Goal: Task Accomplishment & Management: Complete application form

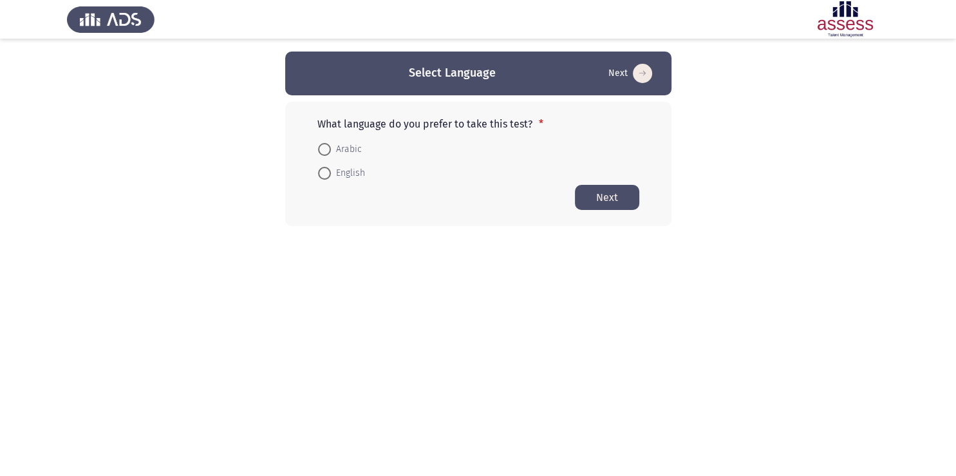
drag, startPoint x: 319, startPoint y: 172, endPoint x: 351, endPoint y: 175, distance: 31.7
click at [320, 172] on span at bounding box center [324, 173] width 13 height 13
click at [320, 172] on input "English" at bounding box center [324, 173] width 13 height 13
radio input "true"
click at [614, 195] on button "Next" at bounding box center [607, 196] width 64 height 25
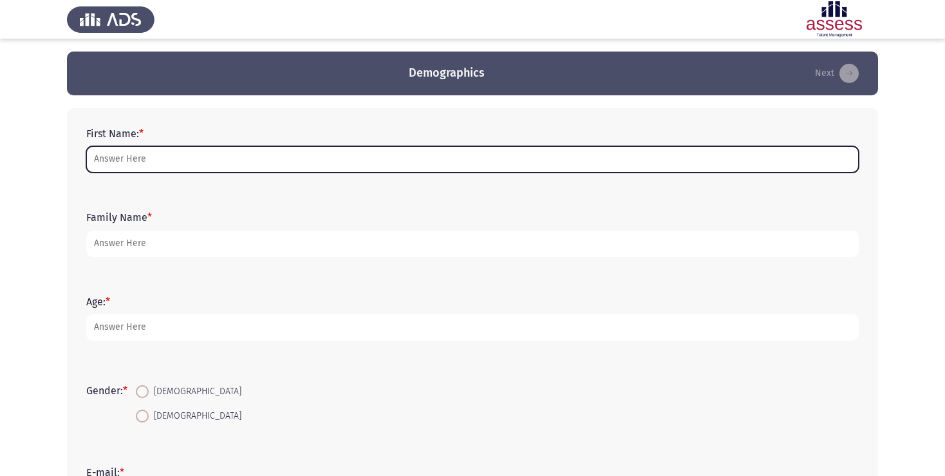
click at [146, 162] on input "First Name: *" at bounding box center [472, 159] width 772 height 26
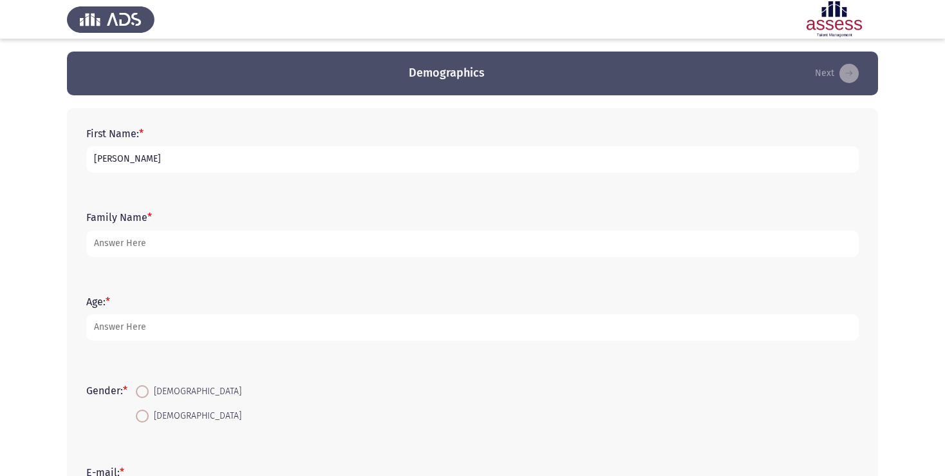
type input "[PERSON_NAME]"
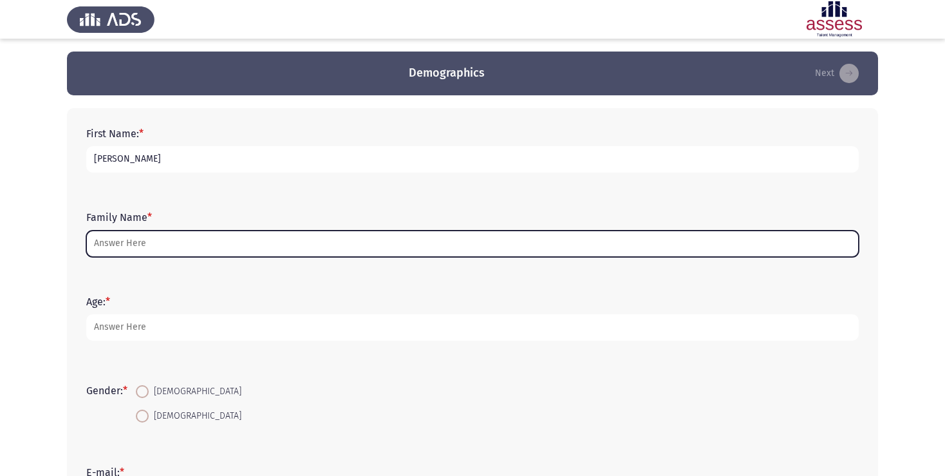
click at [143, 246] on input "Family Name *" at bounding box center [472, 243] width 772 height 26
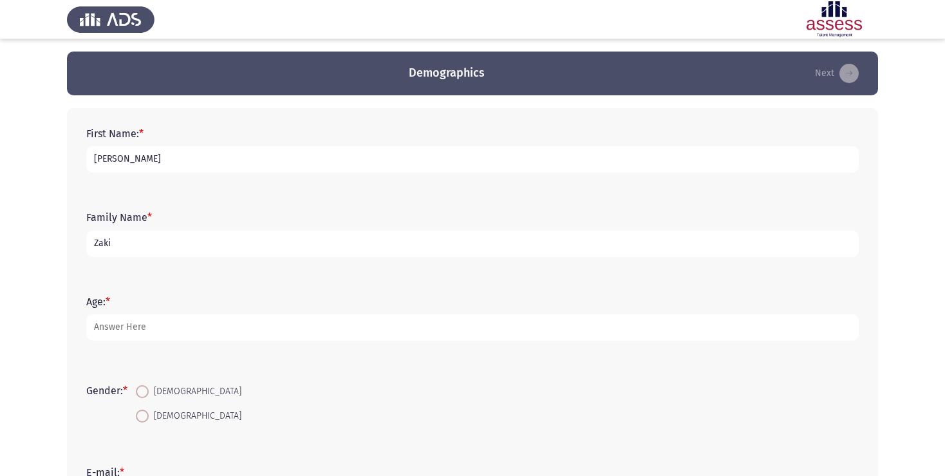
type input "Zaki"
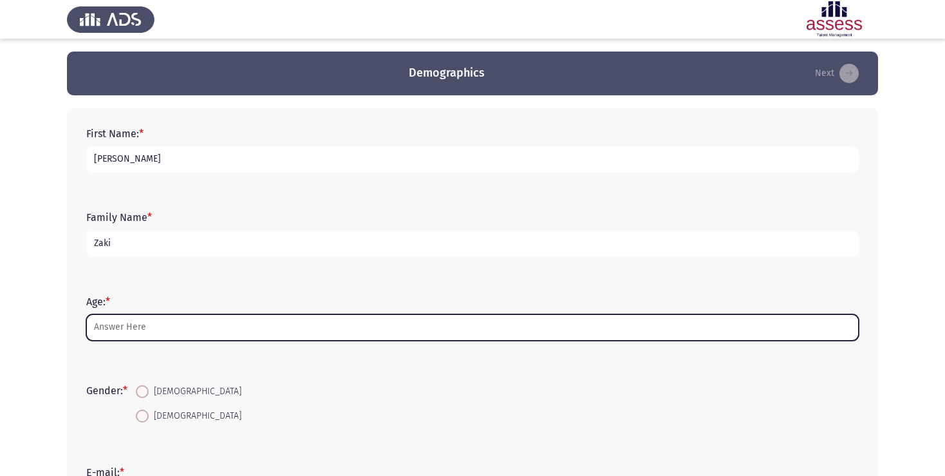
click at [148, 333] on input "Age: *" at bounding box center [472, 327] width 772 height 26
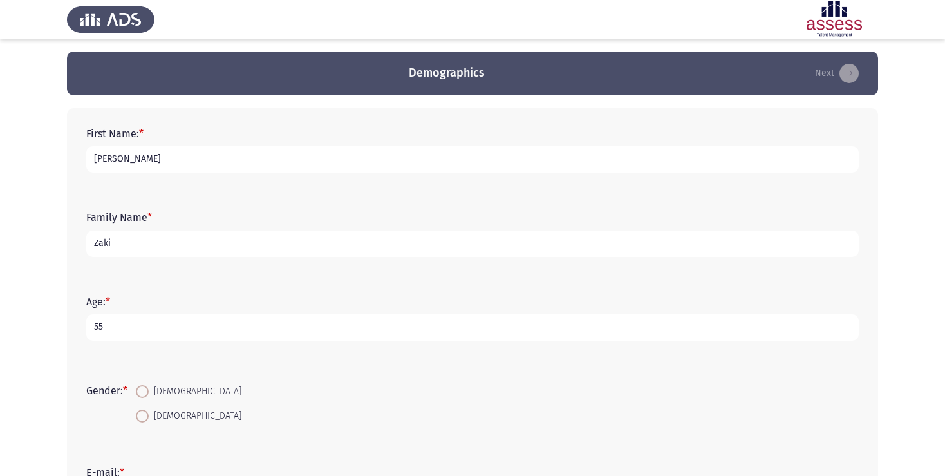
type input "55"
click at [145, 396] on span at bounding box center [142, 391] width 13 height 13
click at [145, 396] on input "[DEMOGRAPHIC_DATA]" at bounding box center [142, 391] width 13 height 13
radio input "true"
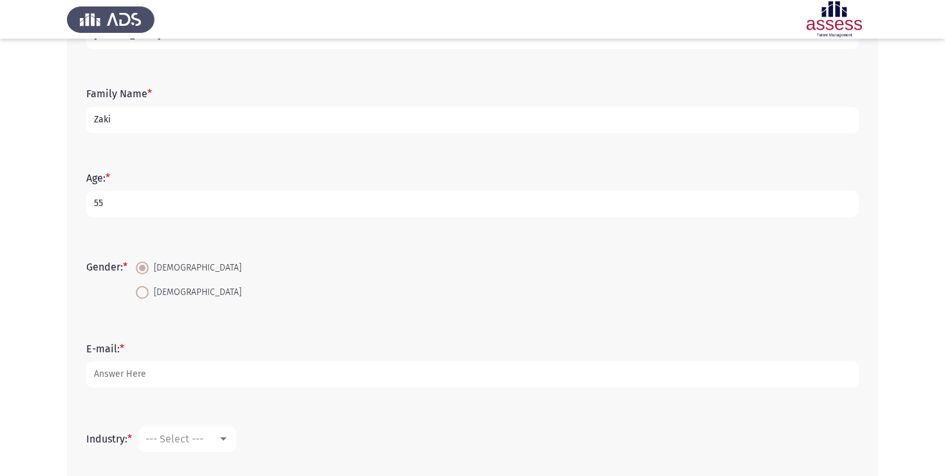
scroll to position [136, 0]
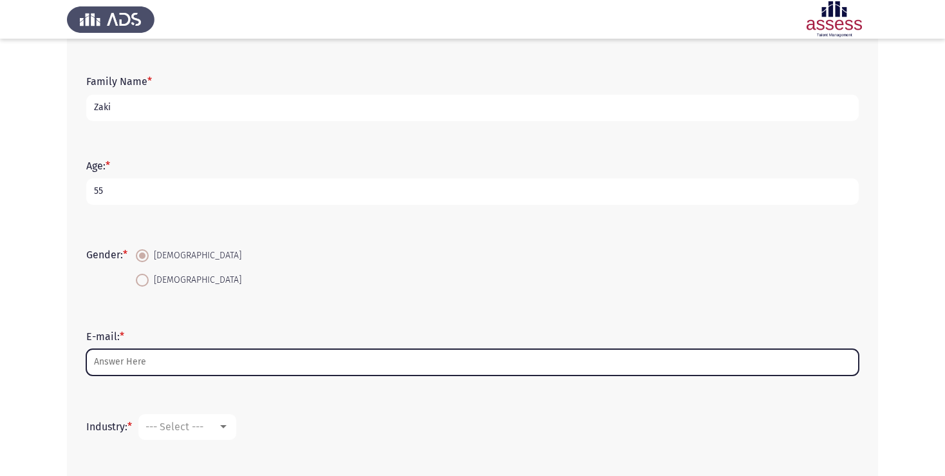
click at [139, 364] on input "E-mail: *" at bounding box center [472, 362] width 772 height 26
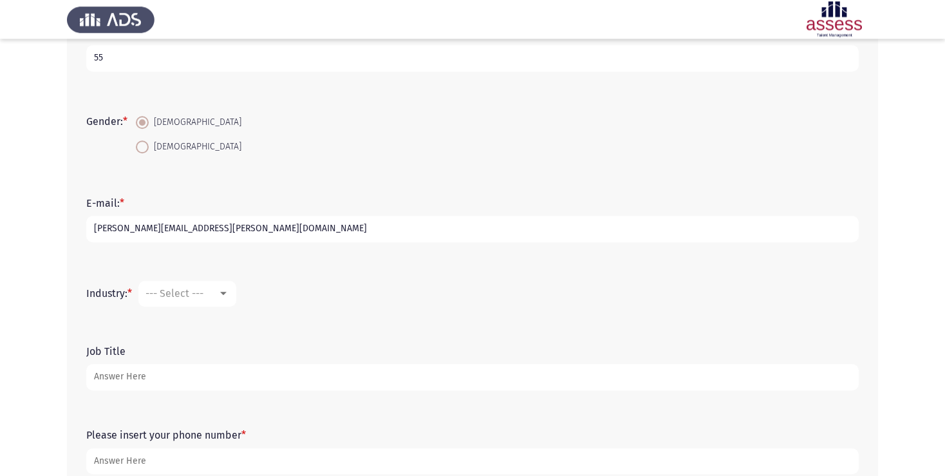
scroll to position [272, 0]
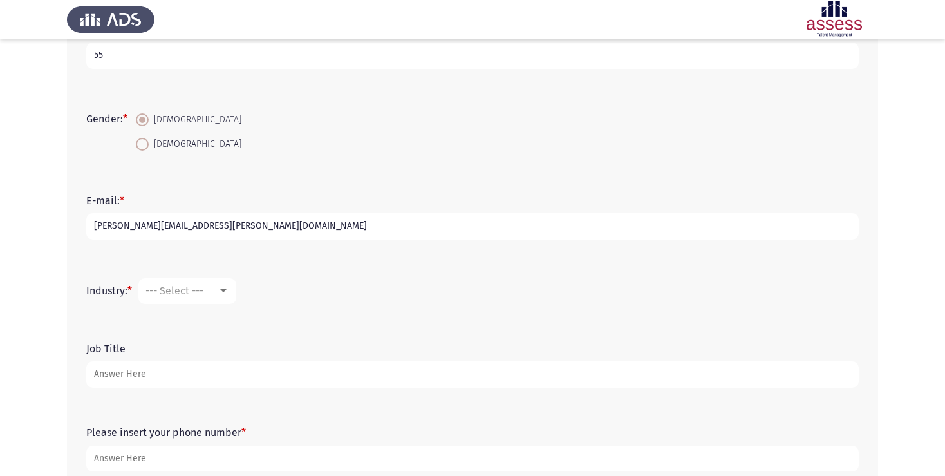
type input "[PERSON_NAME][EMAIL_ADDRESS][PERSON_NAME][DOMAIN_NAME]"
click at [228, 288] on div at bounding box center [224, 291] width 12 height 10
click at [191, 416] on span "Other" at bounding box center [229, 424] width 167 height 31
click at [188, 381] on input "Job Title" at bounding box center [472, 374] width 772 height 26
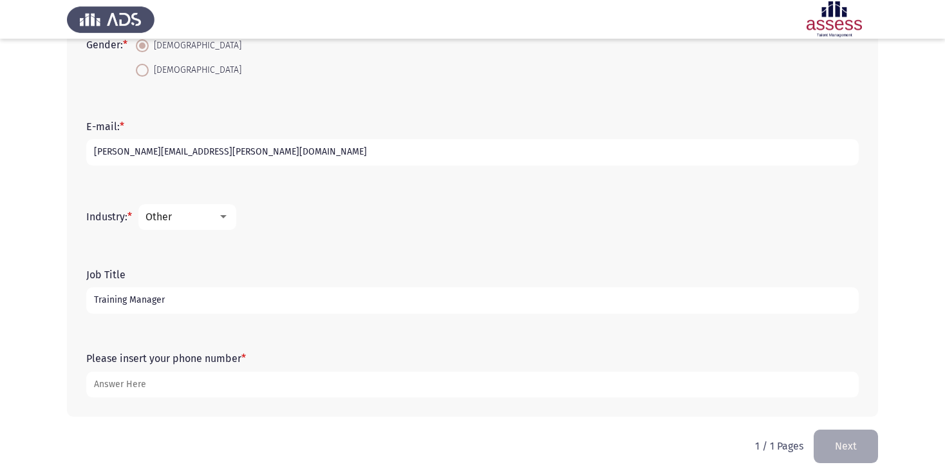
scroll to position [350, 0]
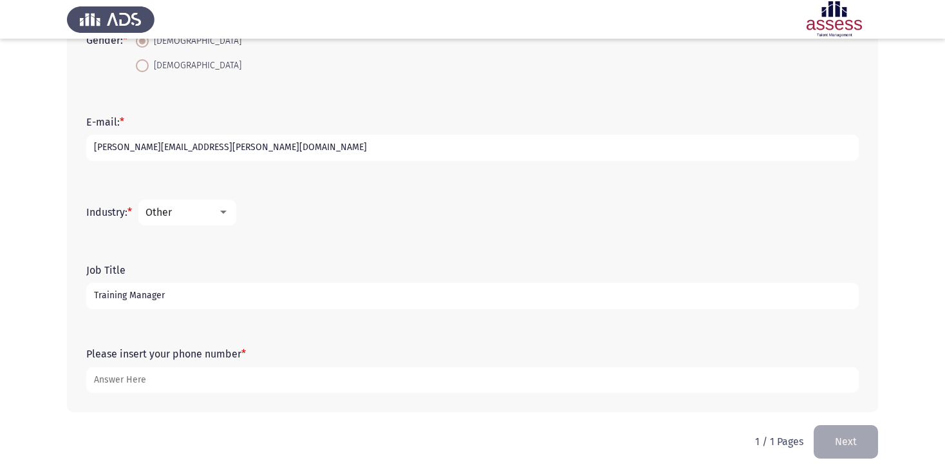
type input "Training Manager"
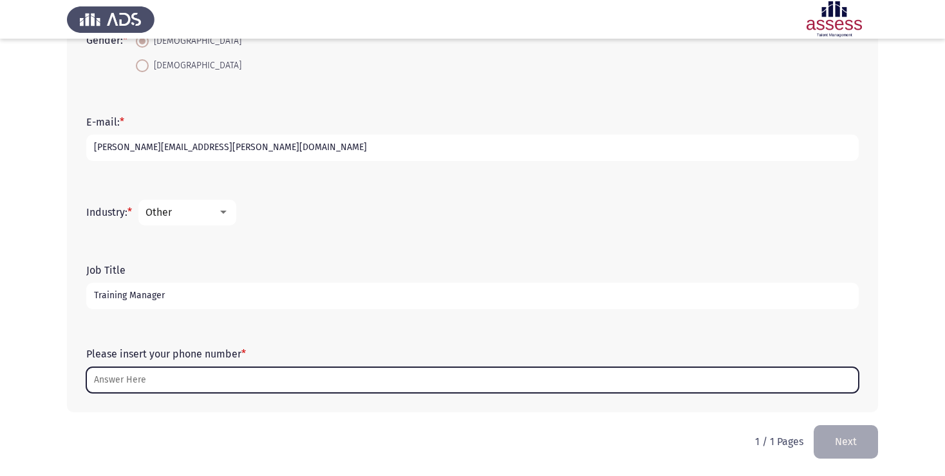
click at [126, 382] on input "Please insert your phone number *" at bounding box center [472, 380] width 772 height 26
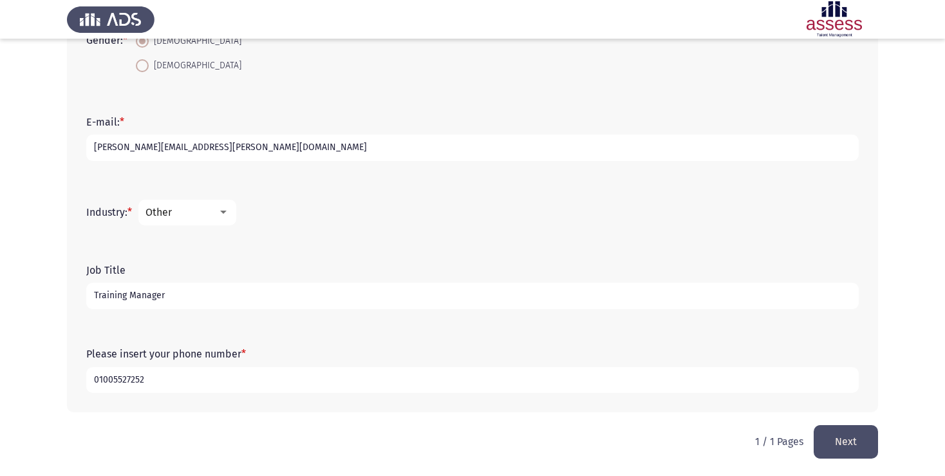
type input "01005527252"
click at [848, 446] on button "Next" at bounding box center [846, 441] width 64 height 33
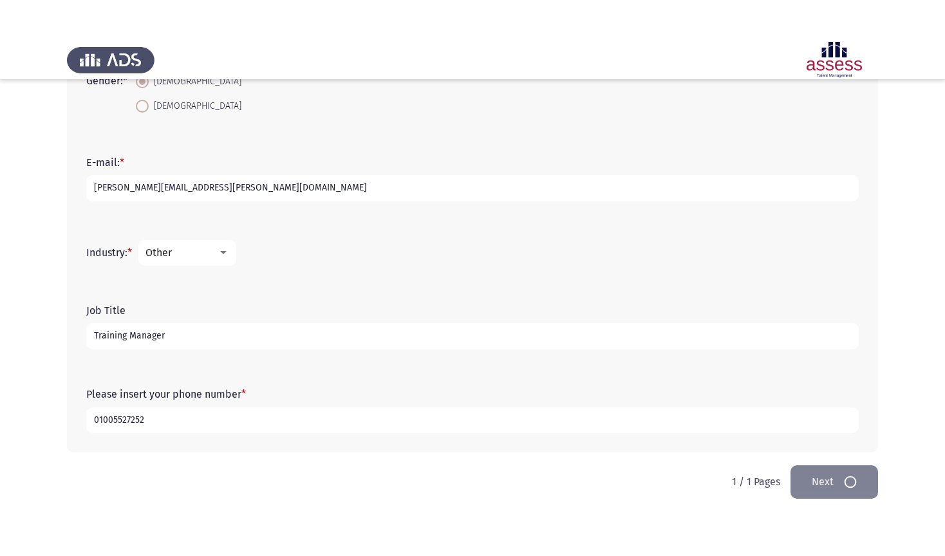
scroll to position [0, 0]
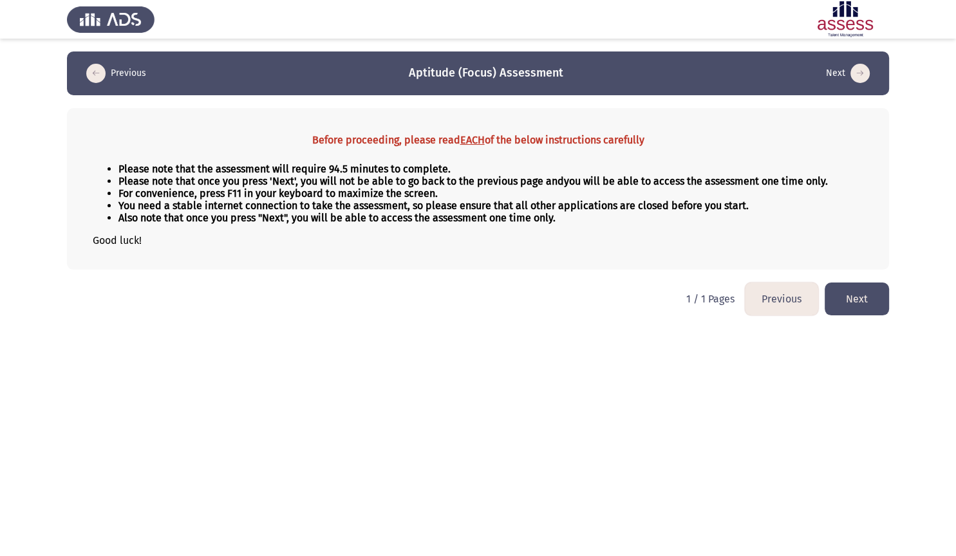
click at [852, 312] on button "Next" at bounding box center [856, 299] width 64 height 33
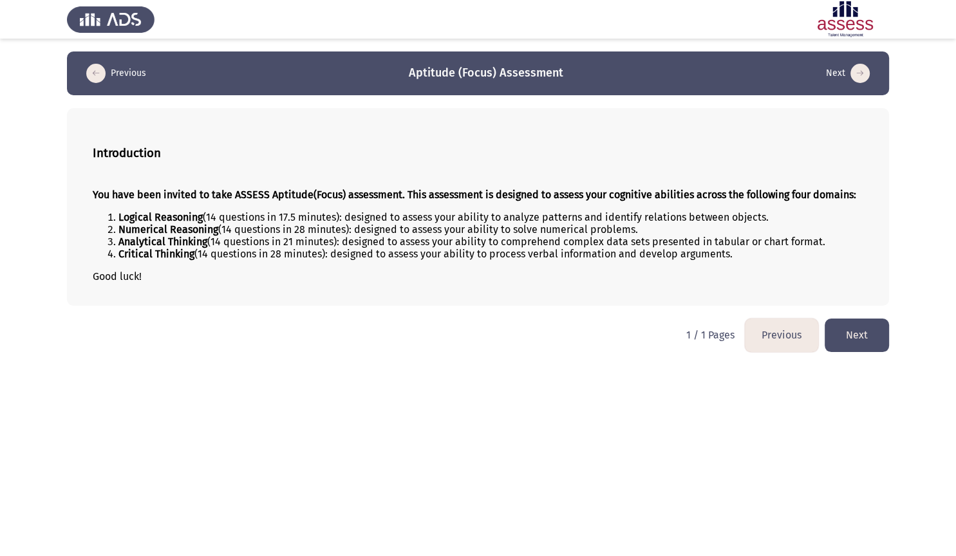
click at [863, 349] on button "Next" at bounding box center [856, 335] width 64 height 33
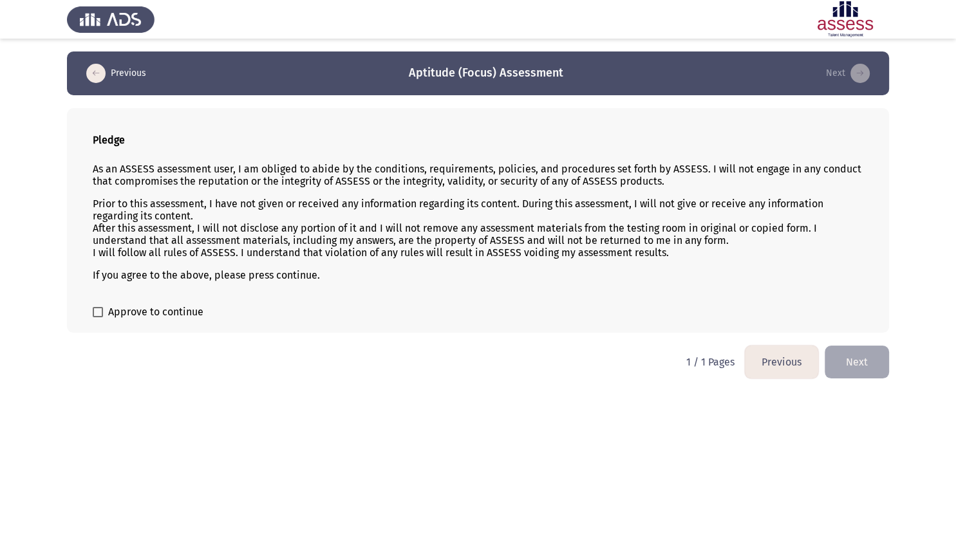
click at [97, 316] on span at bounding box center [98, 312] width 10 height 10
click at [97, 317] on input "Approve to continue" at bounding box center [97, 317] width 1 height 1
checkbox input "true"
click at [861, 359] on button "Next" at bounding box center [856, 362] width 64 height 33
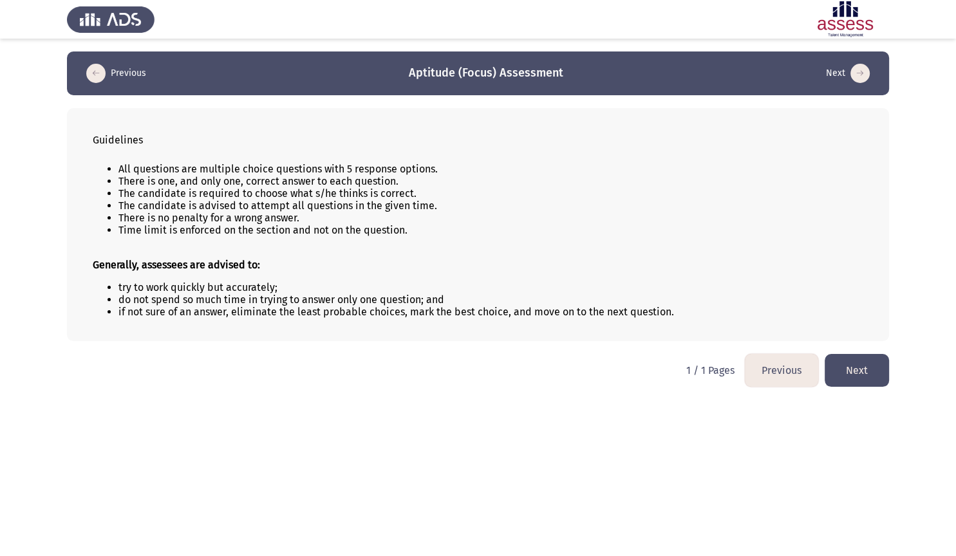
click at [864, 379] on button "Next" at bounding box center [856, 370] width 64 height 33
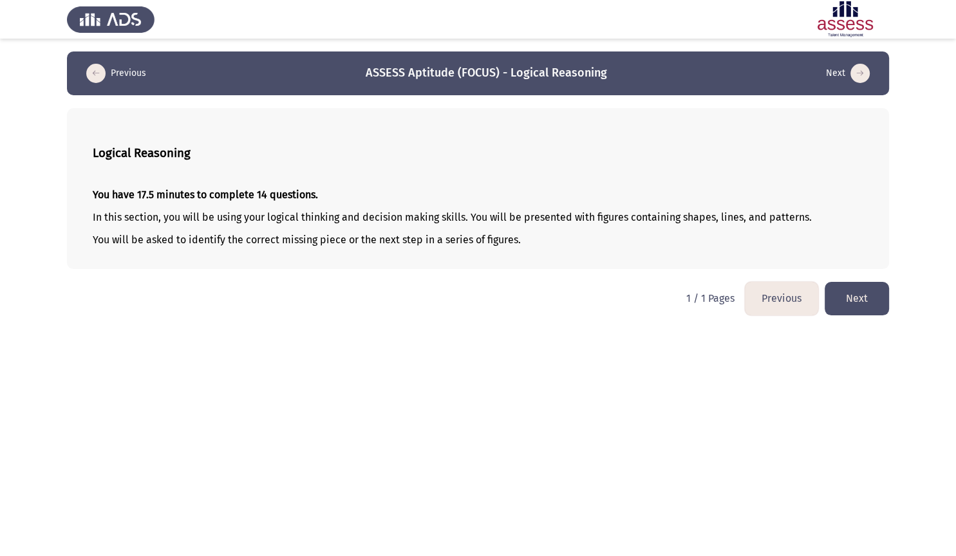
click at [848, 302] on button "Next" at bounding box center [856, 298] width 64 height 33
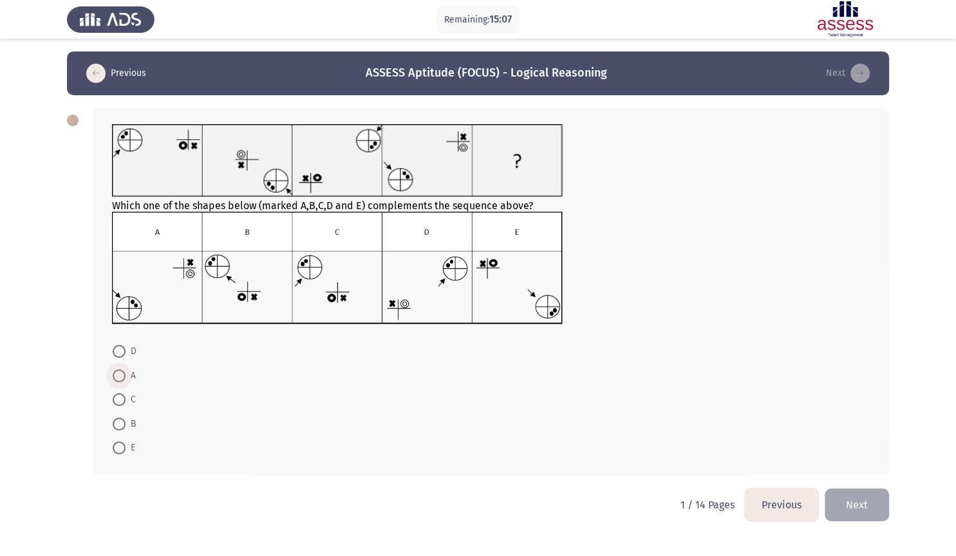
click at [115, 369] on span at bounding box center [119, 375] width 13 height 13
click at [115, 369] on input "A" at bounding box center [119, 375] width 13 height 13
radio input "true"
click at [854, 475] on button "Next" at bounding box center [856, 504] width 64 height 33
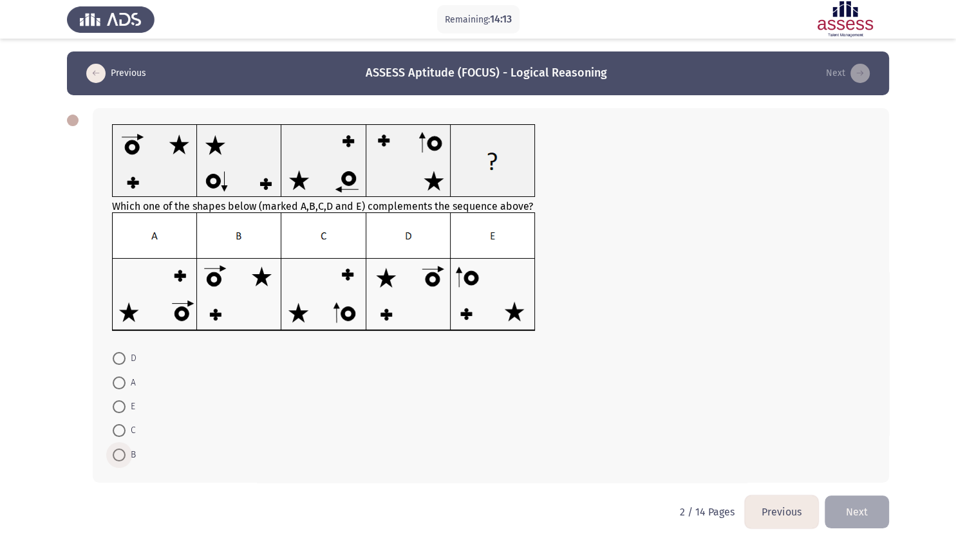
drag, startPoint x: 119, startPoint y: 447, endPoint x: 221, endPoint y: 439, distance: 102.6
click at [120, 449] on span at bounding box center [119, 455] width 13 height 13
click at [120, 449] on input "B" at bounding box center [119, 455] width 13 height 13
radio input "true"
click at [856, 475] on button "Next" at bounding box center [856, 510] width 64 height 33
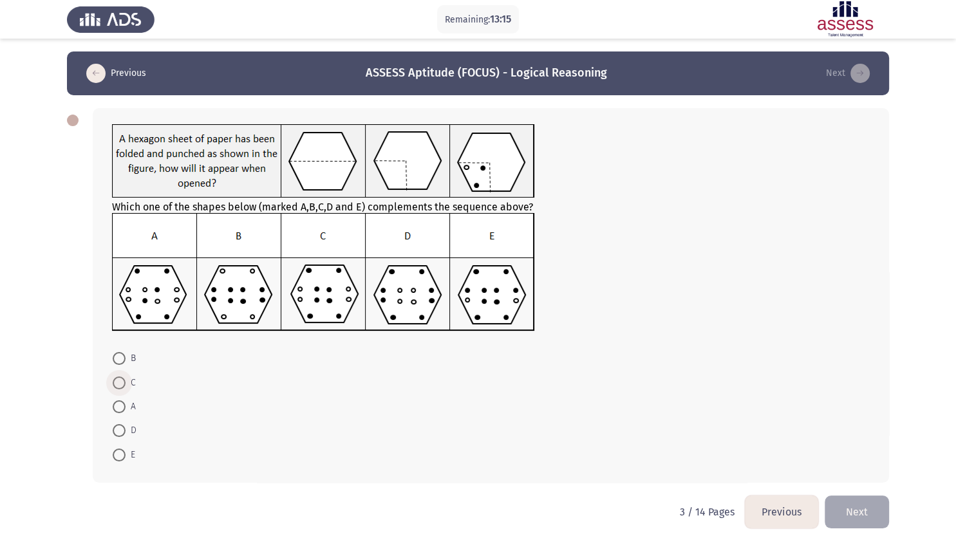
drag, startPoint x: 119, startPoint y: 373, endPoint x: 134, endPoint y: 377, distance: 15.5
click at [120, 377] on span at bounding box center [119, 383] width 13 height 13
click at [125, 377] on span at bounding box center [119, 383] width 13 height 13
click at [125, 377] on input "C" at bounding box center [119, 383] width 13 height 13
radio input "true"
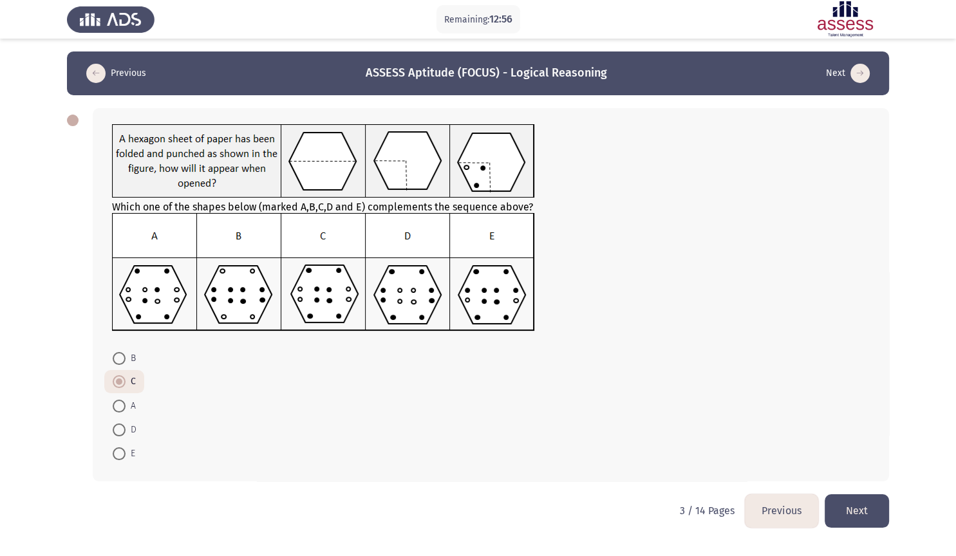
click at [853, 475] on button "Next" at bounding box center [856, 510] width 64 height 33
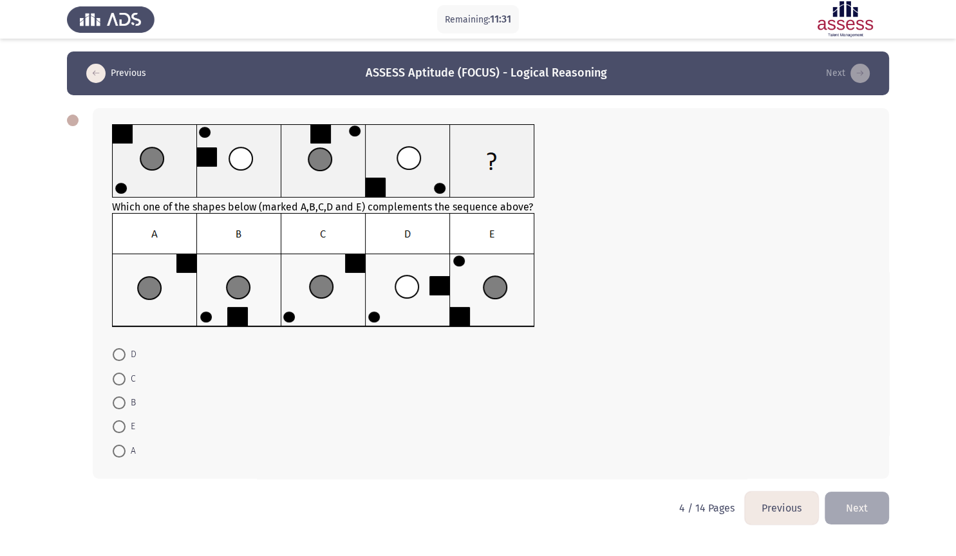
click at [259, 316] on img at bounding box center [323, 270] width 423 height 115
click at [244, 302] on img at bounding box center [323, 270] width 423 height 115
drag, startPoint x: 118, startPoint y: 386, endPoint x: 281, endPoint y: 393, distance: 163.6
click at [119, 396] on span at bounding box center [119, 402] width 13 height 13
click at [119, 396] on input "B" at bounding box center [119, 402] width 13 height 13
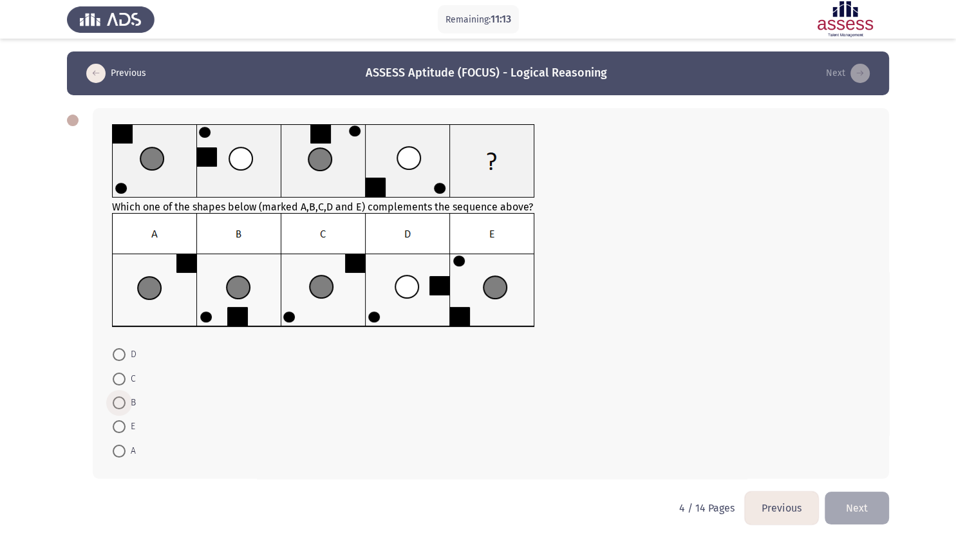
radio input "true"
click at [854, 475] on button "Next" at bounding box center [856, 506] width 64 height 33
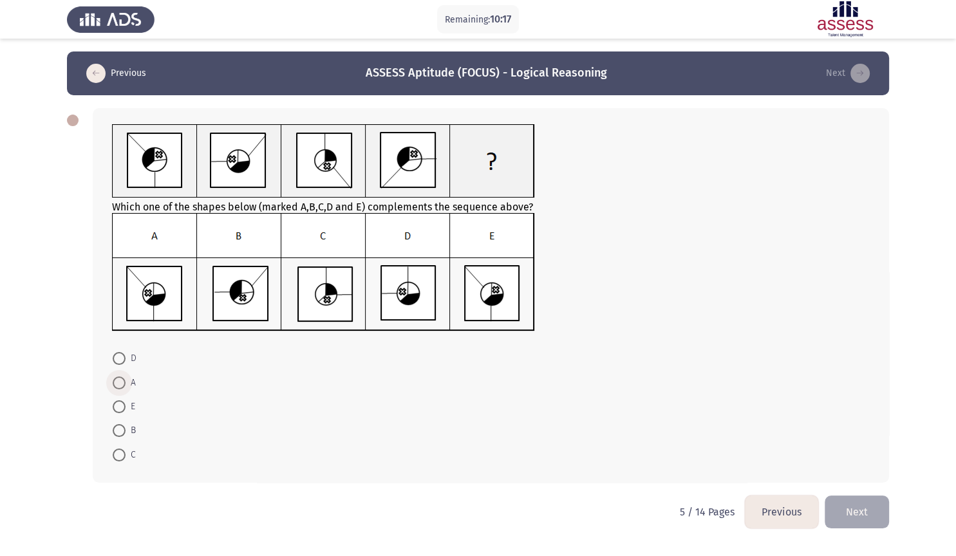
click at [122, 377] on span at bounding box center [119, 383] width 13 height 13
click at [122, 377] on input "A" at bounding box center [119, 383] width 13 height 13
radio input "true"
click at [857, 475] on button "Next" at bounding box center [856, 510] width 64 height 33
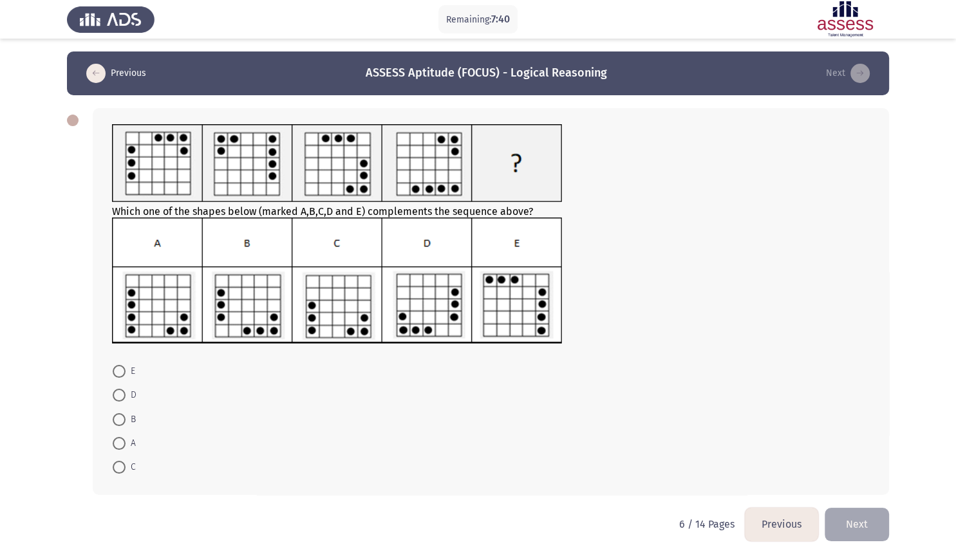
click at [433, 302] on img at bounding box center [337, 281] width 451 height 127
click at [119, 389] on span at bounding box center [119, 395] width 13 height 13
click at [119, 389] on input "D" at bounding box center [119, 395] width 13 height 13
radio input "true"
click at [859, 475] on button "Next" at bounding box center [856, 523] width 64 height 33
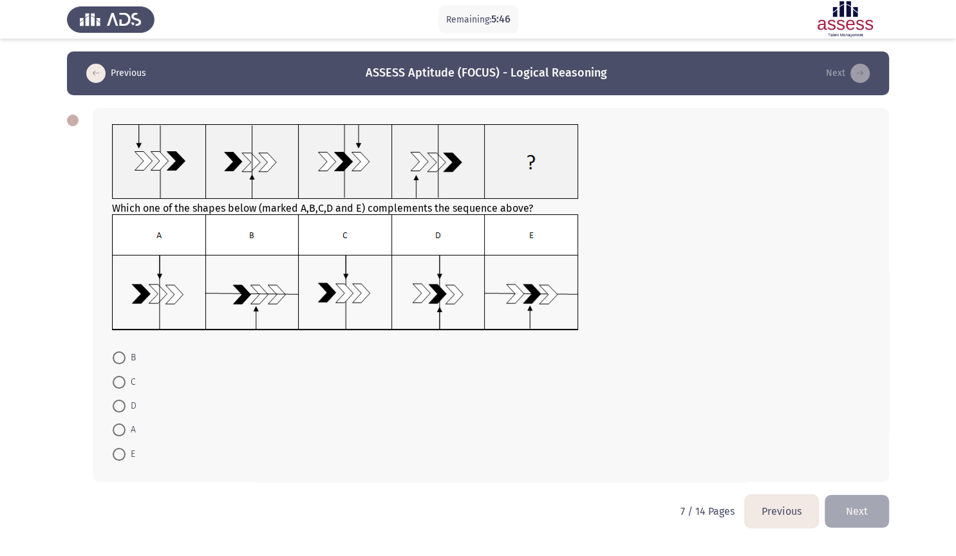
click at [346, 298] on img at bounding box center [345, 272] width 467 height 116
drag, startPoint x: 120, startPoint y: 372, endPoint x: 153, endPoint y: 368, distance: 33.1
click at [121, 376] on span at bounding box center [119, 382] width 13 height 13
click at [121, 376] on input "C" at bounding box center [119, 382] width 13 height 13
radio input "true"
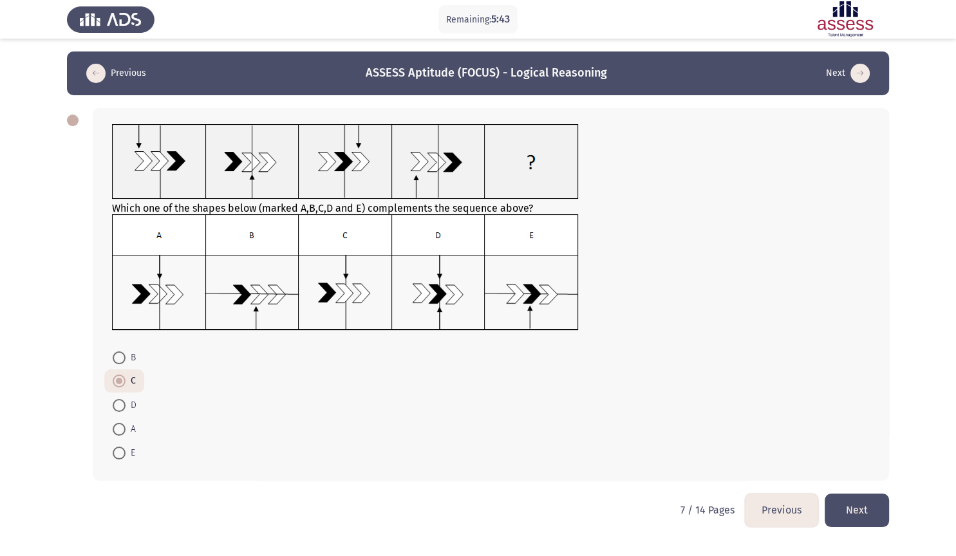
click at [861, 475] on button "Next" at bounding box center [856, 510] width 64 height 33
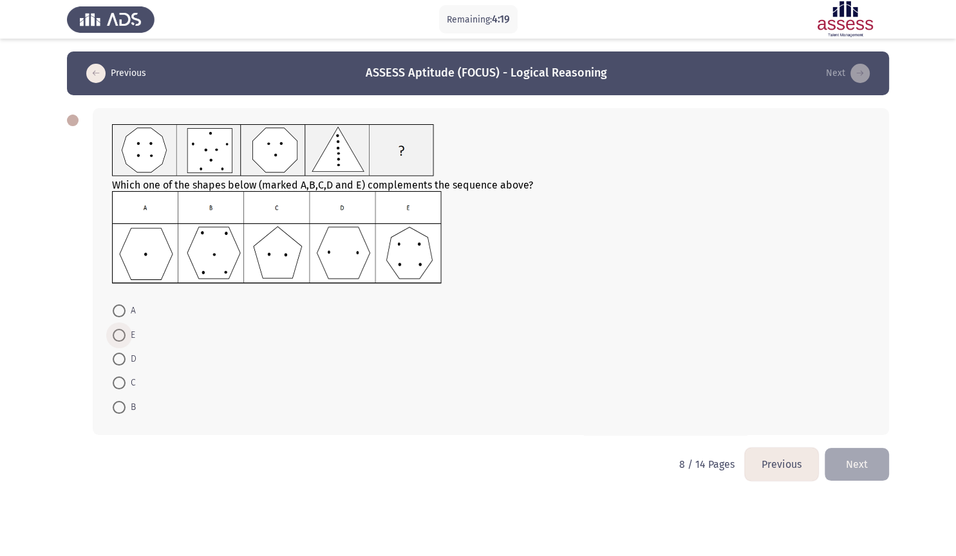
click at [120, 329] on span at bounding box center [119, 335] width 13 height 13
click at [120, 329] on input "E" at bounding box center [119, 335] width 13 height 13
radio input "true"
click at [854, 448] on button "Next" at bounding box center [856, 463] width 64 height 33
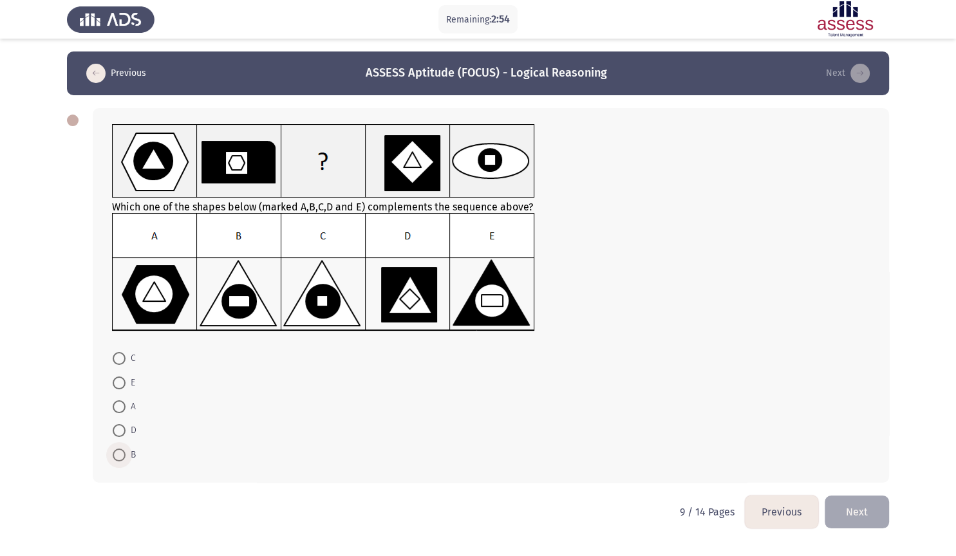
drag, startPoint x: 119, startPoint y: 445, endPoint x: 181, endPoint y: 439, distance: 62.8
click at [122, 449] on span at bounding box center [119, 455] width 13 height 13
click at [120, 449] on span at bounding box center [119, 455] width 13 height 13
click at [120, 449] on input "B" at bounding box center [119, 455] width 13 height 13
radio input "true"
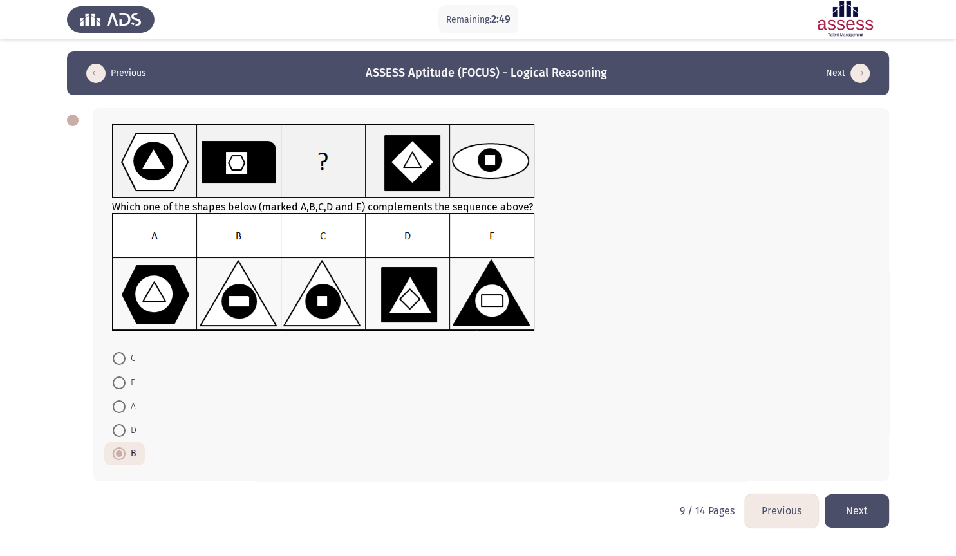
click at [847, 475] on button "Next" at bounding box center [856, 510] width 64 height 33
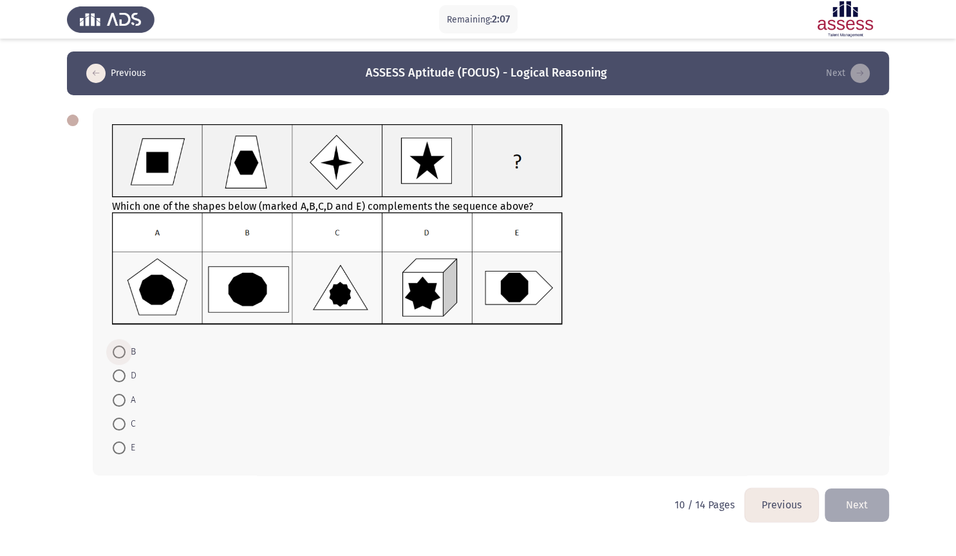
click at [117, 346] on span at bounding box center [119, 352] width 13 height 13
click at [117, 346] on input "B" at bounding box center [119, 352] width 13 height 13
radio input "true"
click at [848, 475] on button "Next" at bounding box center [856, 504] width 64 height 33
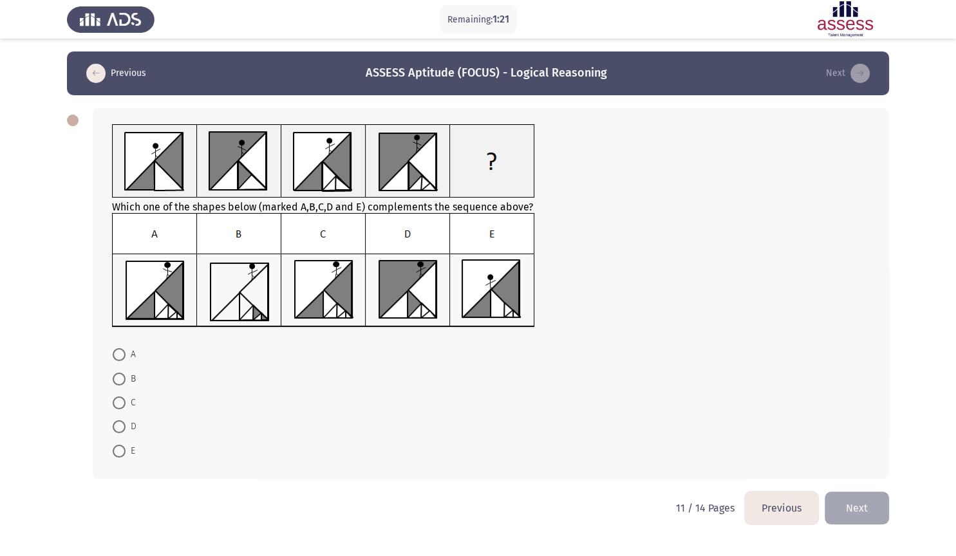
click at [236, 279] on img at bounding box center [323, 270] width 423 height 115
click at [117, 373] on span at bounding box center [119, 379] width 13 height 13
click at [116, 373] on span at bounding box center [119, 379] width 13 height 13
click at [116, 373] on input "B" at bounding box center [119, 379] width 13 height 13
radio input "true"
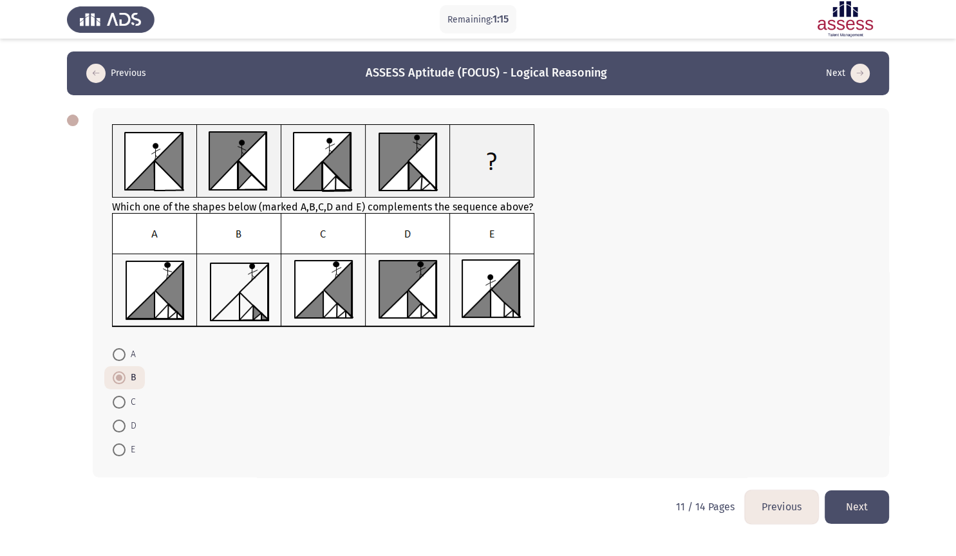
click at [853, 475] on button "Next" at bounding box center [856, 506] width 64 height 33
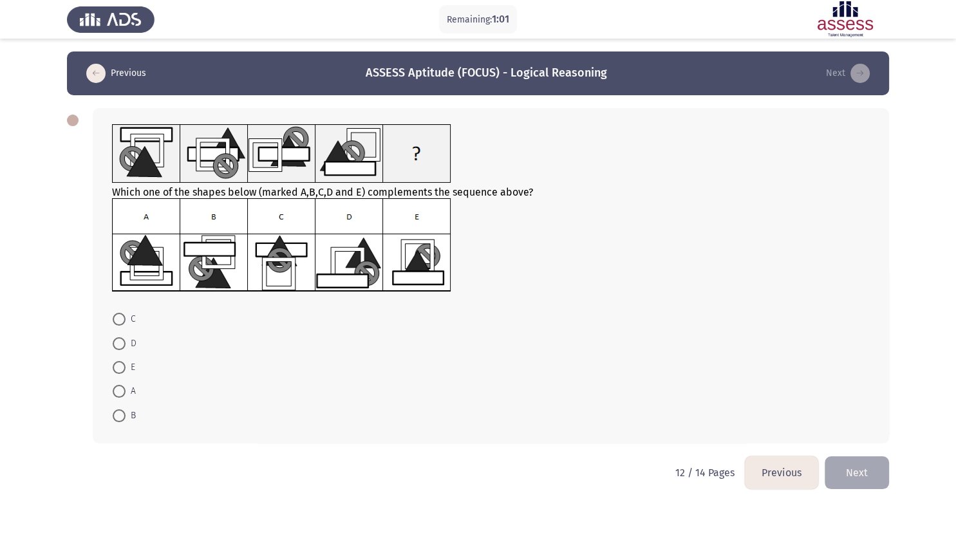
click at [122, 385] on span at bounding box center [119, 391] width 13 height 13
click at [122, 385] on input "A" at bounding box center [119, 391] width 13 height 13
radio input "true"
click at [862, 462] on button "Next" at bounding box center [856, 471] width 64 height 33
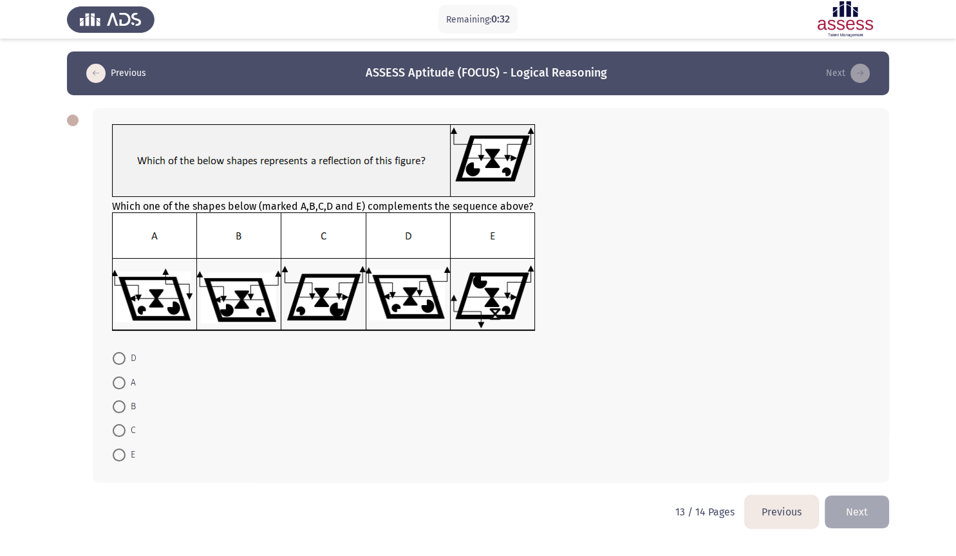
click at [119, 377] on span at bounding box center [119, 383] width 13 height 13
click at [119, 377] on input "A" at bounding box center [119, 383] width 13 height 13
radio input "true"
click at [857, 475] on button "Next" at bounding box center [856, 510] width 64 height 33
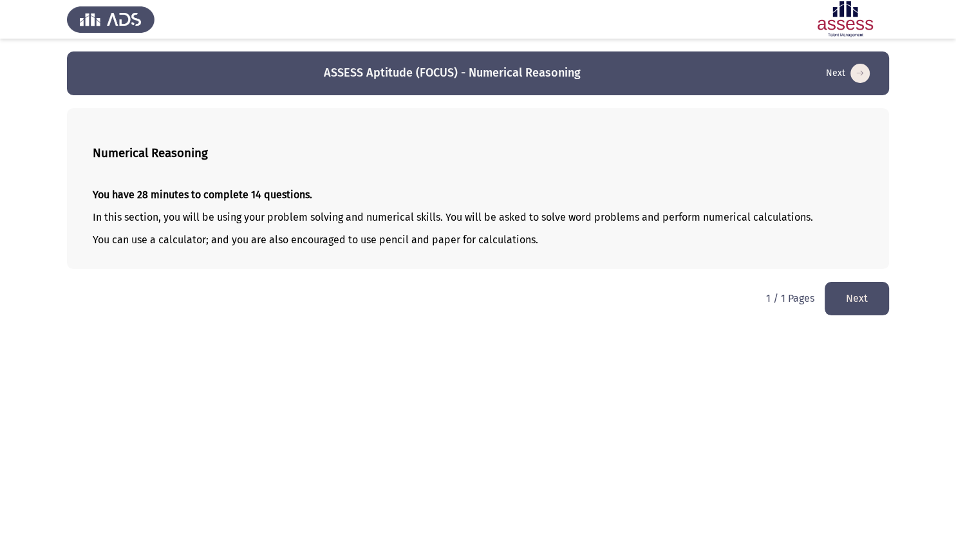
click at [861, 292] on button "Next" at bounding box center [856, 298] width 64 height 33
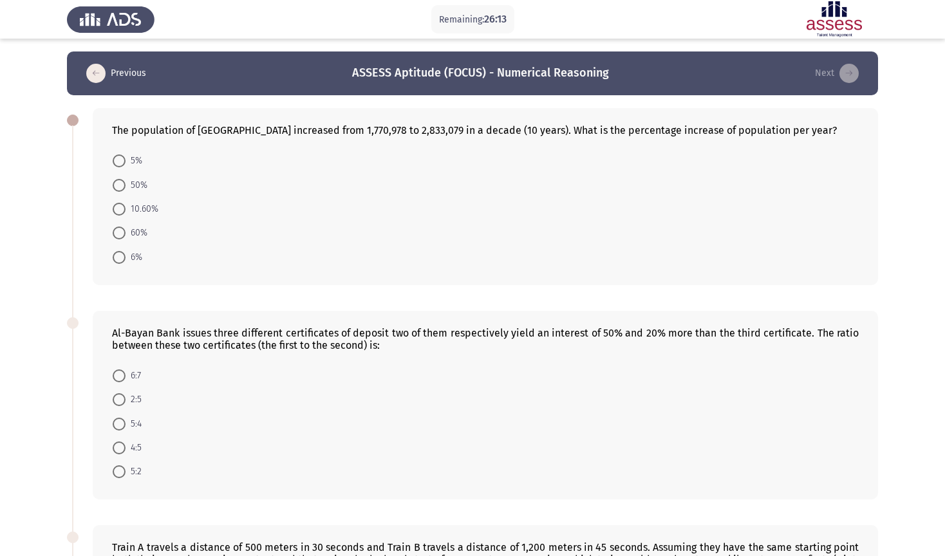
click at [120, 251] on span at bounding box center [119, 257] width 13 height 13
click at [120, 251] on input "6%" at bounding box center [119, 257] width 13 height 13
radio input "true"
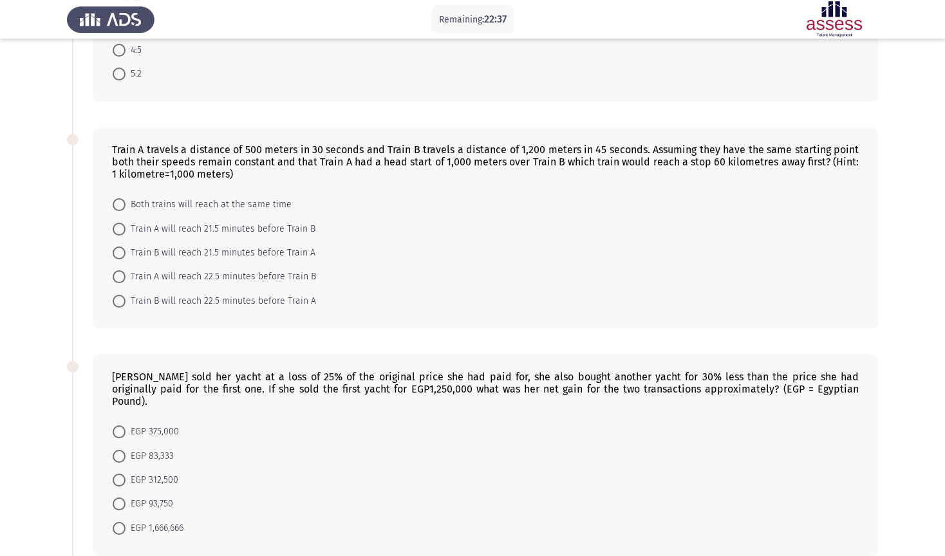
scroll to position [407, 0]
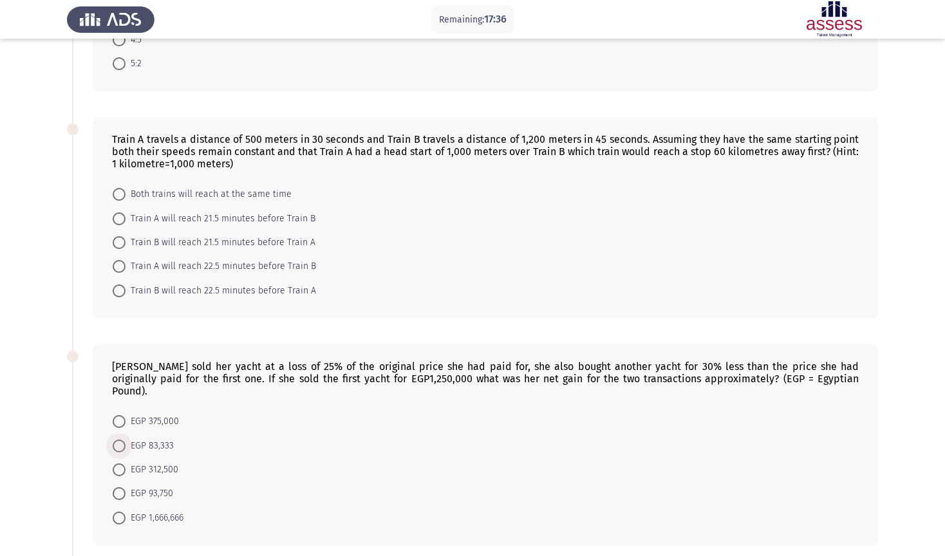
click at [118, 440] on span at bounding box center [119, 446] width 13 height 13
click at [118, 440] on input "EGP 83,333" at bounding box center [119, 446] width 13 height 13
radio input "true"
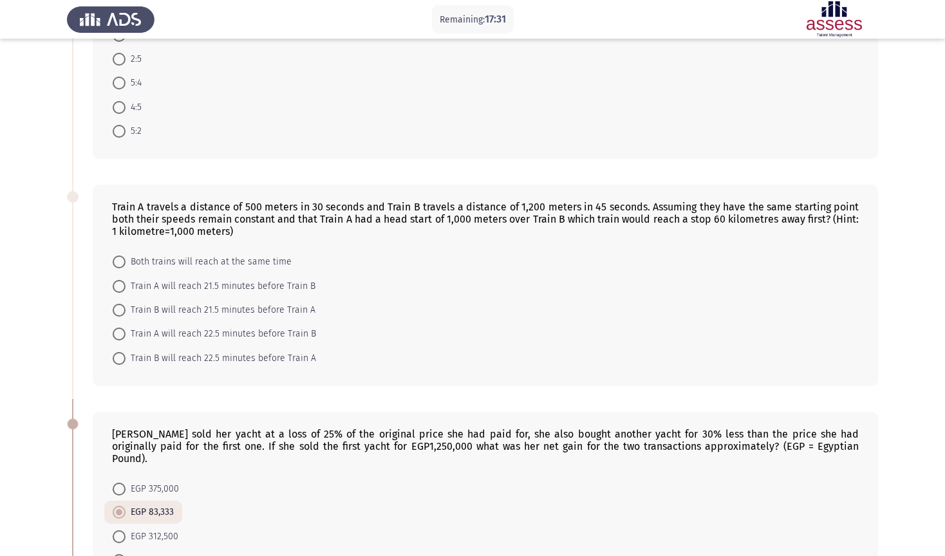
scroll to position [203, 0]
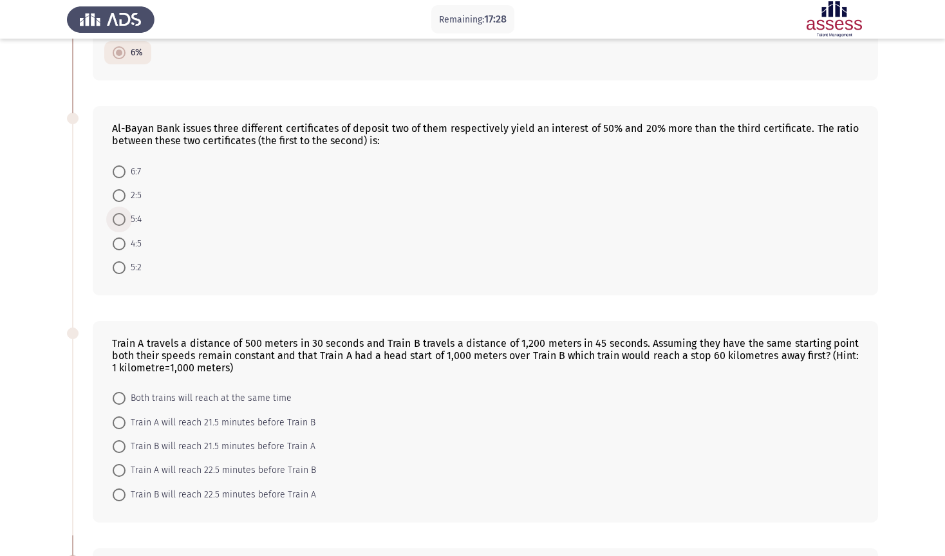
click at [126, 212] on span "5:4" at bounding box center [134, 219] width 16 height 15
click at [126, 213] on input "5:4" at bounding box center [119, 219] width 13 height 13
radio input "true"
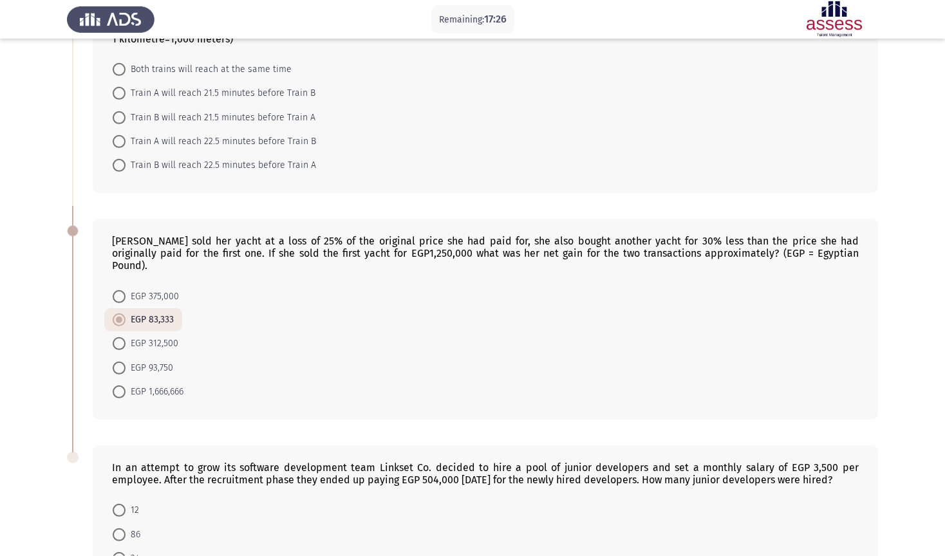
scroll to position [601, 0]
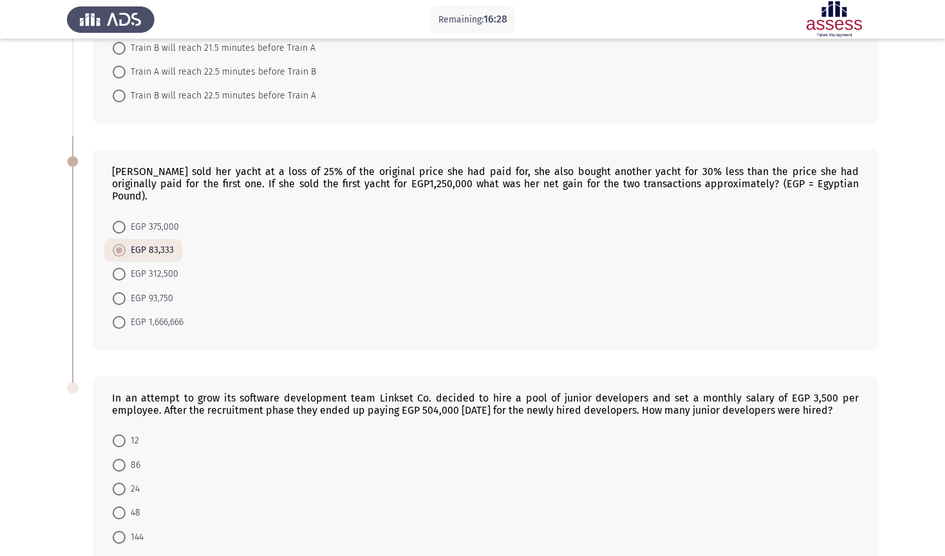
click at [121, 434] on span at bounding box center [119, 440] width 13 height 13
click at [121, 434] on input "12" at bounding box center [119, 440] width 13 height 13
radio input "true"
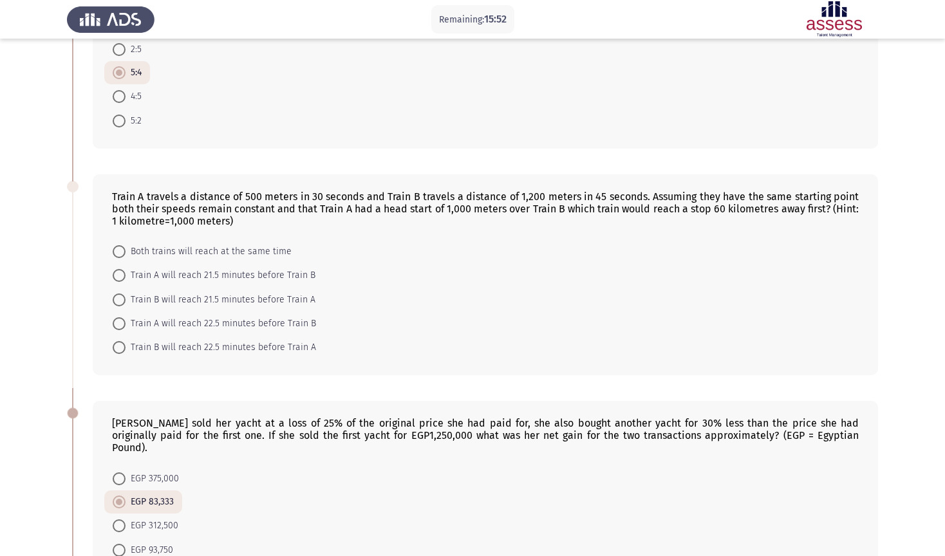
scroll to position [328, 0]
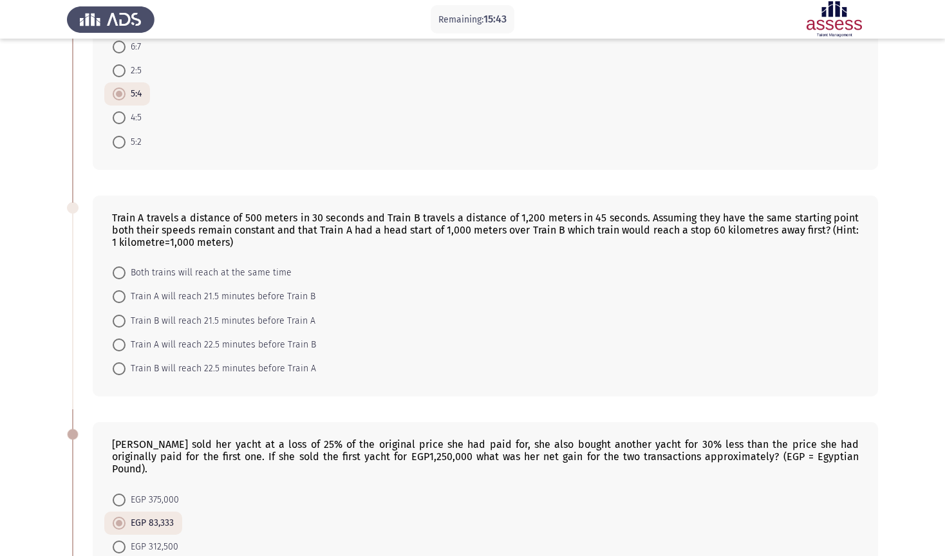
click at [122, 339] on span at bounding box center [119, 345] width 13 height 13
click at [120, 315] on span at bounding box center [119, 321] width 13 height 13
click at [120, 315] on input "Train B will reach 21.5 minutes before Train A" at bounding box center [119, 321] width 13 height 13
radio input "true"
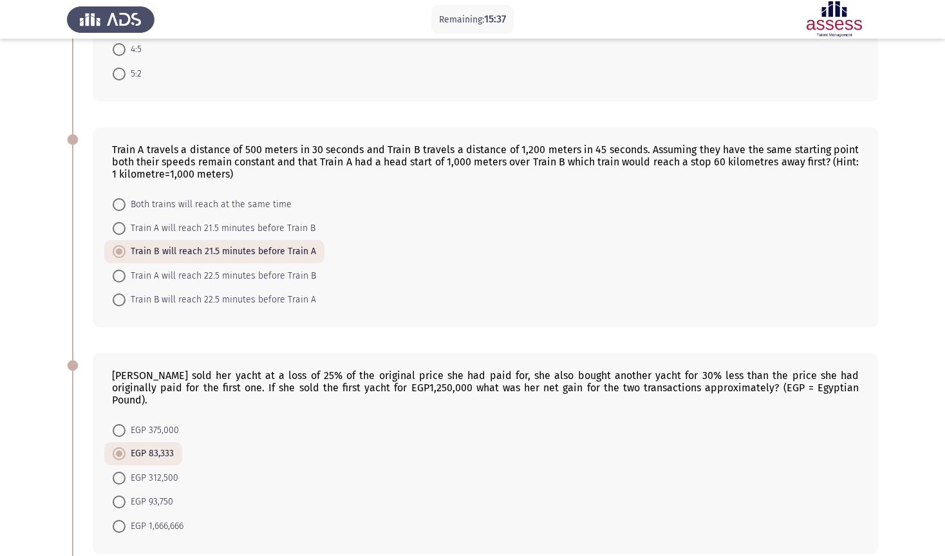
scroll to position [600, 0]
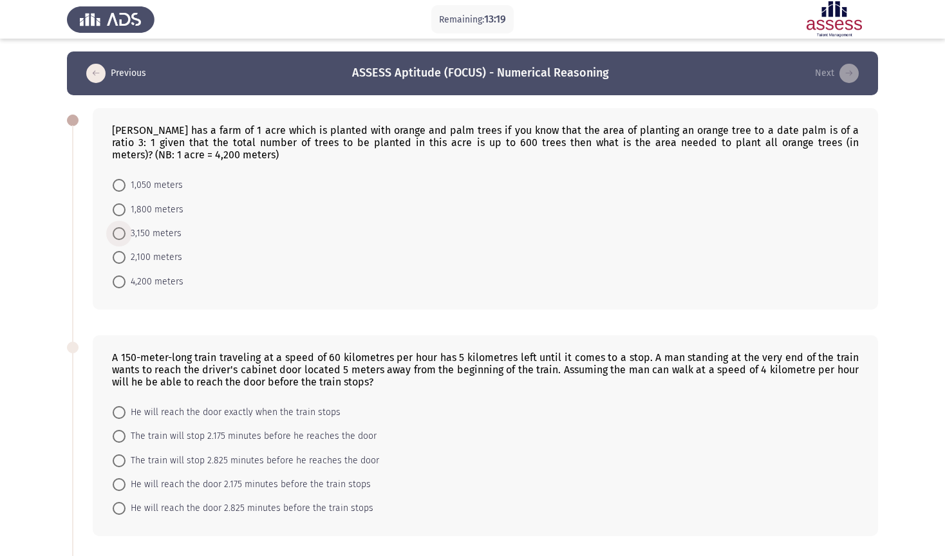
drag, startPoint x: 118, startPoint y: 221, endPoint x: 191, endPoint y: 235, distance: 73.3
click at [122, 227] on span at bounding box center [119, 233] width 13 height 13
click at [122, 227] on input "3,150 meters" at bounding box center [119, 233] width 13 height 13
radio input "true"
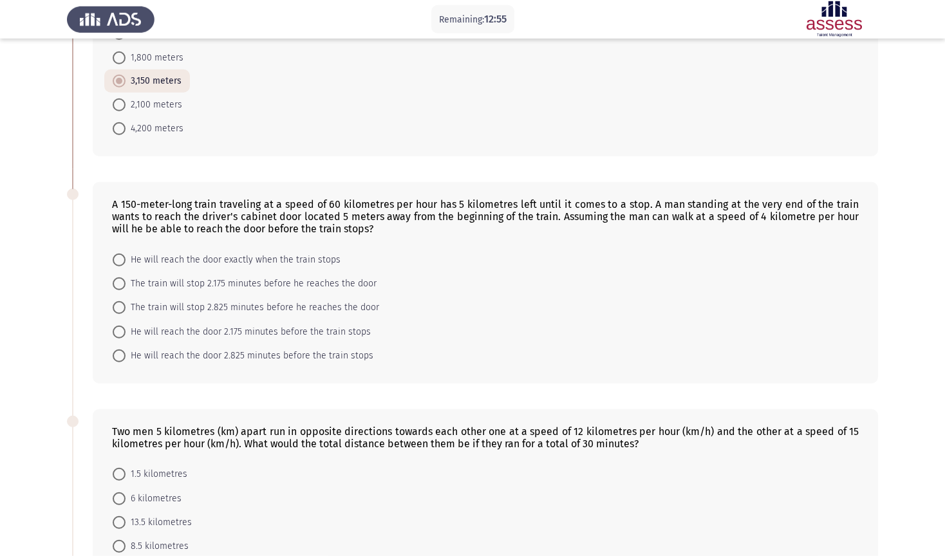
scroll to position [136, 0]
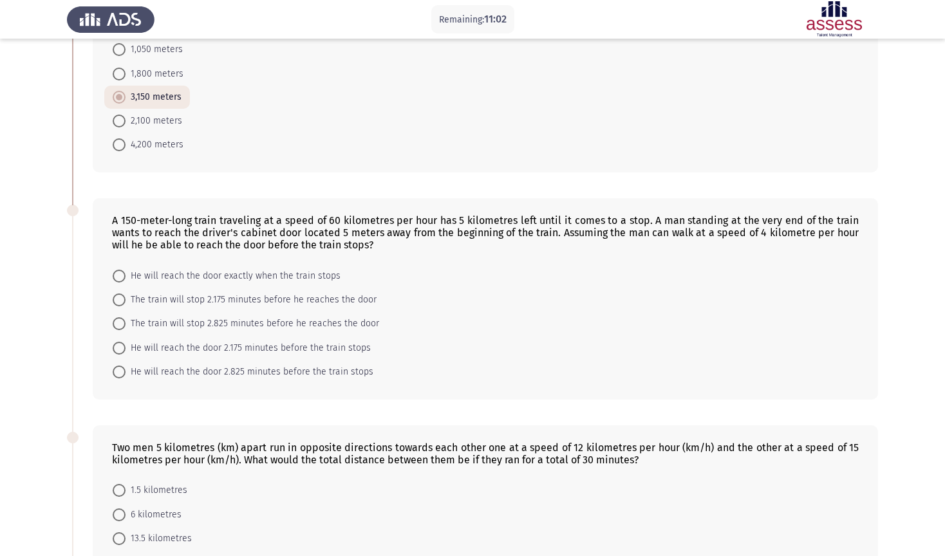
click at [742, 263] on form "He will reach the door exactly when the train stops The train will stop 2.175 m…" at bounding box center [485, 323] width 747 height 120
click at [232, 364] on span "He will reach the door 2.825 minutes before the train stops" at bounding box center [250, 371] width 248 height 15
click at [126, 366] on input "He will reach the door 2.825 minutes before the train stops" at bounding box center [119, 372] width 13 height 13
radio input "true"
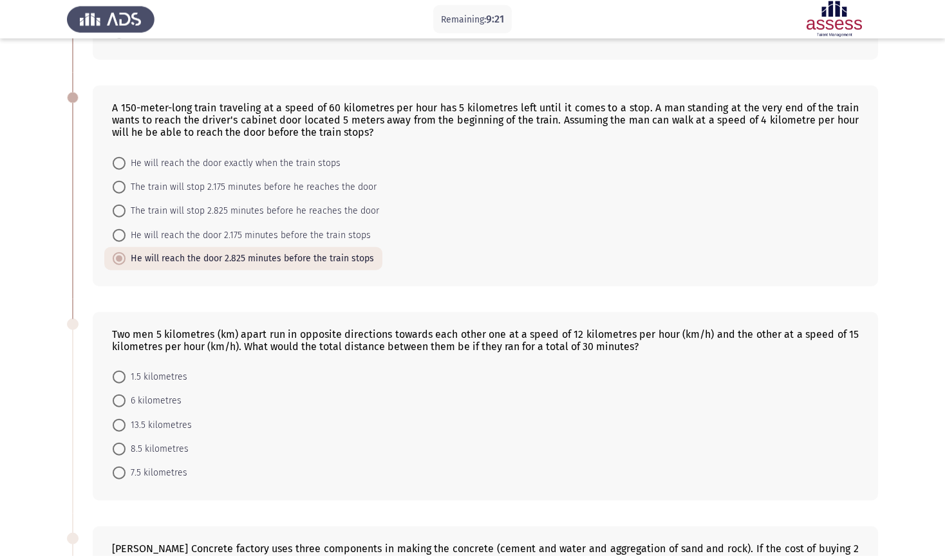
scroll to position [340, 0]
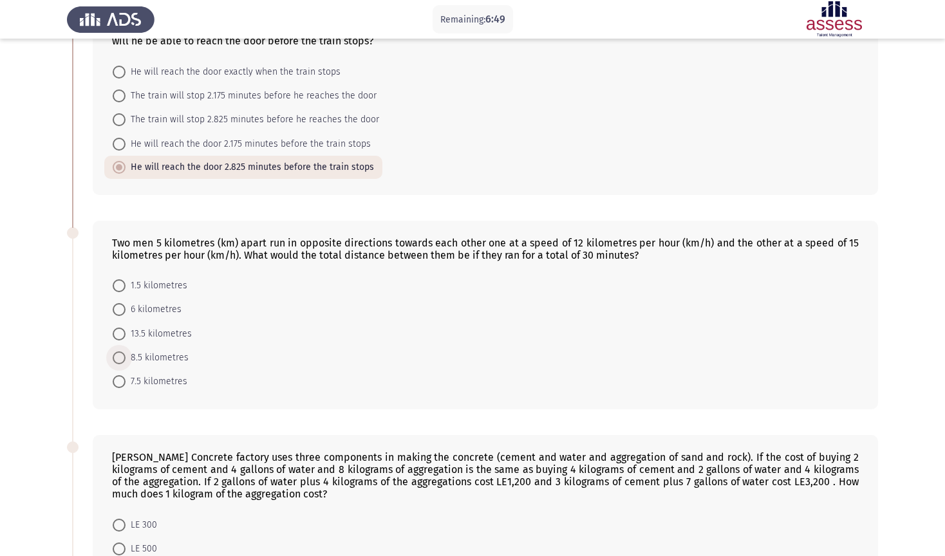
click at [122, 351] on span at bounding box center [119, 357] width 13 height 13
click at [122, 351] on input "8.5 kilometres" at bounding box center [119, 357] width 13 height 13
radio input "true"
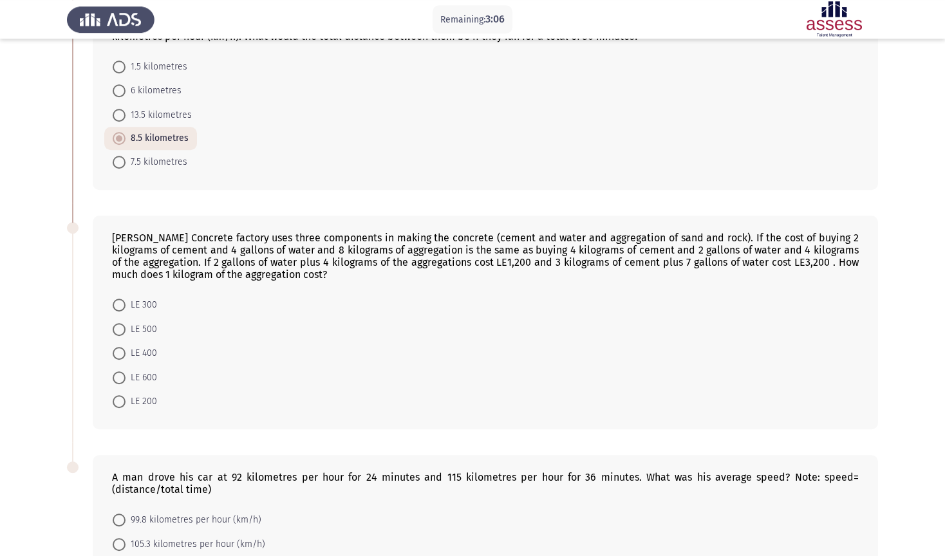
scroll to position [515, 0]
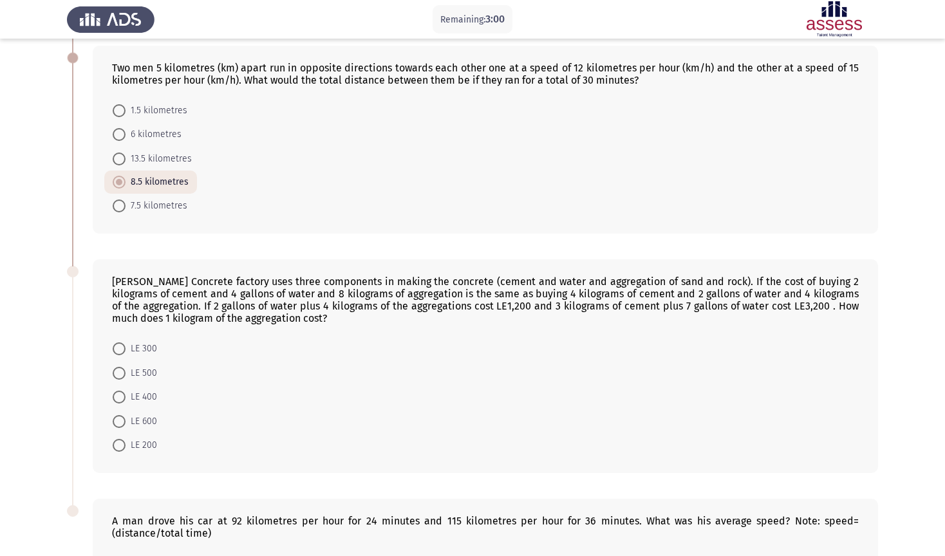
drag, startPoint x: 121, startPoint y: 396, endPoint x: 158, endPoint y: 397, distance: 37.4
click at [124, 439] on span at bounding box center [119, 445] width 13 height 13
click at [119, 439] on span at bounding box center [119, 445] width 13 height 13
click at [119, 439] on input "LE 200" at bounding box center [119, 445] width 13 height 13
radio input "true"
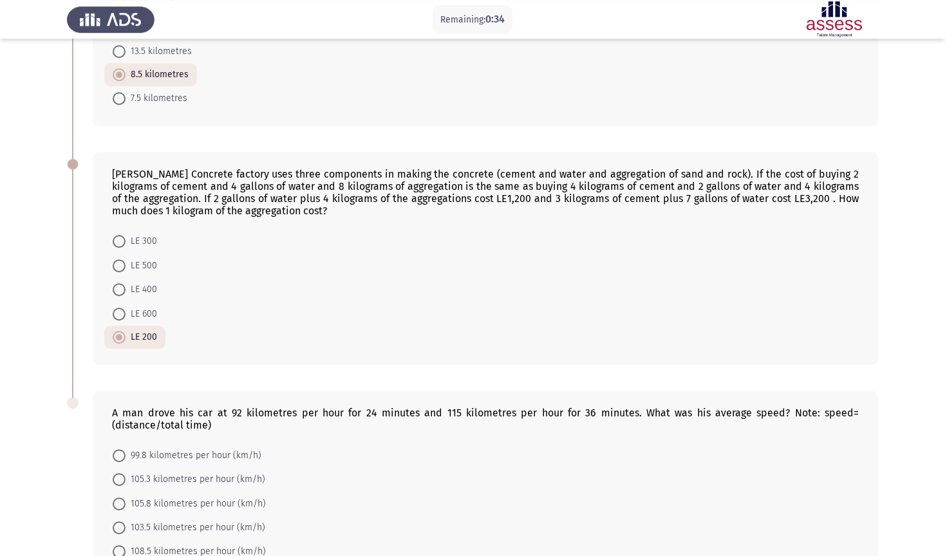
scroll to position [649, 0]
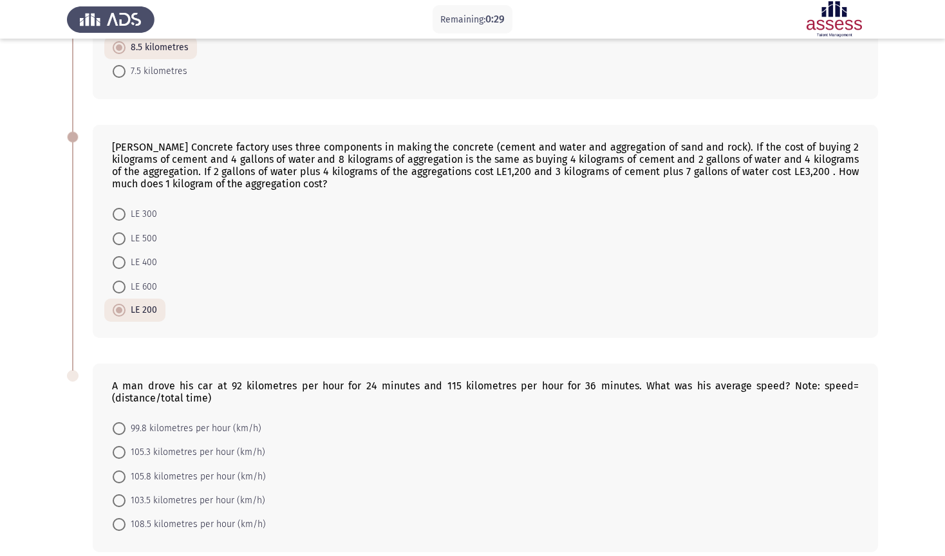
click at [117, 446] on span at bounding box center [119, 452] width 13 height 13
click at [117, 446] on input "105.3 kilometres per hour (km/h)" at bounding box center [119, 452] width 13 height 13
radio input "true"
click at [122, 470] on span at bounding box center [119, 476] width 13 height 13
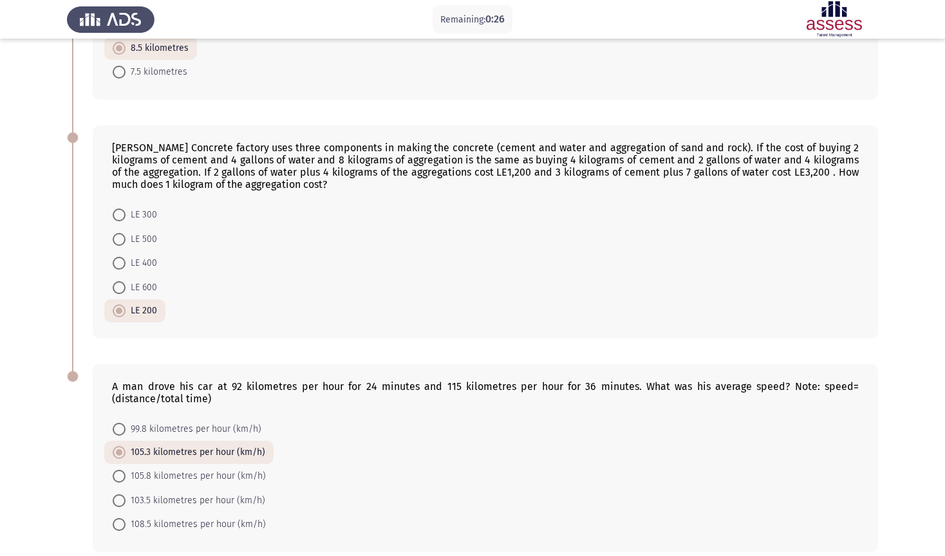
click at [122, 470] on input "105.8 kilometres per hour (km/h)" at bounding box center [119, 476] width 13 height 13
radio input "true"
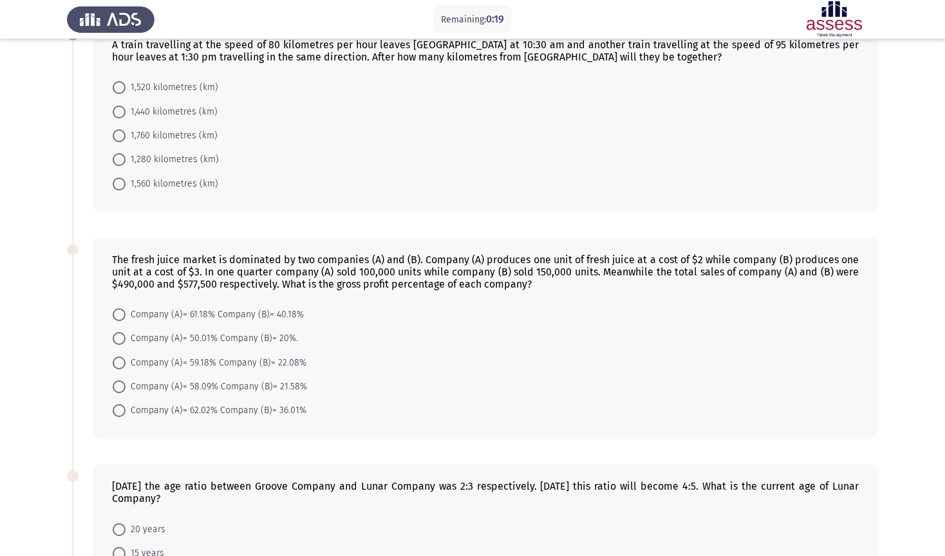
scroll to position [18, 0]
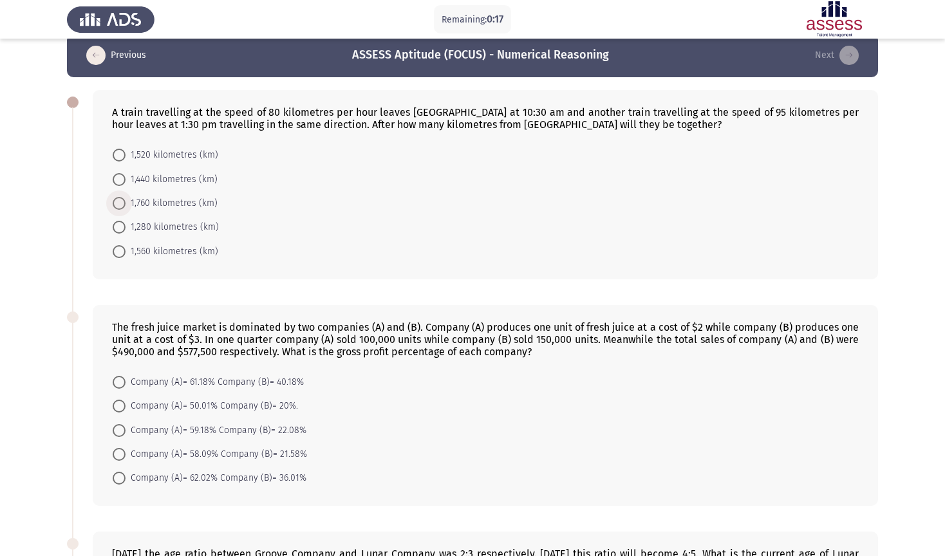
click at [124, 197] on span at bounding box center [119, 203] width 13 height 13
click at [124, 197] on input "1,760 kilometres (km)" at bounding box center [119, 203] width 13 height 13
radio input "true"
click at [122, 375] on span at bounding box center [119, 381] width 13 height 13
click at [122, 375] on input "Company (A)= 61.18% Company (B)= 40.18%" at bounding box center [119, 381] width 13 height 13
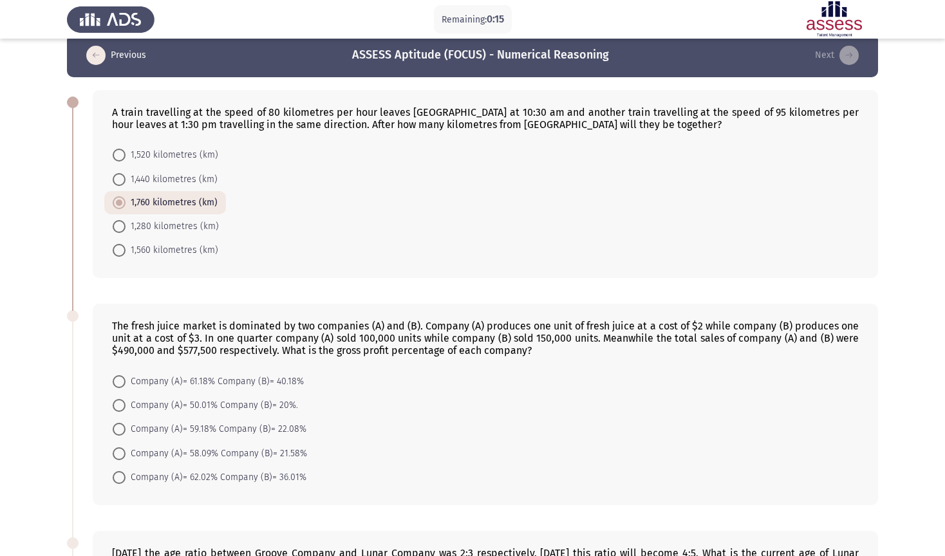
radio input "true"
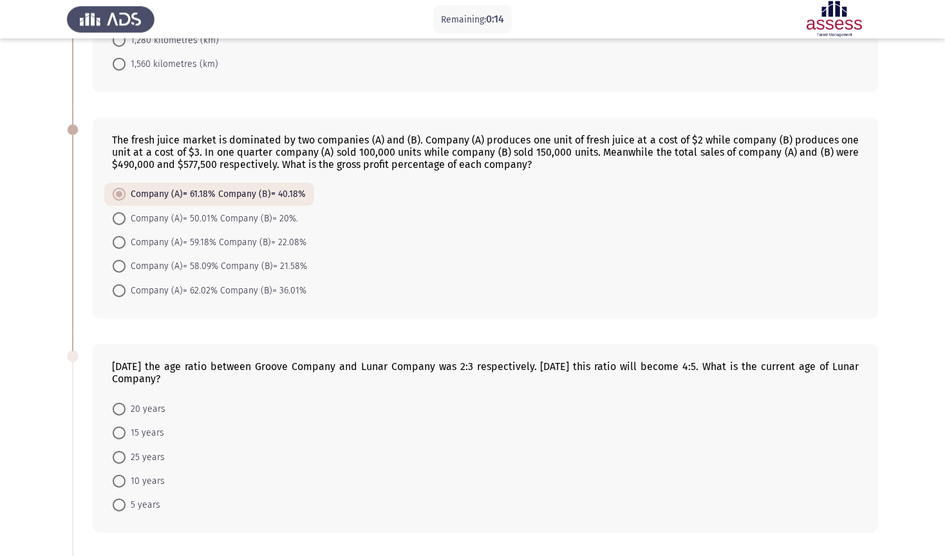
scroll to position [221, 0]
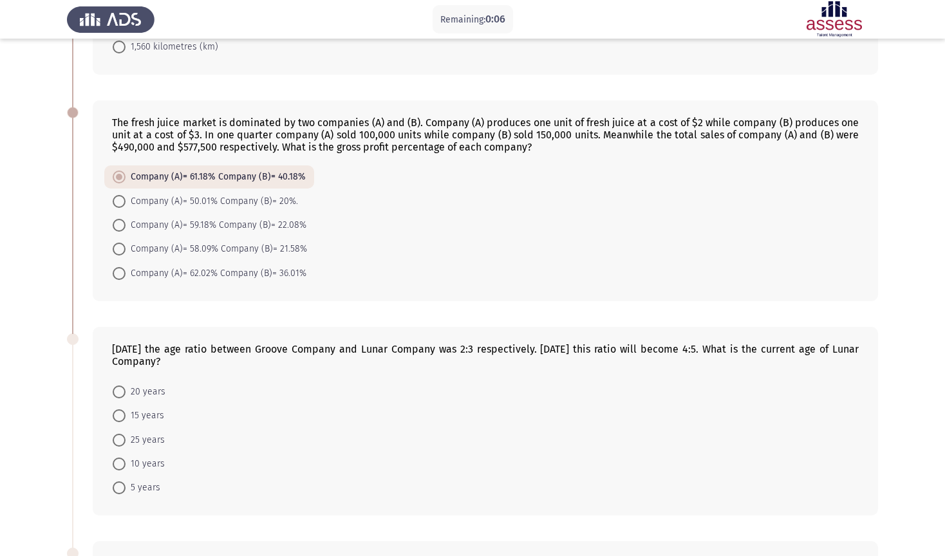
click at [116, 458] on span at bounding box center [119, 464] width 13 height 13
click at [116, 458] on input "10 years" at bounding box center [119, 464] width 13 height 13
radio input "true"
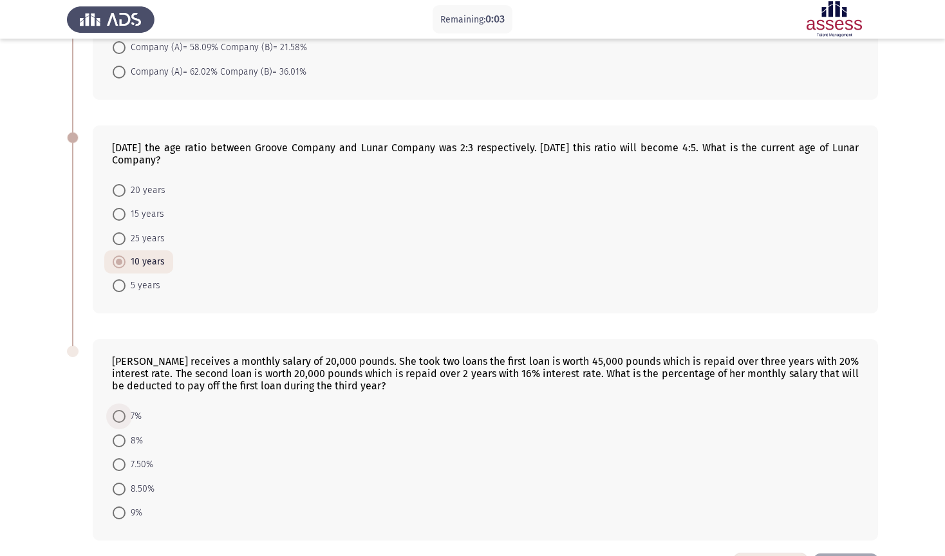
click at [120, 410] on span at bounding box center [119, 416] width 13 height 13
click at [120, 410] on input "7%" at bounding box center [119, 416] width 13 height 13
radio input "true"
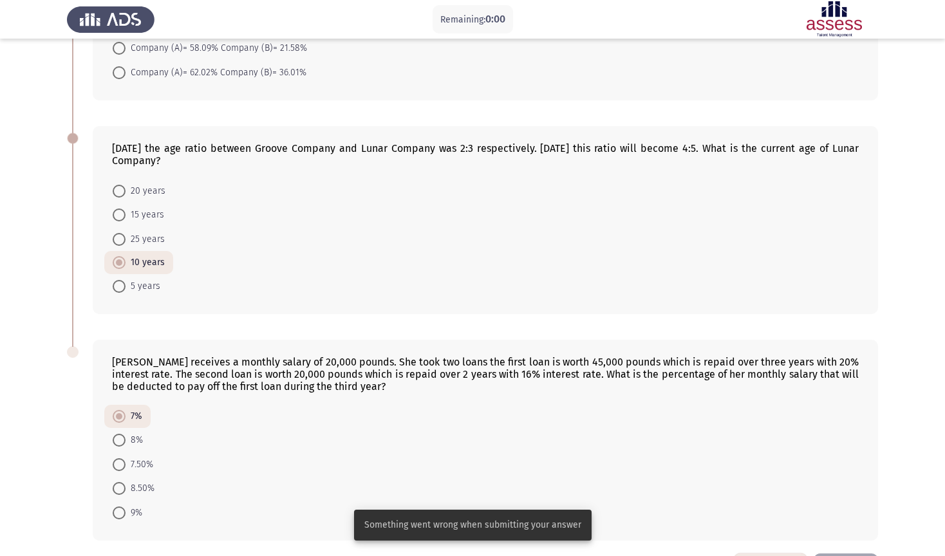
scroll to position [0, 0]
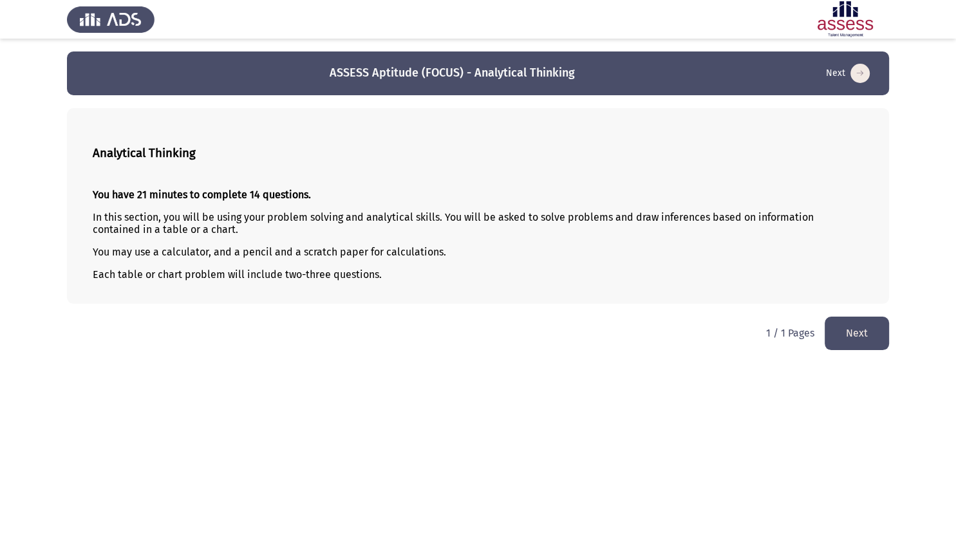
click at [859, 339] on button "Next" at bounding box center [856, 333] width 64 height 33
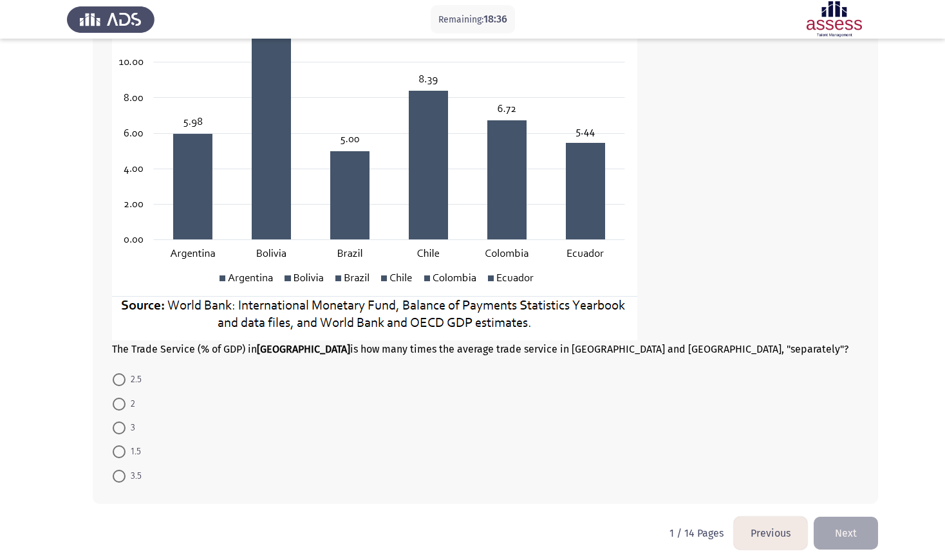
scroll to position [143, 0]
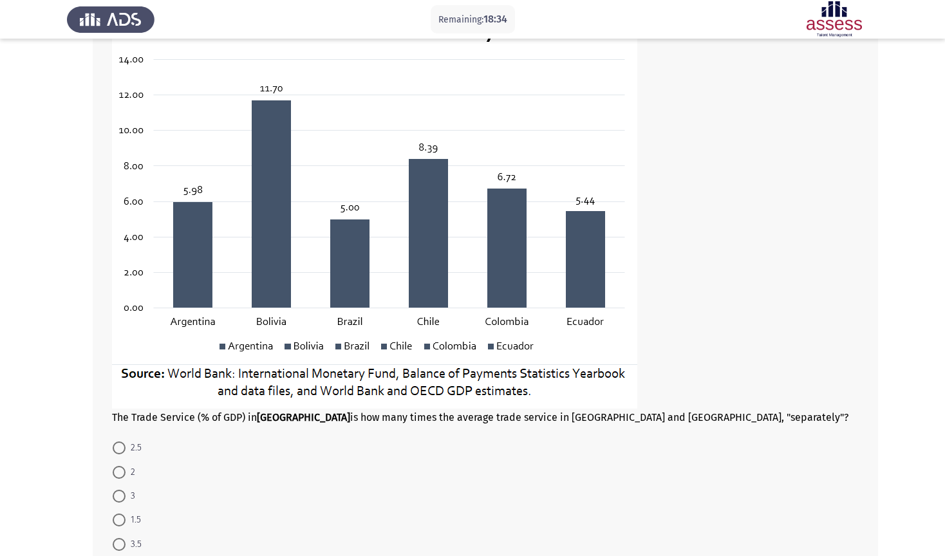
click at [122, 475] on span at bounding box center [119, 544] width 13 height 13
click at [122, 475] on input "3.5" at bounding box center [119, 544] width 13 height 13
radio input "true"
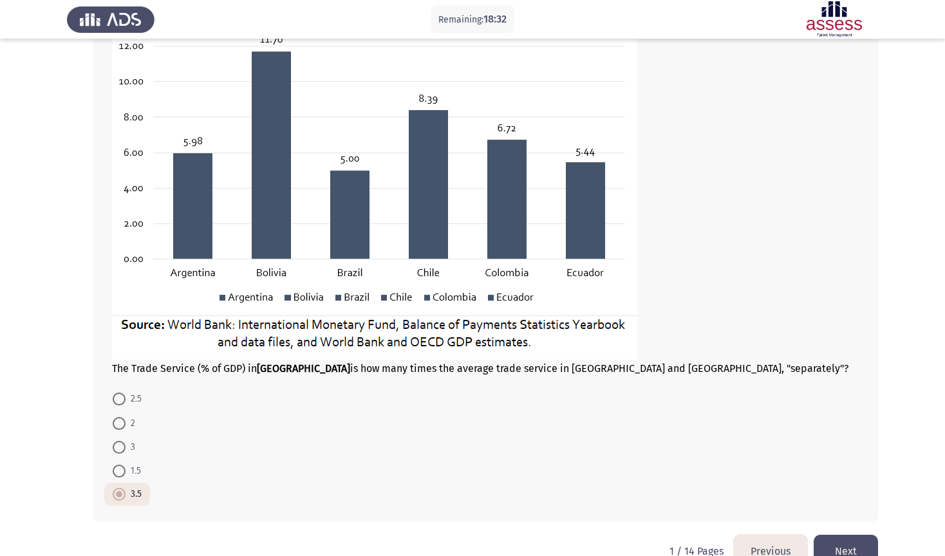
scroll to position [210, 0]
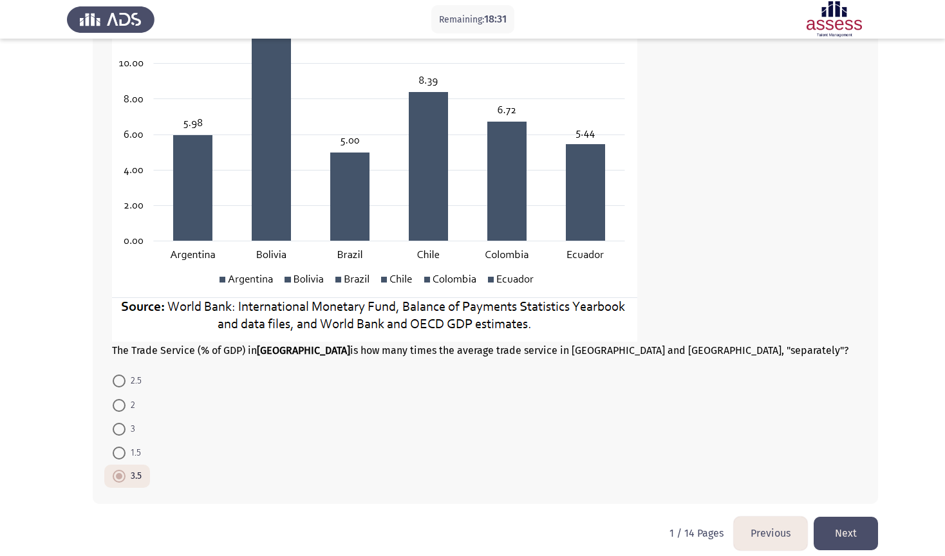
click at [856, 475] on button "Next" at bounding box center [846, 533] width 64 height 33
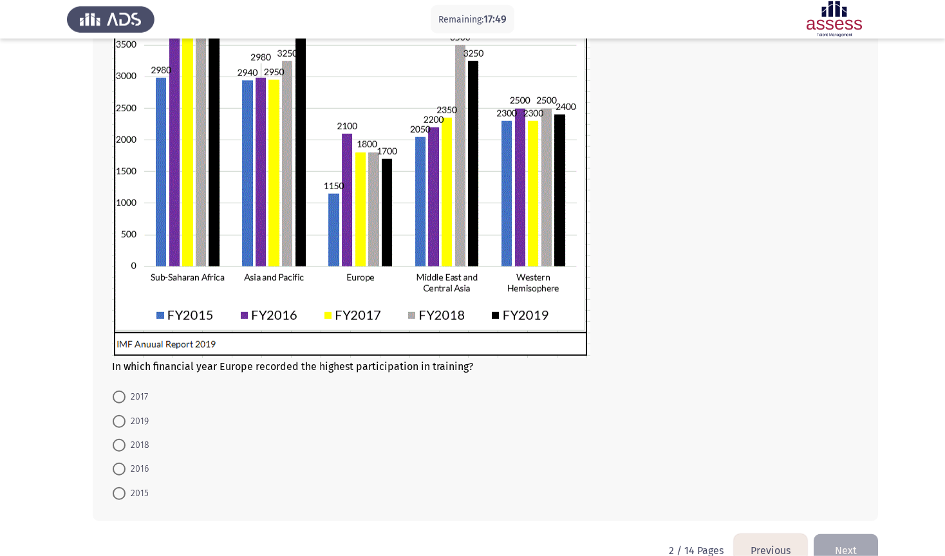
scroll to position [228, 0]
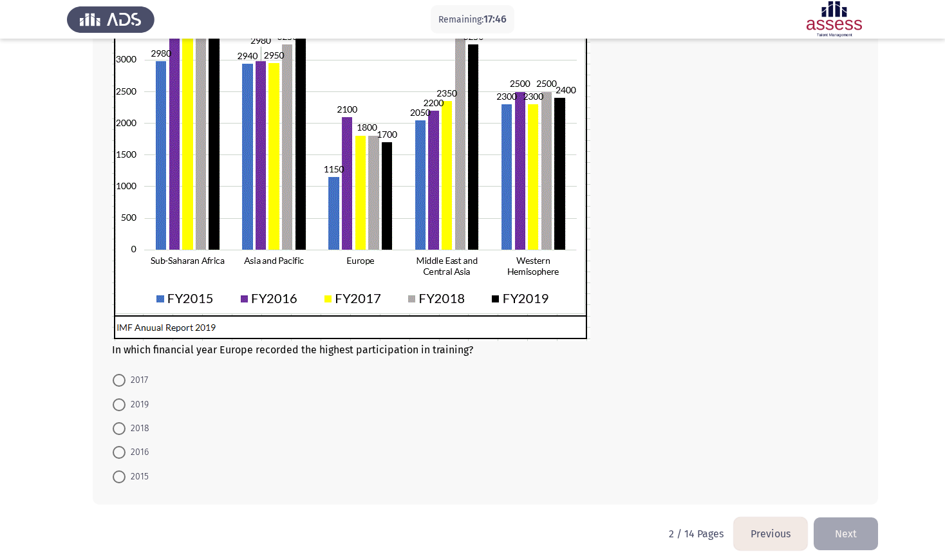
drag, startPoint x: 120, startPoint y: 440, endPoint x: 198, endPoint y: 440, distance: 77.9
click at [120, 446] on span at bounding box center [119, 452] width 13 height 13
click at [120, 446] on input "2016" at bounding box center [119, 452] width 13 height 13
radio input "true"
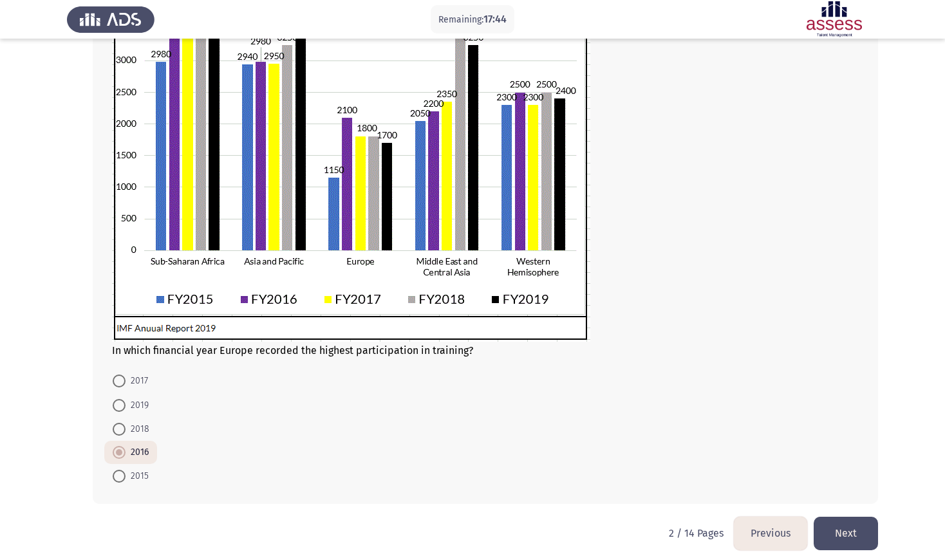
click at [846, 475] on button "Next" at bounding box center [846, 533] width 64 height 33
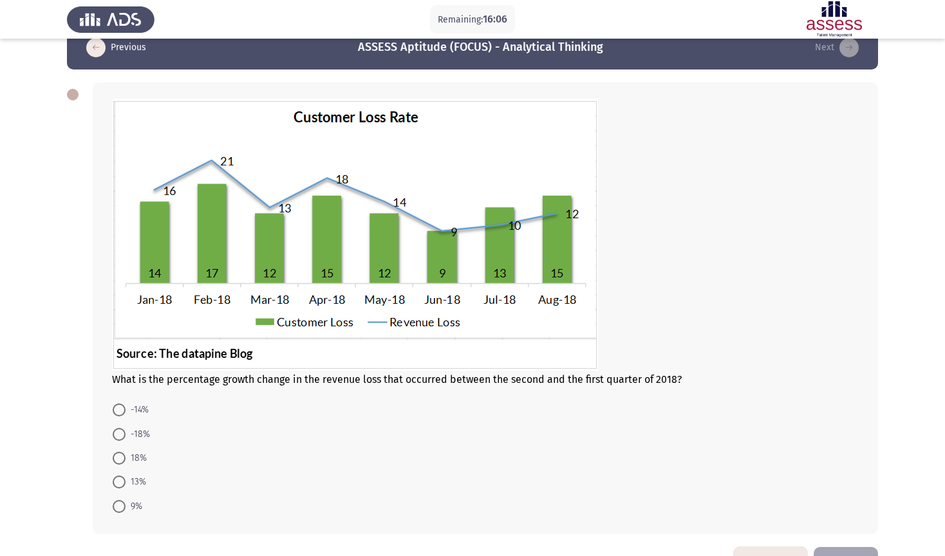
scroll to position [55, 0]
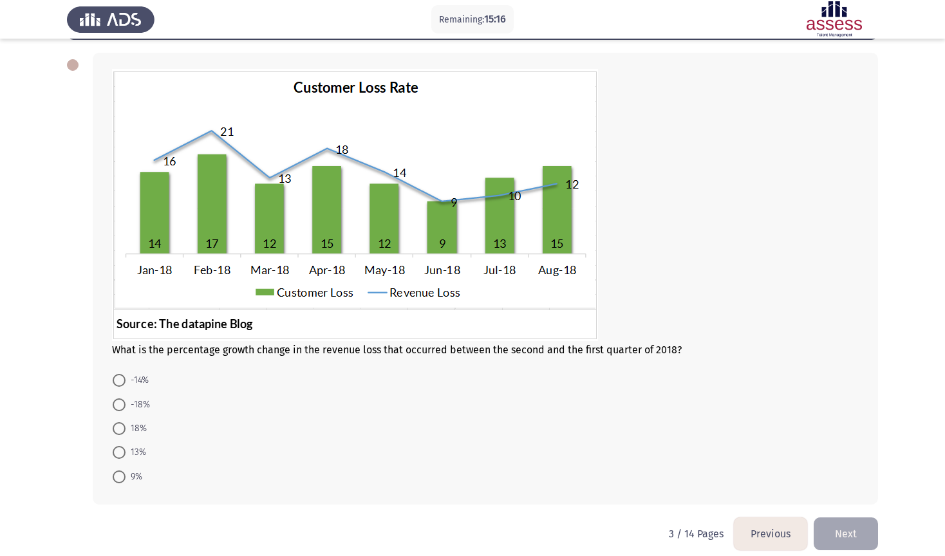
click at [170, 169] on img at bounding box center [355, 205] width 486 height 272
click at [122, 422] on span at bounding box center [119, 428] width 13 height 13
click at [122, 422] on input "18%" at bounding box center [119, 428] width 13 height 13
radio input "true"
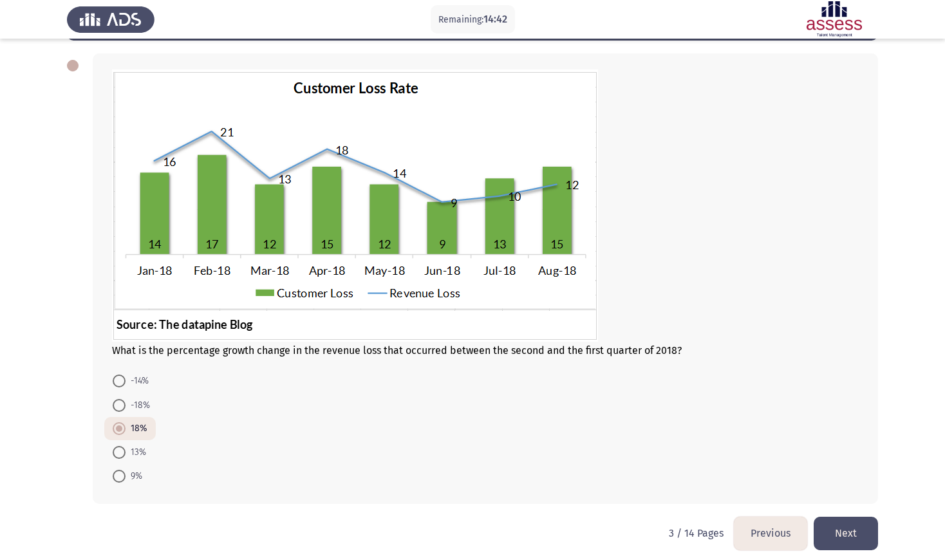
click at [117, 399] on span at bounding box center [119, 405] width 13 height 13
click at [117, 399] on input "-18%" at bounding box center [119, 405] width 13 height 13
radio input "true"
click at [853, 475] on button "Next" at bounding box center [846, 533] width 64 height 33
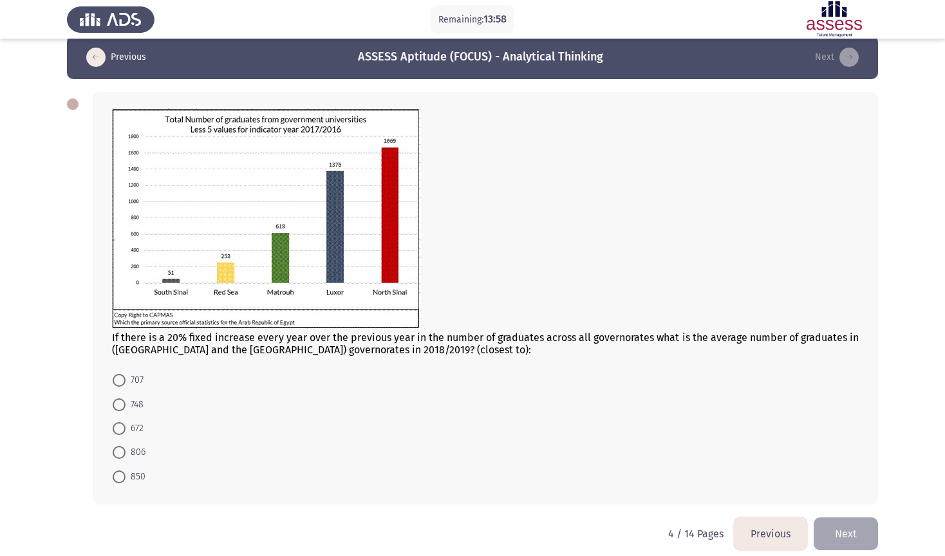
scroll to position [0, 0]
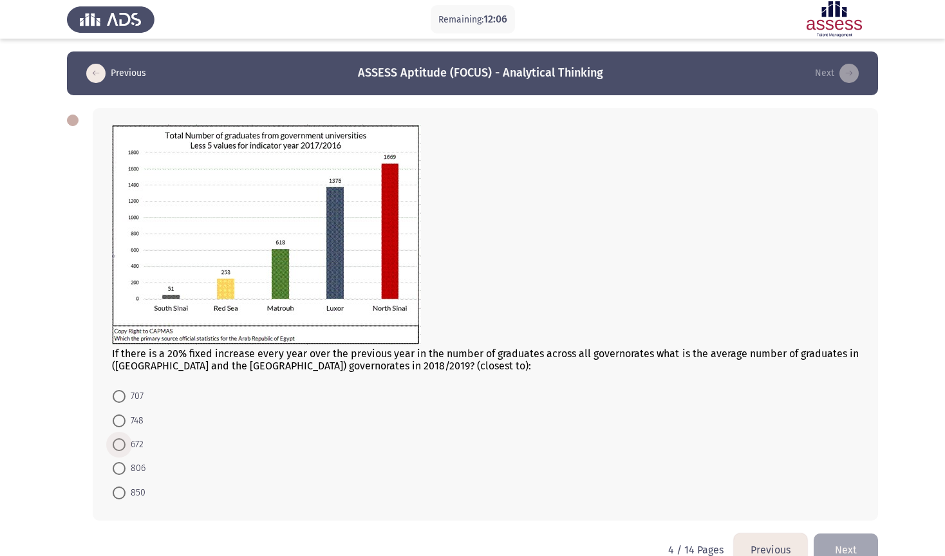
click at [116, 438] on span at bounding box center [119, 444] width 13 height 13
click at [116, 438] on input "672" at bounding box center [119, 444] width 13 height 13
radio input "true"
click at [847, 475] on button "Next" at bounding box center [846, 548] width 64 height 33
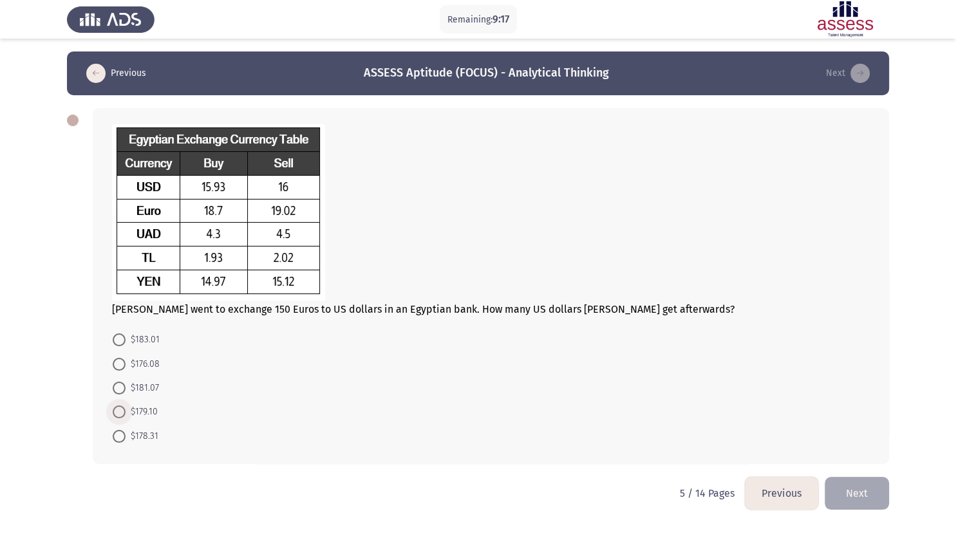
click at [115, 405] on span at bounding box center [119, 411] width 13 height 13
click at [115, 405] on input "$179.10" at bounding box center [119, 411] width 13 height 13
radio input "true"
click at [857, 475] on button "Next" at bounding box center [856, 492] width 64 height 33
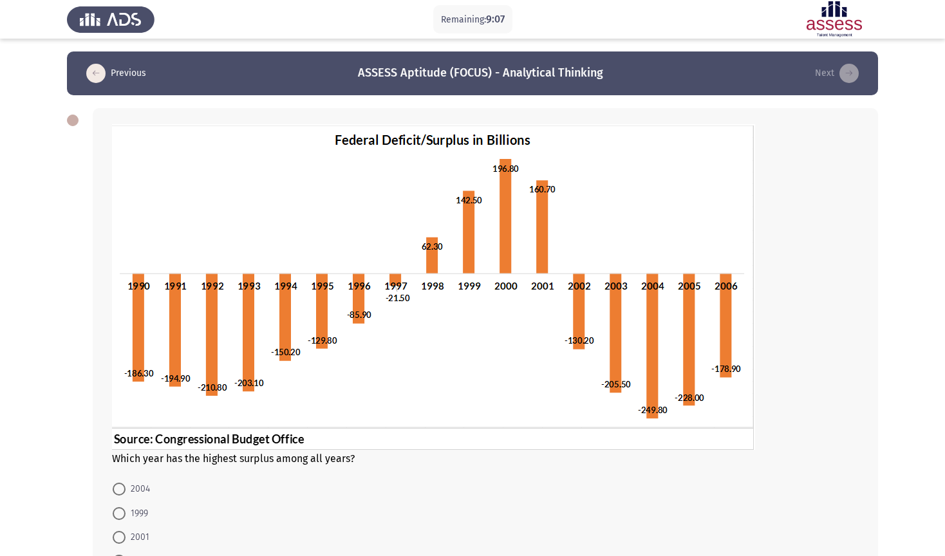
scroll to position [109, 0]
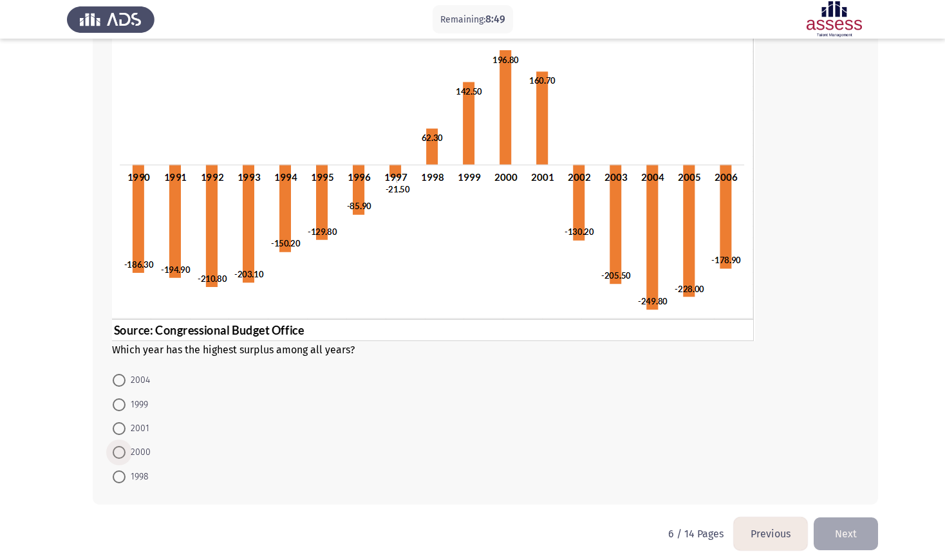
drag, startPoint x: 125, startPoint y: 442, endPoint x: 216, endPoint y: 438, distance: 90.8
click at [128, 445] on label "2000" at bounding box center [132, 452] width 38 height 15
click at [124, 446] on span at bounding box center [119, 452] width 13 height 13
click at [124, 446] on input "2000" at bounding box center [119, 452] width 13 height 13
radio input "true"
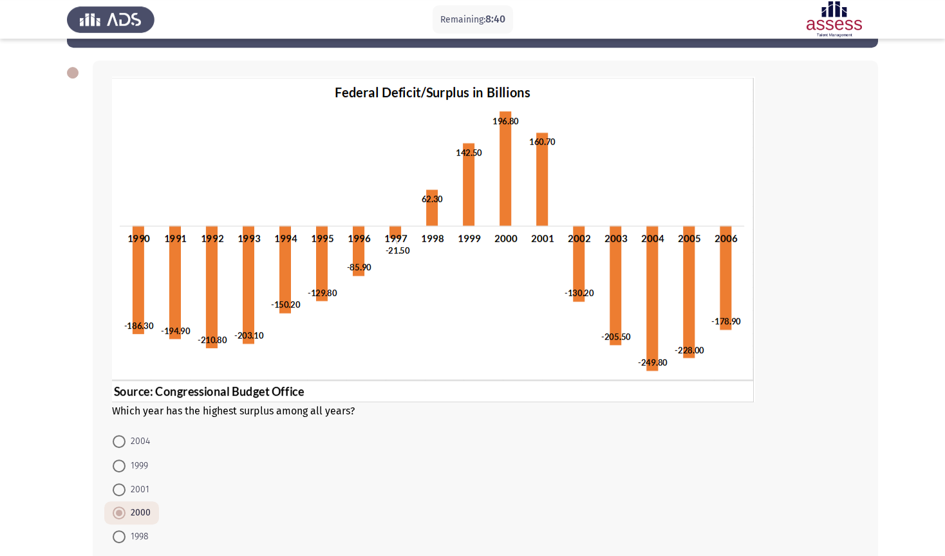
scroll to position [108, 0]
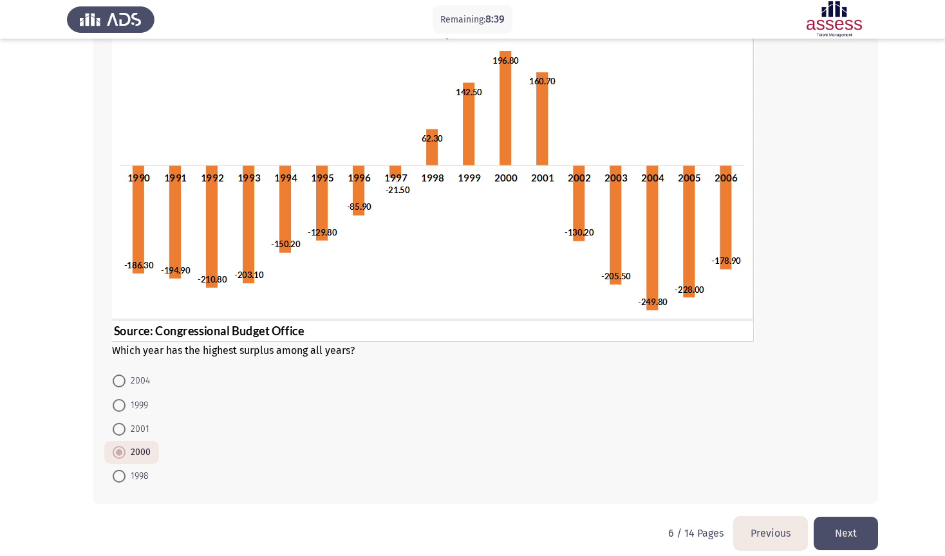
click at [841, 475] on button "Next" at bounding box center [846, 533] width 64 height 33
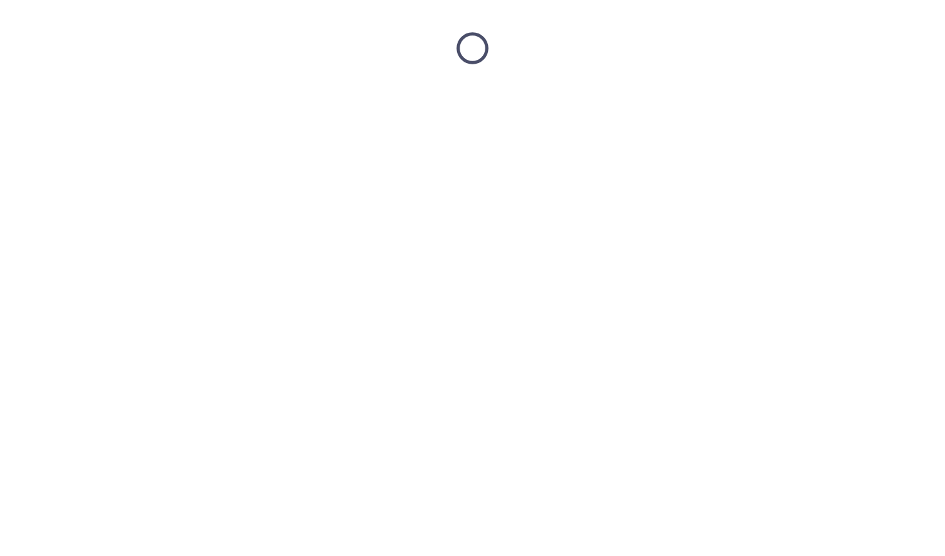
scroll to position [0, 0]
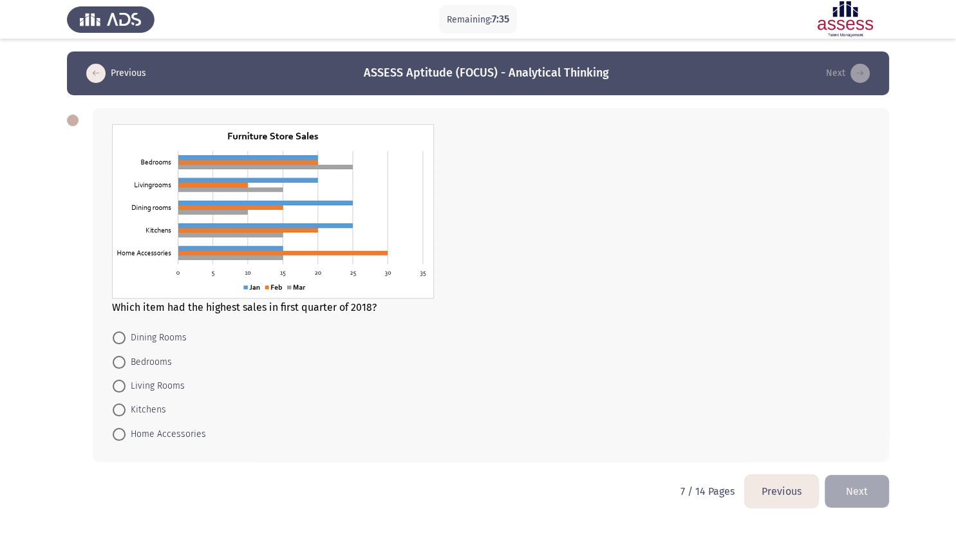
click at [122, 356] on span at bounding box center [119, 362] width 13 height 13
click at [122, 356] on input "Bedrooms" at bounding box center [119, 362] width 13 height 13
radio input "true"
click at [861, 474] on button "Next" at bounding box center [856, 490] width 64 height 33
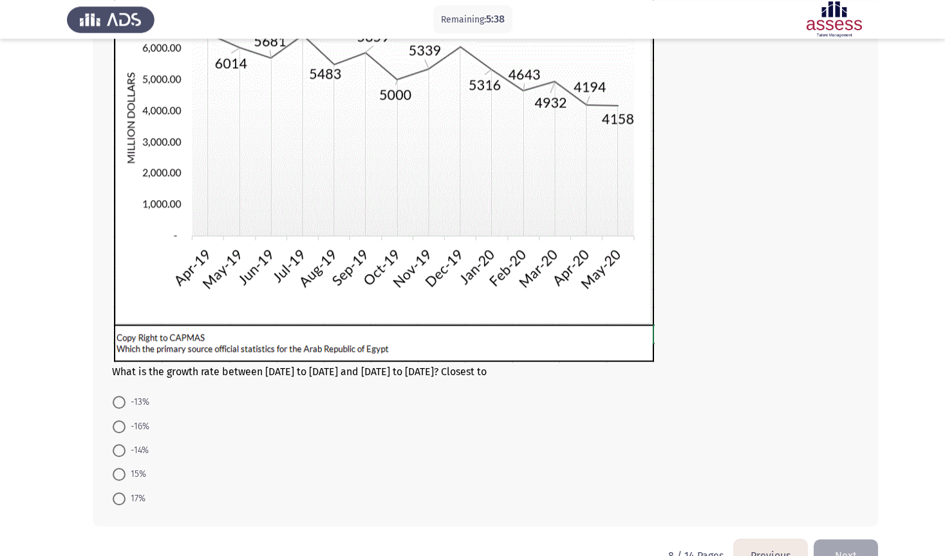
scroll to position [212, 0]
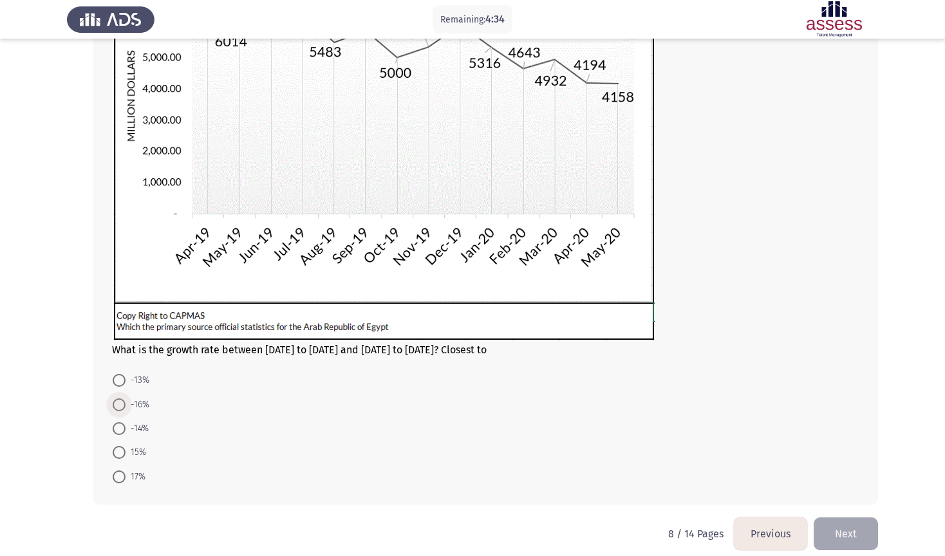
click at [137, 397] on span "-16%" at bounding box center [138, 404] width 24 height 15
click at [126, 398] on input "-16%" at bounding box center [119, 404] width 13 height 13
radio input "true"
click at [852, 475] on button "Next" at bounding box center [846, 533] width 64 height 33
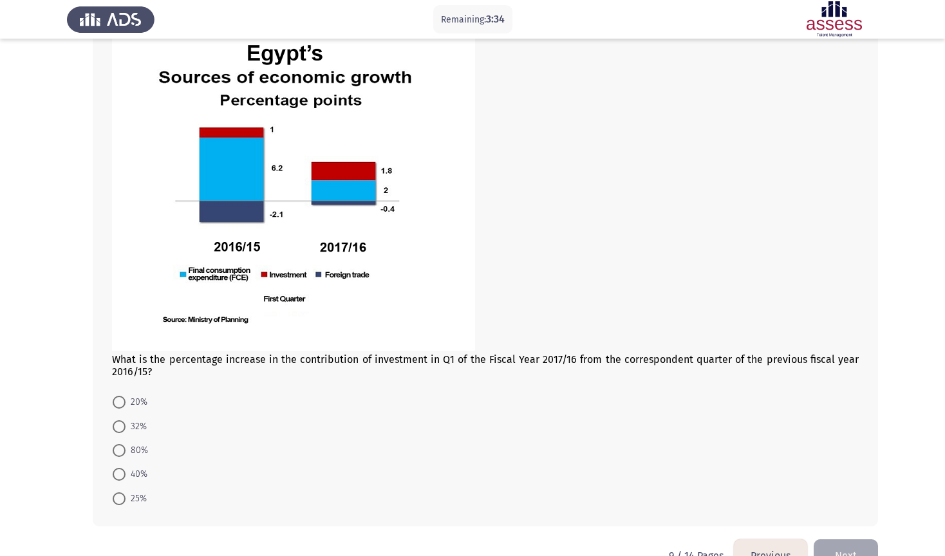
scroll to position [118, 0]
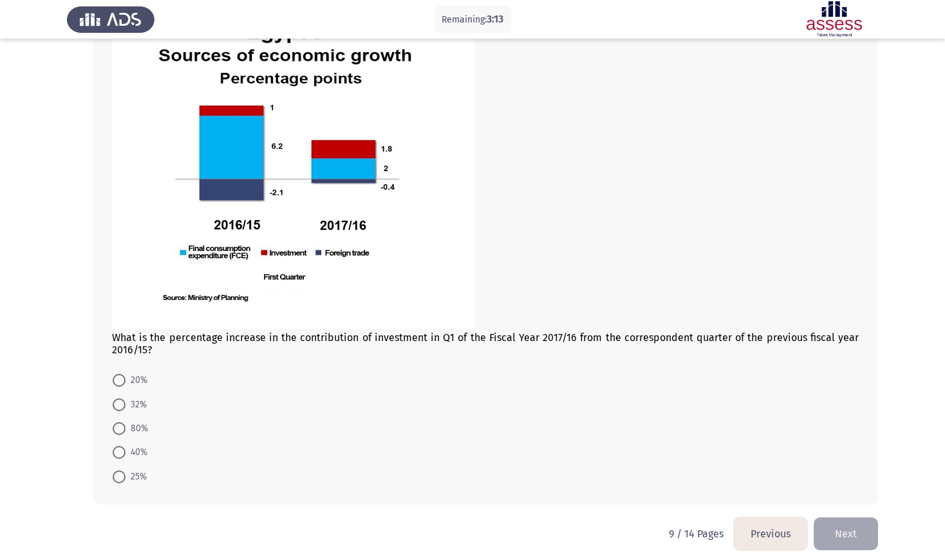
click at [122, 398] on span at bounding box center [119, 404] width 13 height 13
click at [122, 398] on input "32%" at bounding box center [119, 404] width 13 height 13
radio input "true"
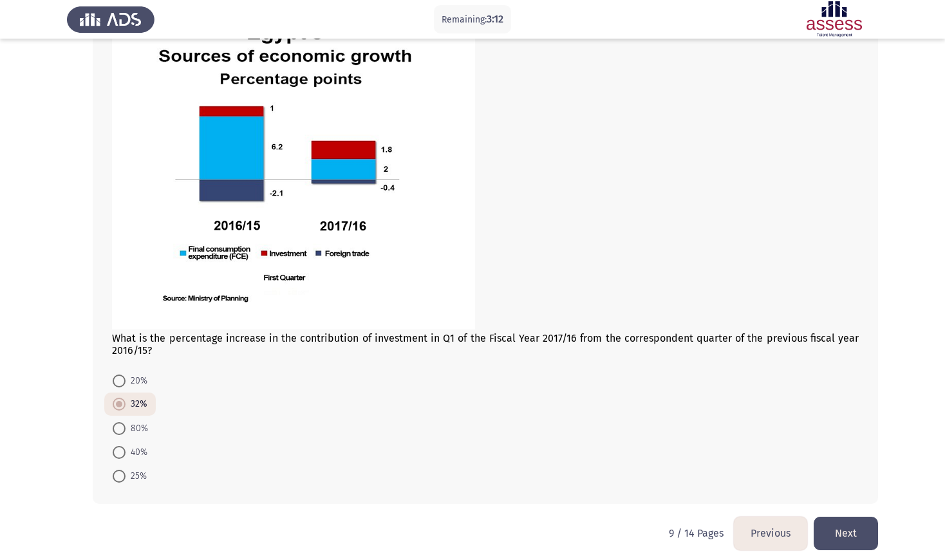
click at [841, 475] on button "Next" at bounding box center [846, 533] width 64 height 33
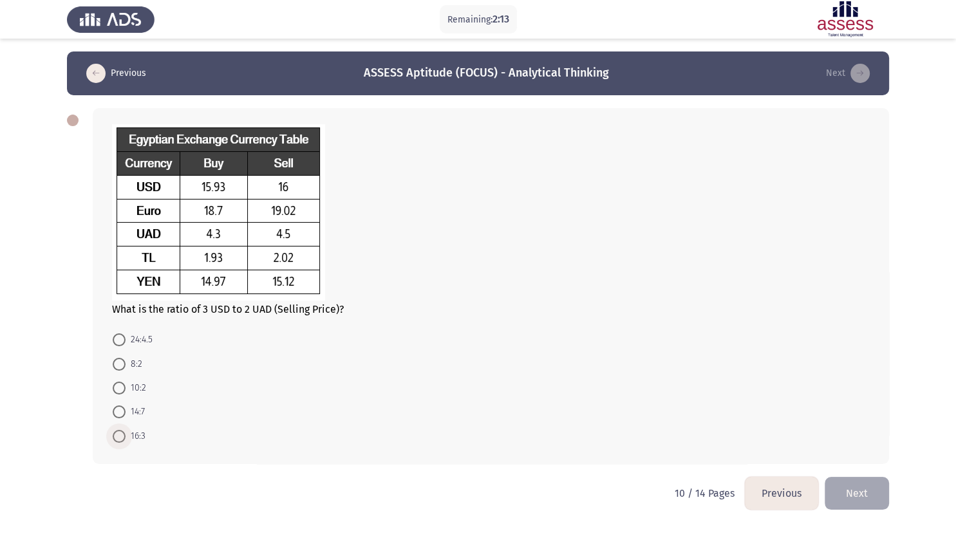
drag, startPoint x: 120, startPoint y: 424, endPoint x: 142, endPoint y: 423, distance: 22.5
click at [120, 430] on span at bounding box center [119, 436] width 13 height 13
click at [120, 430] on input "16:3" at bounding box center [119, 436] width 13 height 13
radio input "true"
click at [861, 475] on button "Next" at bounding box center [856, 492] width 64 height 33
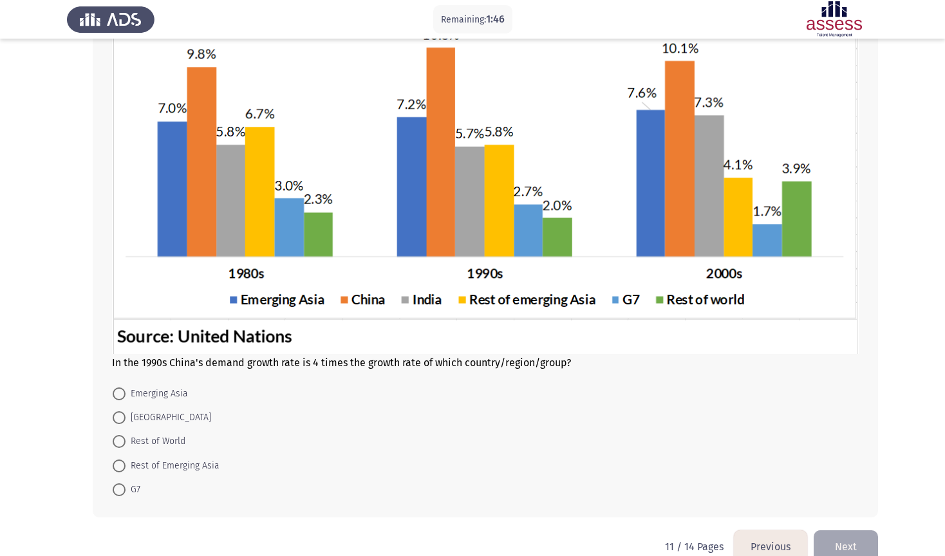
scroll to position [107, 0]
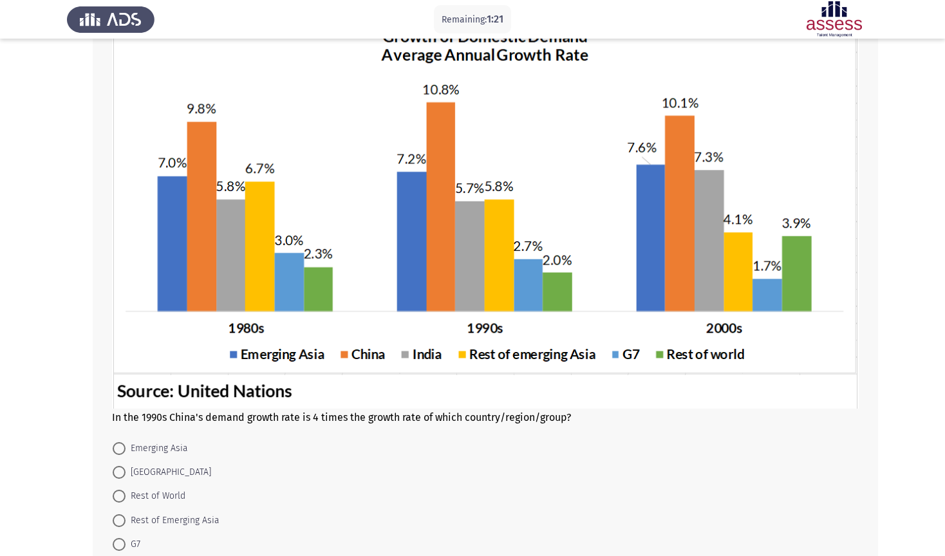
click at [121, 475] on span at bounding box center [119, 544] width 13 height 13
click at [121, 475] on input "G7" at bounding box center [119, 544] width 13 height 13
radio input "true"
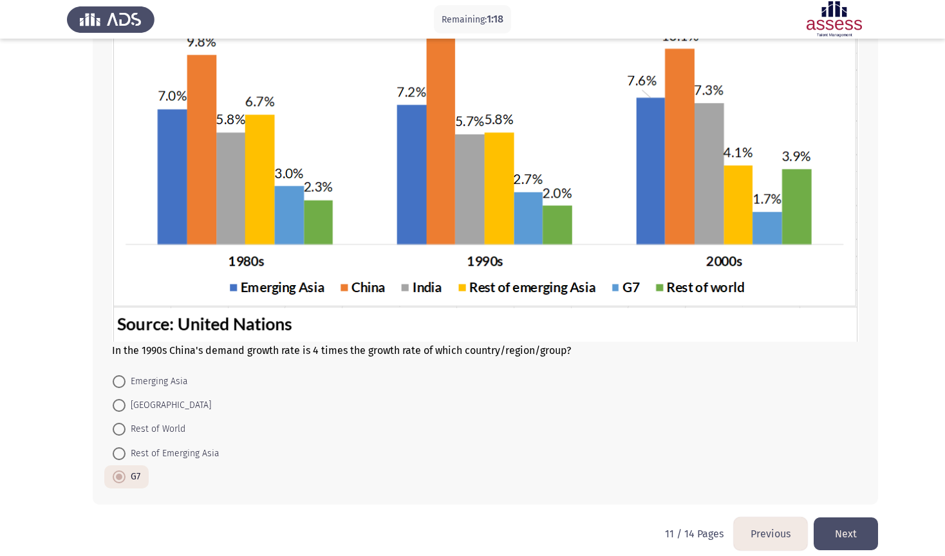
click at [859, 475] on button "Next" at bounding box center [846, 533] width 64 height 33
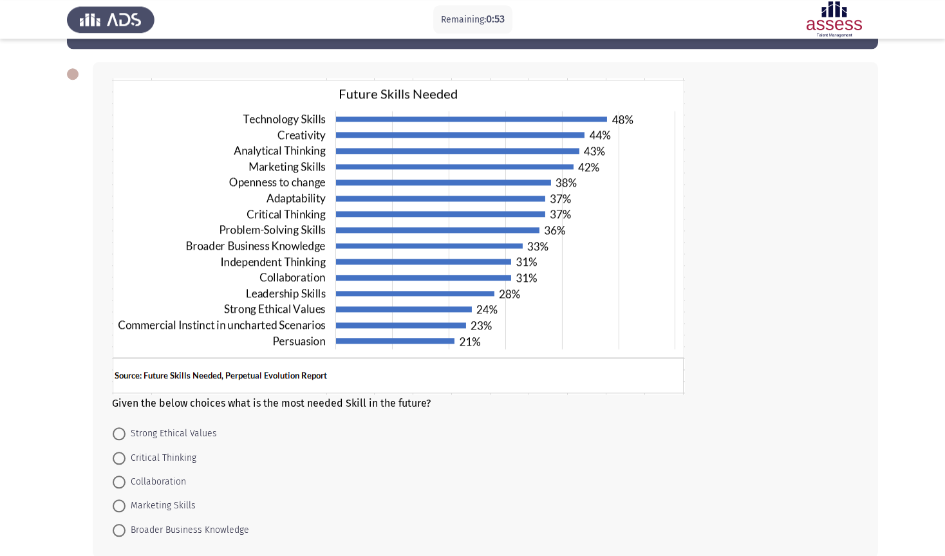
scroll to position [68, 0]
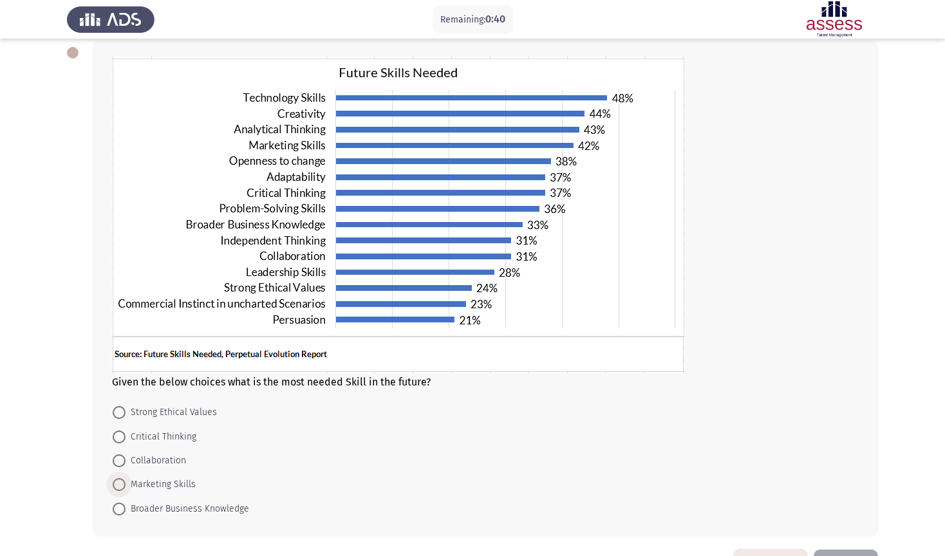
click at [153, 475] on span "Marketing Skills" at bounding box center [161, 484] width 70 height 15
click at [126, 475] on input "Marketing Skills" at bounding box center [119, 484] width 13 height 13
radio input "true"
click at [856, 475] on button "Next" at bounding box center [846, 564] width 64 height 33
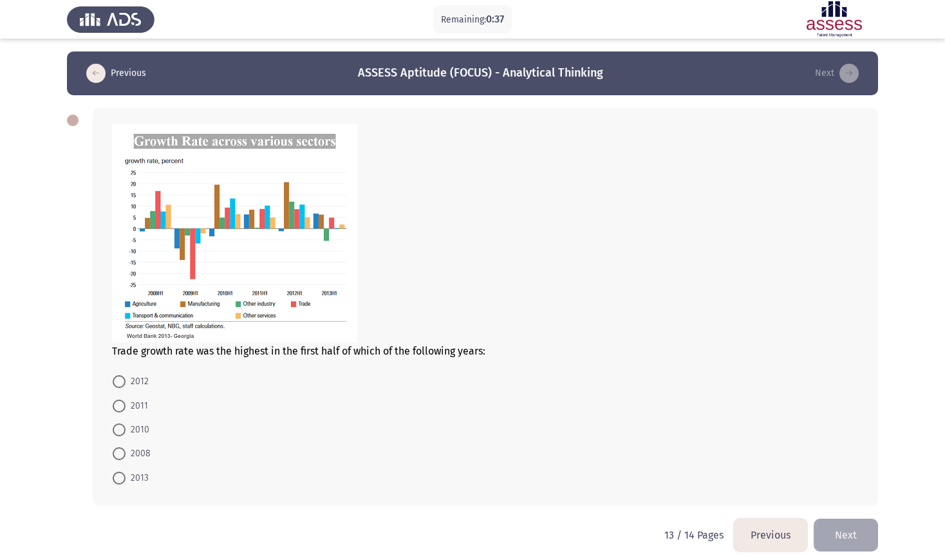
scroll to position [1, 0]
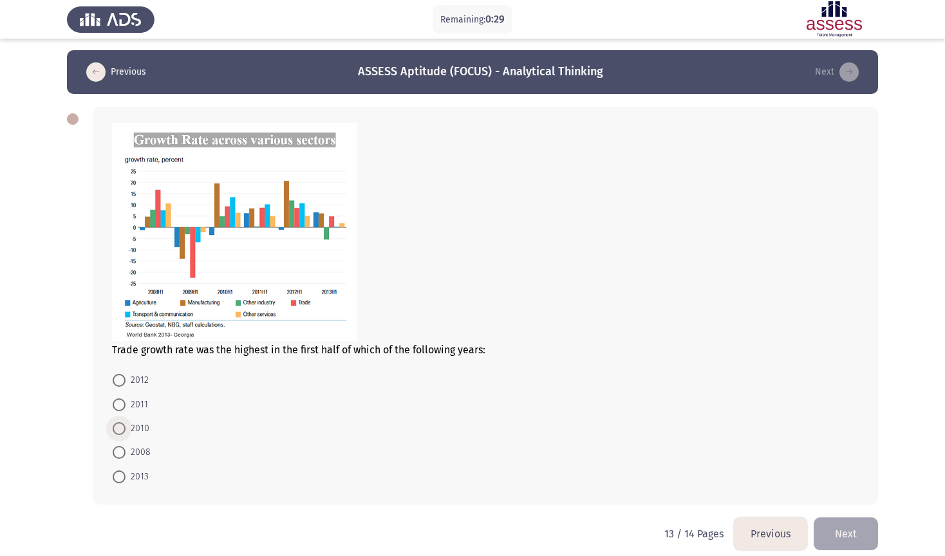
click at [120, 422] on span at bounding box center [119, 428] width 13 height 13
click at [120, 422] on input "2010" at bounding box center [119, 428] width 13 height 13
radio input "true"
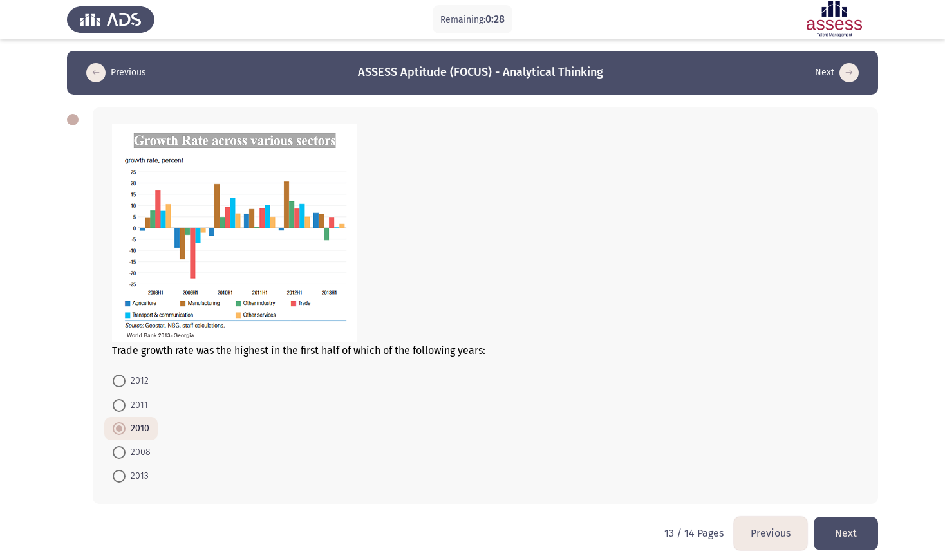
click at [850, 475] on button "Next" at bounding box center [846, 533] width 64 height 33
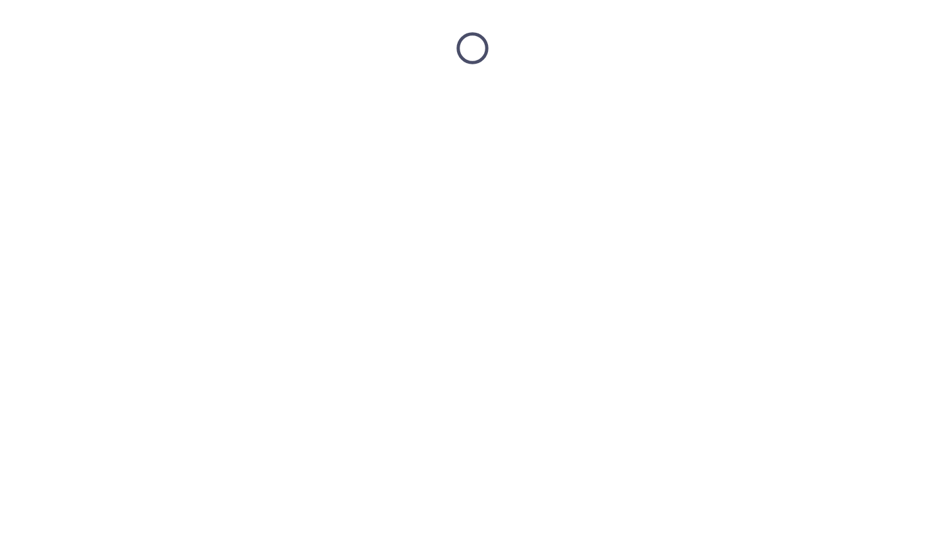
scroll to position [0, 0]
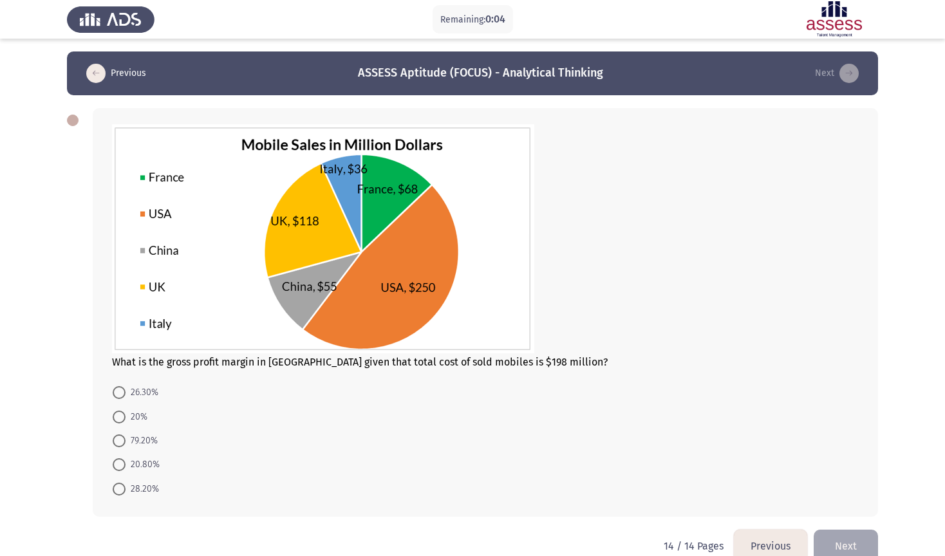
drag, startPoint x: 122, startPoint y: 405, endPoint x: 274, endPoint y: 411, distance: 152.0
click at [125, 411] on span at bounding box center [119, 417] width 13 height 13
click at [118, 411] on span at bounding box center [119, 417] width 13 height 13
click at [118, 411] on input "20%" at bounding box center [119, 417] width 13 height 13
radio input "true"
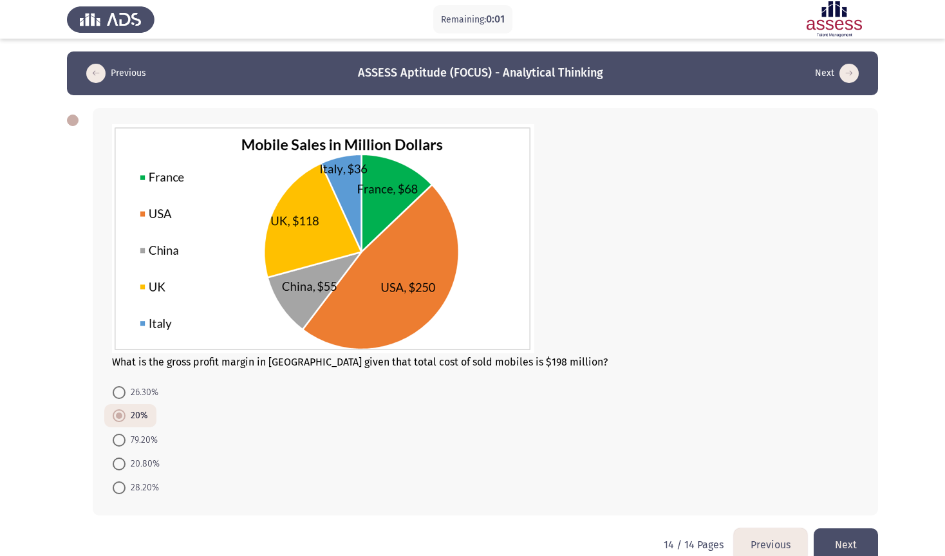
click at [851, 475] on button "Next" at bounding box center [846, 544] width 64 height 33
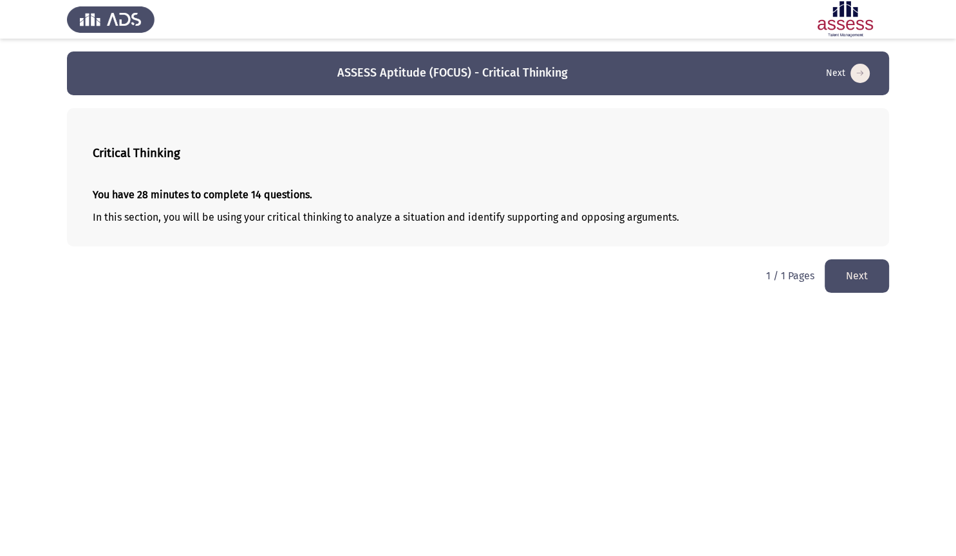
click at [872, 280] on button "Next" at bounding box center [856, 275] width 64 height 33
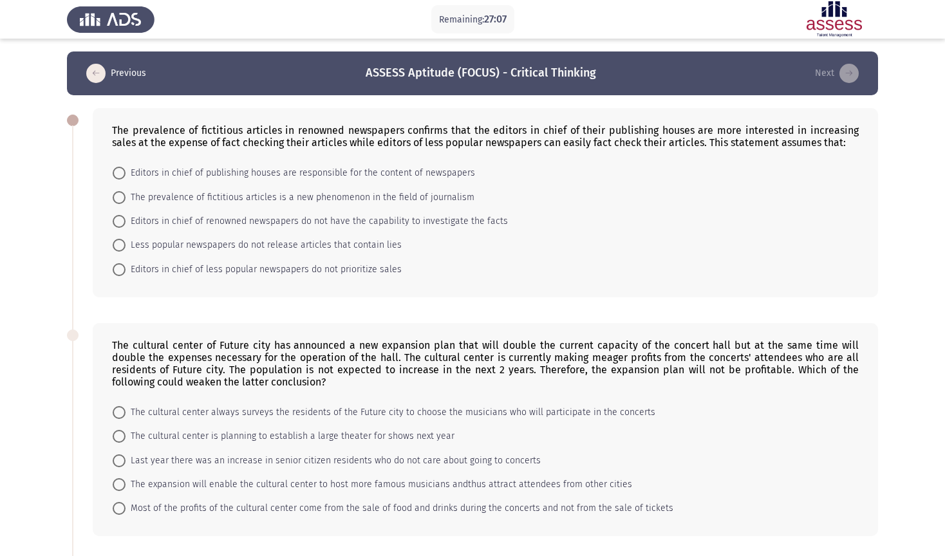
click at [256, 165] on span "Editors in chief of publishing houses are responsible for the content of newspa…" at bounding box center [300, 172] width 349 height 15
click at [126, 167] on input "Editors in chief of publishing houses are responsible for the content of newspa…" at bounding box center [119, 173] width 13 height 13
radio input "true"
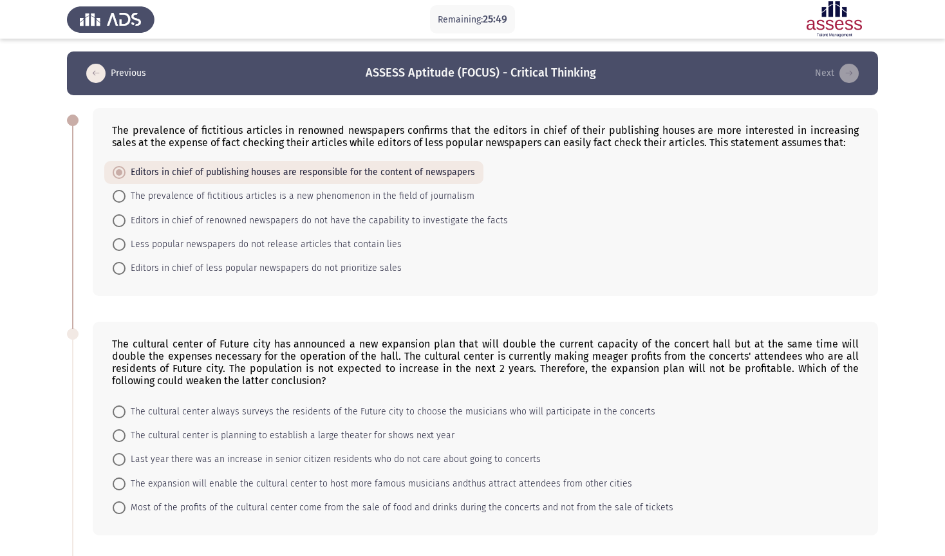
click at [194, 475] on span "The expansion will enable the cultural center to host more famous musicians and…" at bounding box center [379, 483] width 507 height 15
click at [126, 475] on input "The expansion will enable the cultural center to host more famous musicians and…" at bounding box center [119, 484] width 13 height 13
radio input "true"
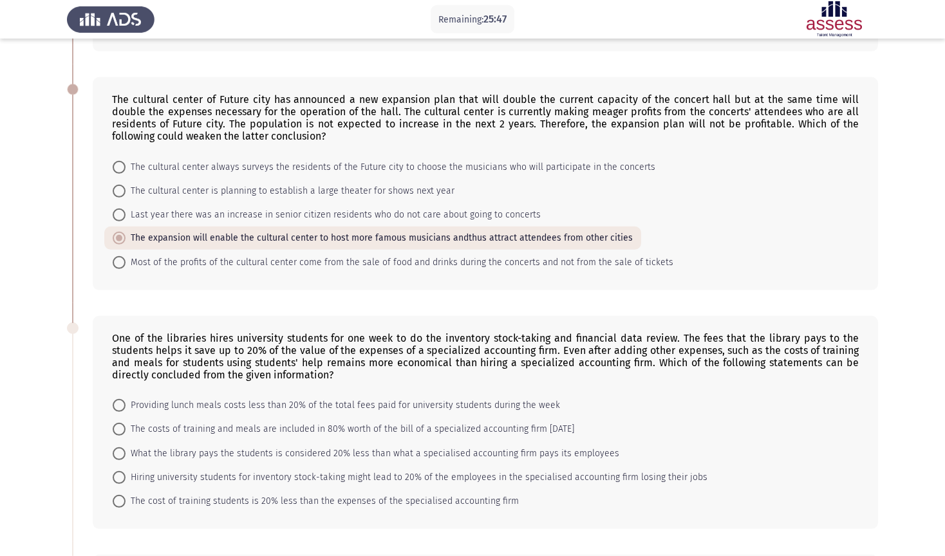
scroll to position [272, 0]
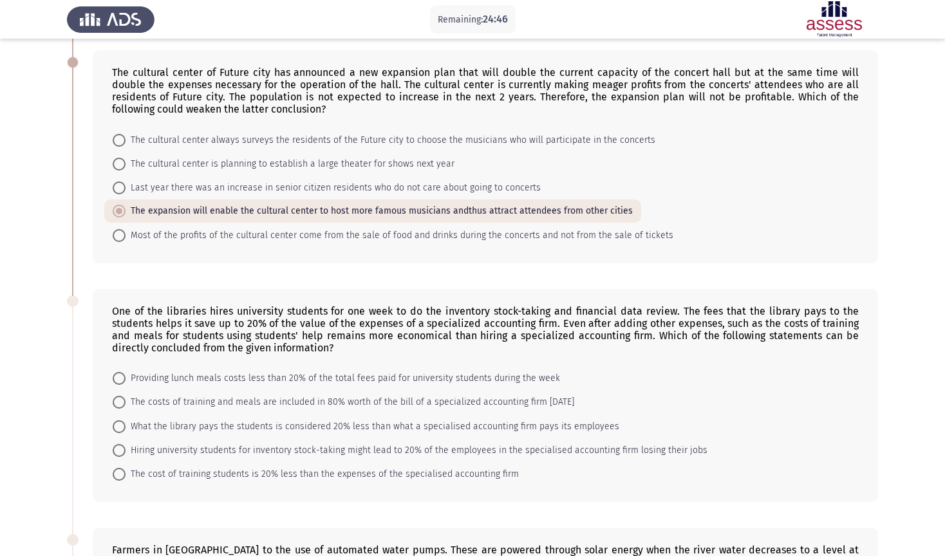
click at [373, 419] on span "What the library pays the students is considered 20% less than what a specialis…" at bounding box center [373, 426] width 494 height 15
click at [126, 420] on input "What the library pays the students is considered 20% less than what a specialis…" at bounding box center [119, 426] width 13 height 13
radio input "true"
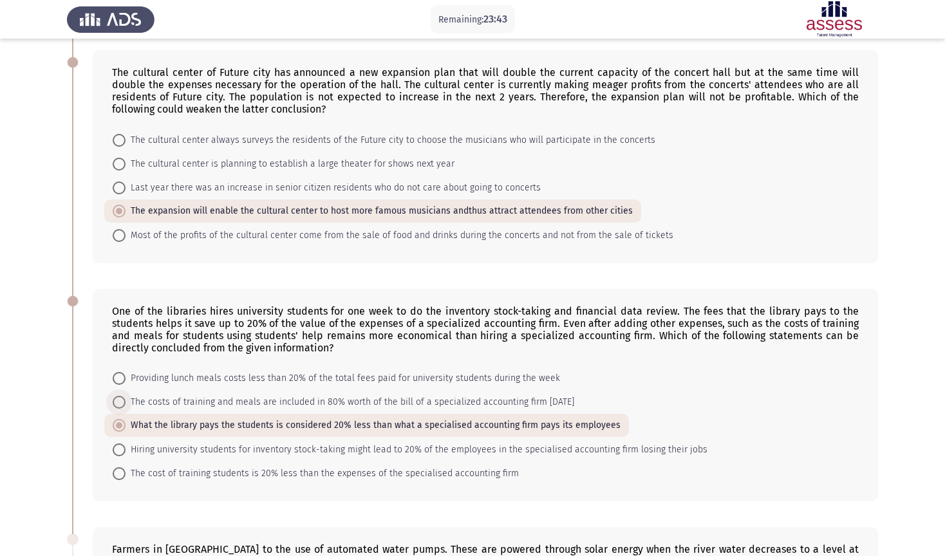
click at [349, 395] on span "The costs of training and meals are included in 80% worth of the bill of a spec…" at bounding box center [350, 402] width 449 height 15
click at [126, 396] on input "The costs of training and meals are included in 80% worth of the bill of a spec…" at bounding box center [119, 402] width 13 height 13
radio input "true"
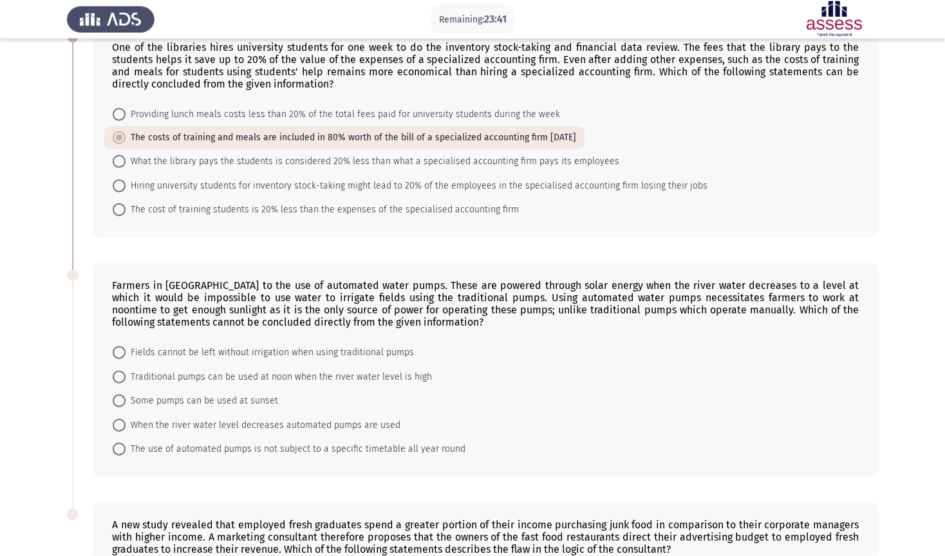
scroll to position [543, 0]
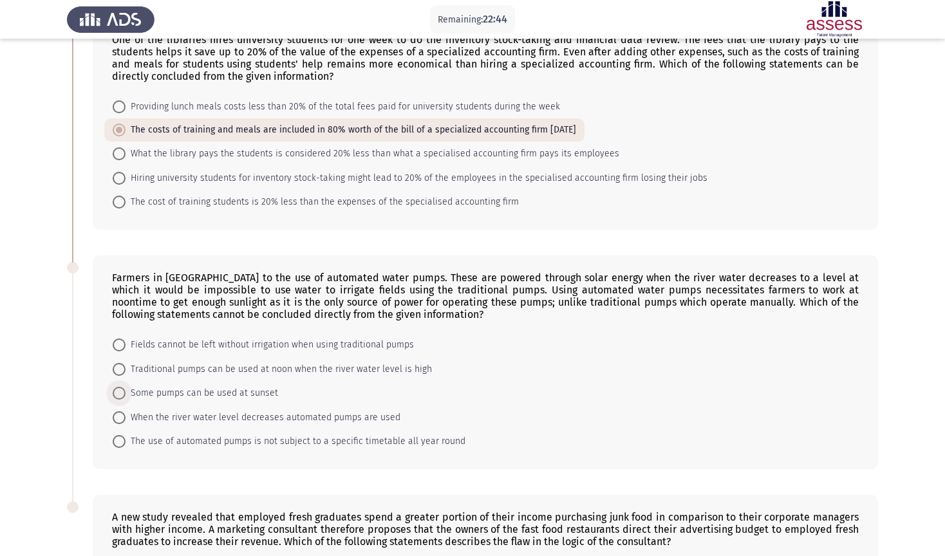
click at [228, 386] on span "Some pumps can be used at sunset" at bounding box center [202, 393] width 153 height 15
click at [126, 387] on input "Some pumps can be used at sunset" at bounding box center [119, 393] width 13 height 13
radio input "true"
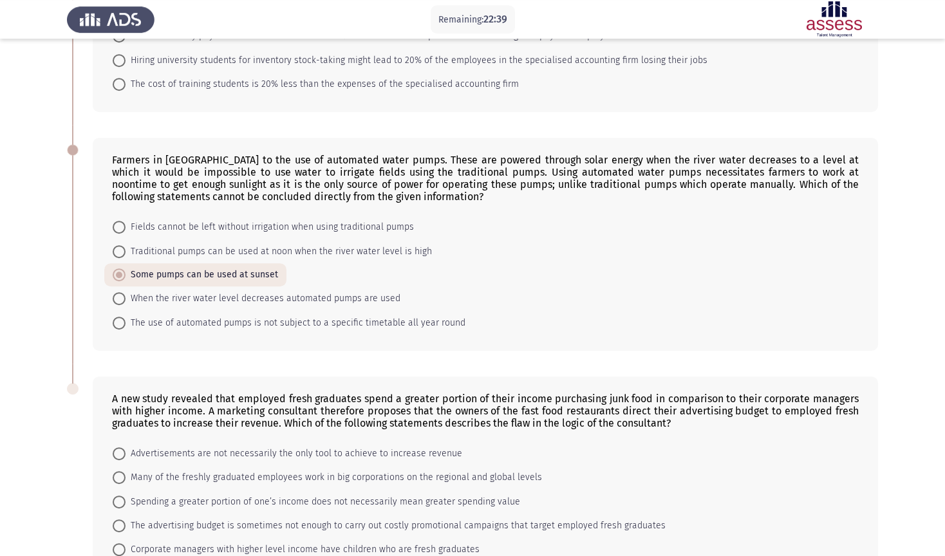
scroll to position [687, 0]
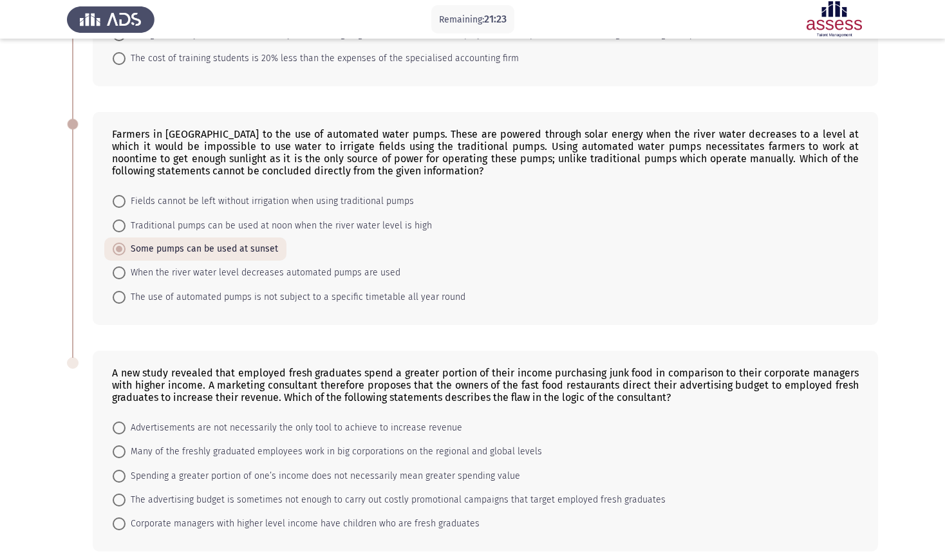
click at [413, 469] on span "Spending a greater portion of one’s income does not necessarily mean greater sp…" at bounding box center [323, 476] width 395 height 15
click at [126, 470] on input "Spending a greater portion of one’s income does not necessarily mean greater sp…" at bounding box center [119, 476] width 13 height 13
radio input "true"
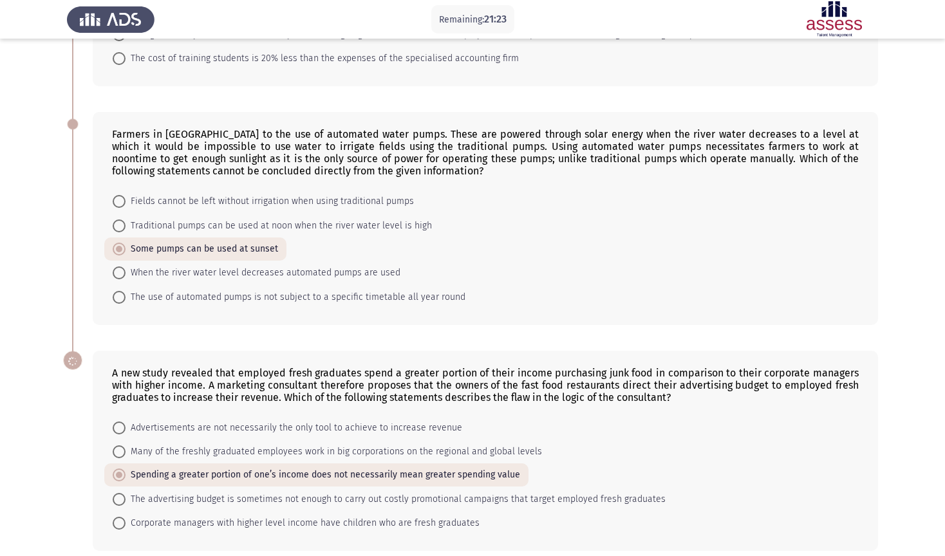
scroll to position [686, 0]
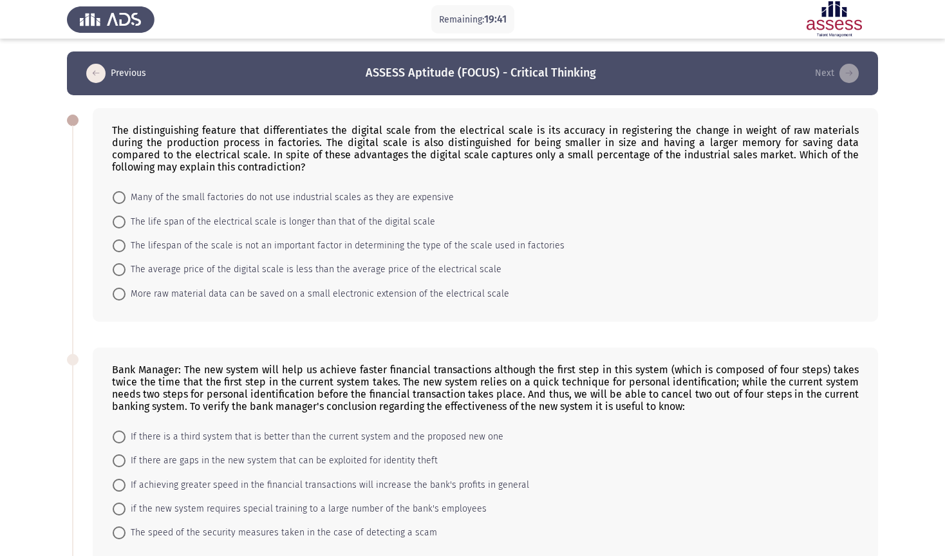
click at [221, 214] on span "The life span of the electrical scale is longer than that of the digital scale" at bounding box center [281, 221] width 310 height 15
click at [122, 216] on span at bounding box center [119, 222] width 13 height 13
click at [122, 216] on input "The life span of the electrical scale is longer than that of the digital scale" at bounding box center [119, 222] width 13 height 13
radio input "true"
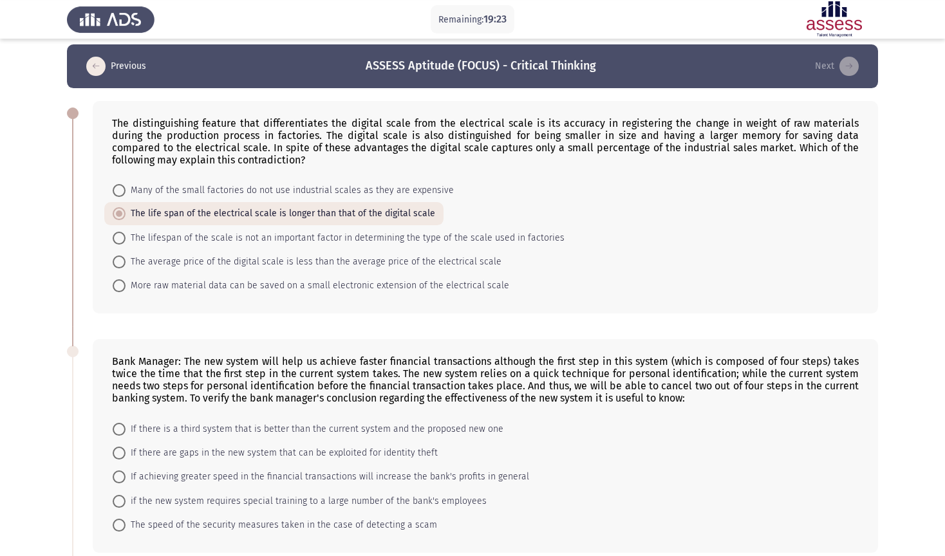
scroll to position [68, 0]
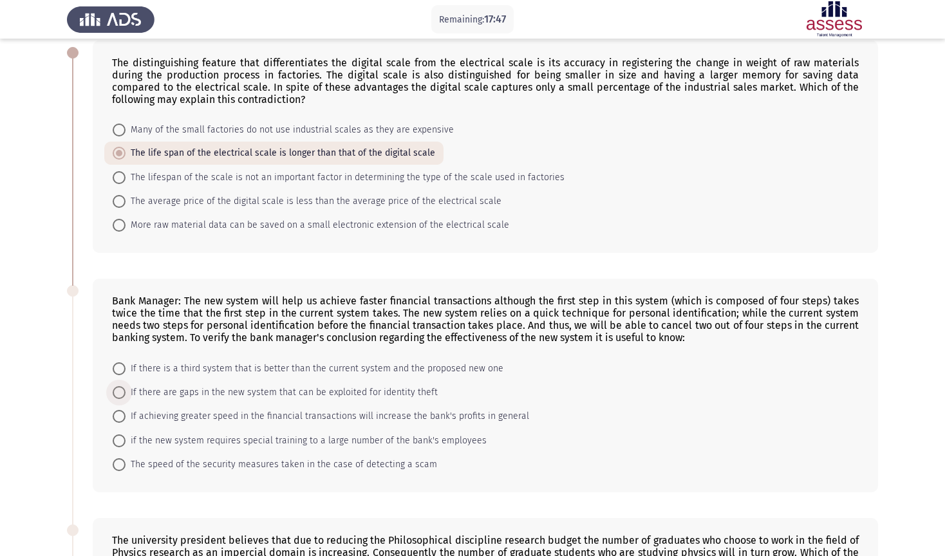
click at [160, 385] on span "If there are gaps in the new system that can be exploited for identity theft" at bounding box center [282, 392] width 312 height 15
click at [126, 386] on input "If there are gaps in the new system that can be exploited for identity theft" at bounding box center [119, 392] width 13 height 13
radio input "true"
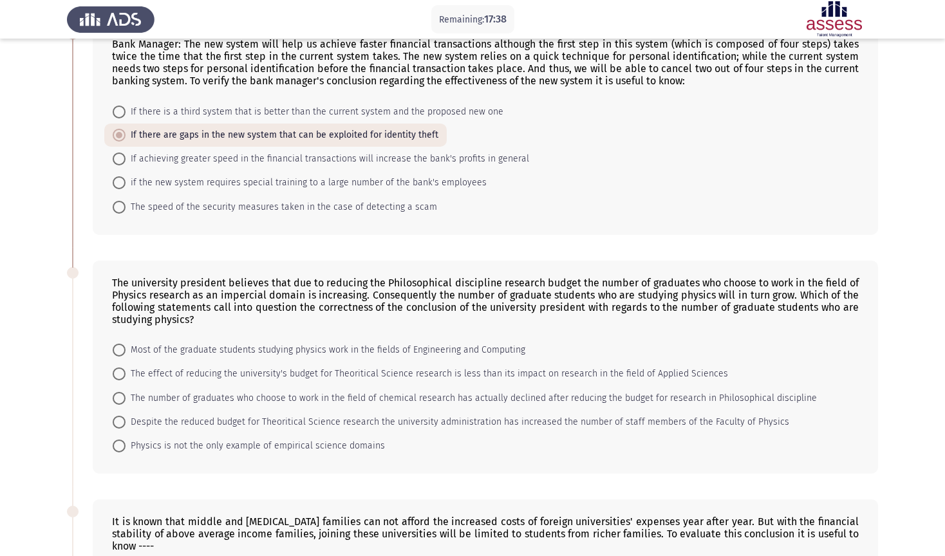
scroll to position [407, 0]
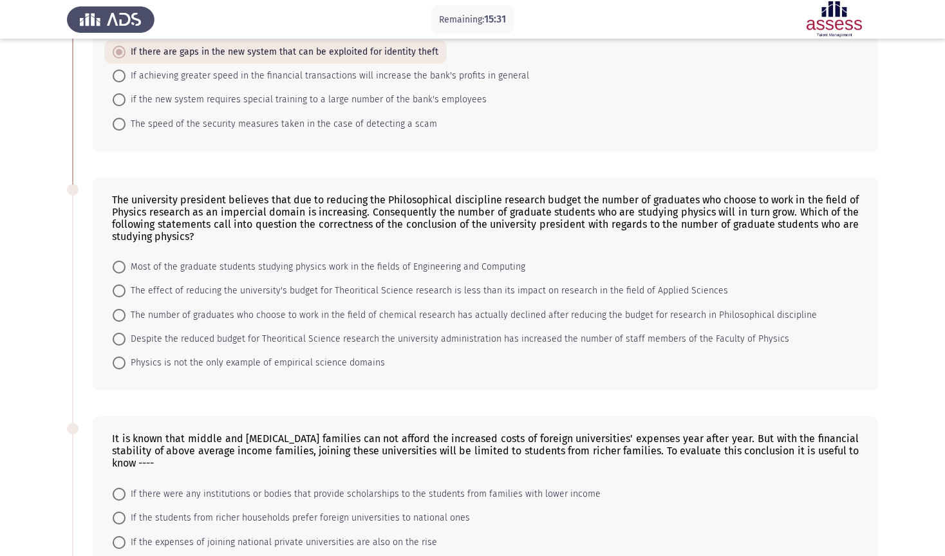
click at [127, 355] on span "Physics is not the only example of empirical science domains" at bounding box center [255, 362] width 259 height 15
click at [126, 357] on input "Physics is not the only example of empirical science domains" at bounding box center [119, 363] width 13 height 13
radio input "true"
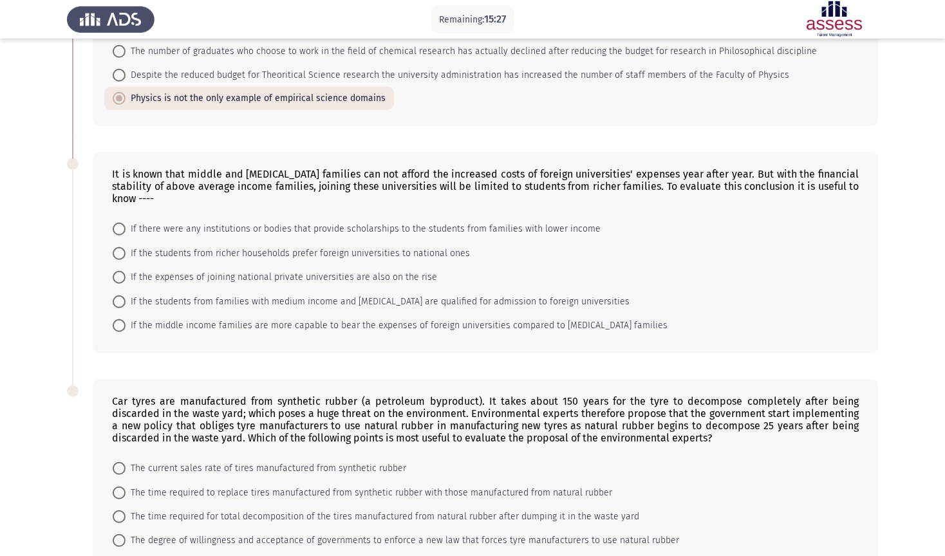
scroll to position [644, 0]
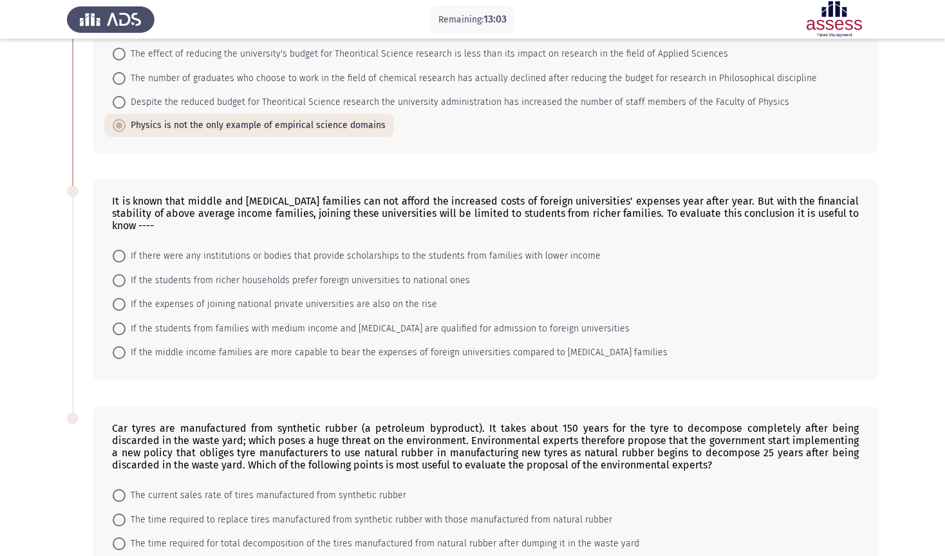
click at [120, 250] on span at bounding box center [119, 256] width 13 height 13
click at [120, 250] on input "If there were any institutions or bodies that provide scholarships to the stude…" at bounding box center [119, 256] width 13 height 13
radio input "true"
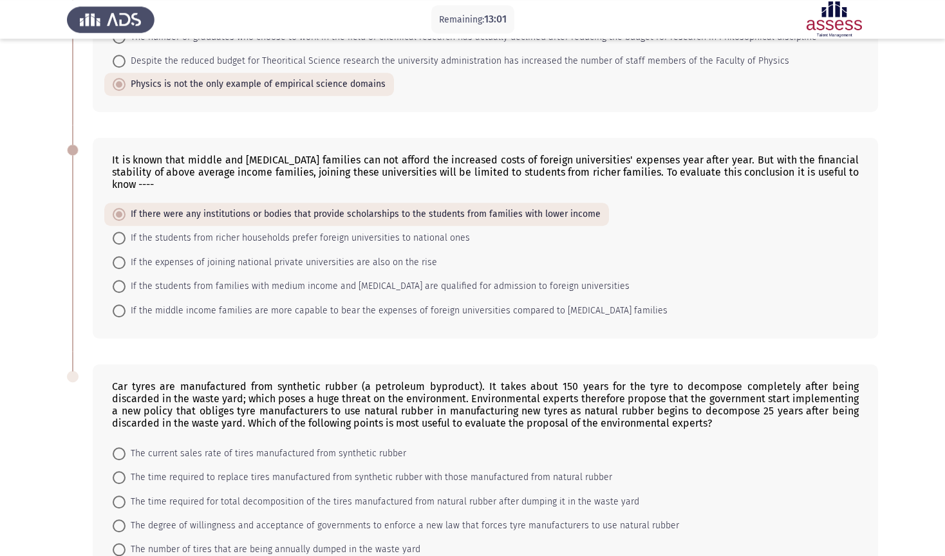
scroll to position [711, 0]
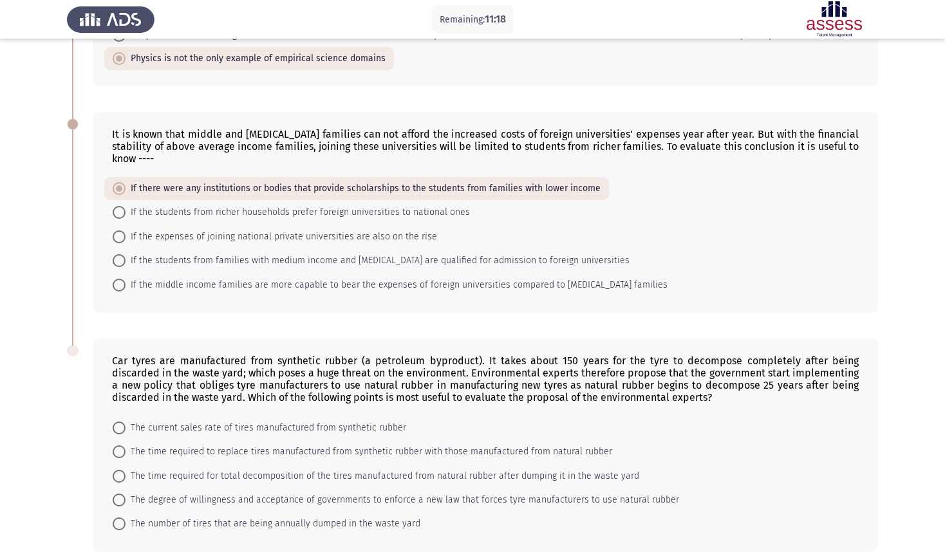
click at [122, 475] on span at bounding box center [119, 500] width 13 height 13
click at [122, 475] on input "The degree of willingness and acceptance of governments to enforce a new law th…" at bounding box center [119, 500] width 13 height 13
radio input "true"
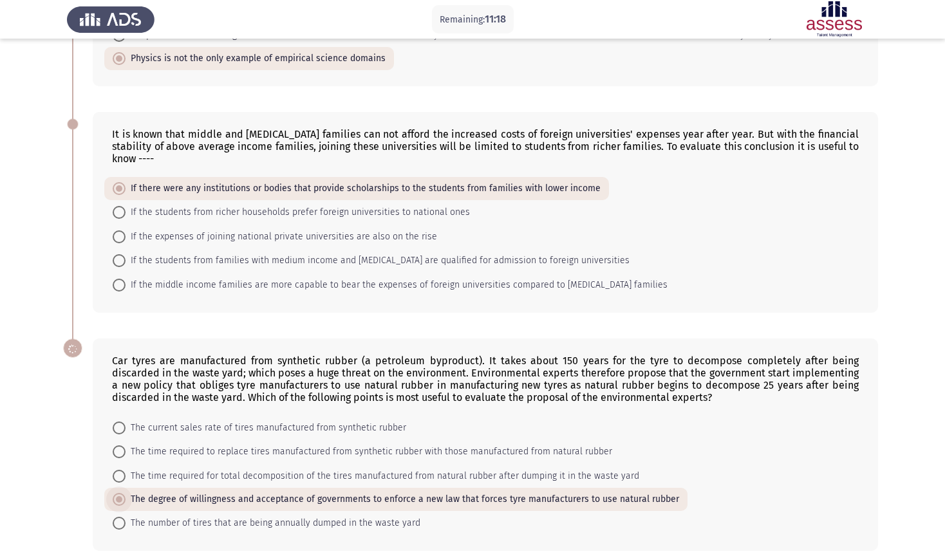
scroll to position [711, 0]
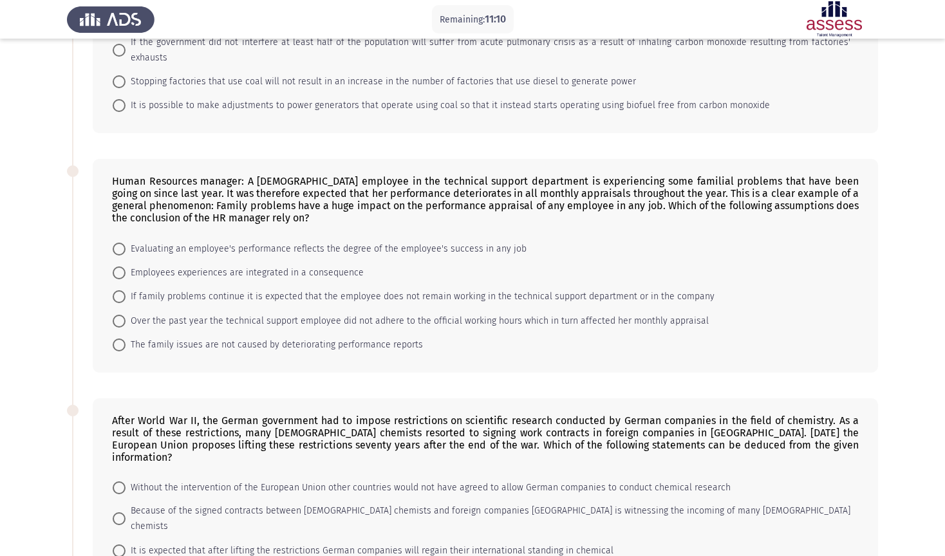
scroll to position [0, 0]
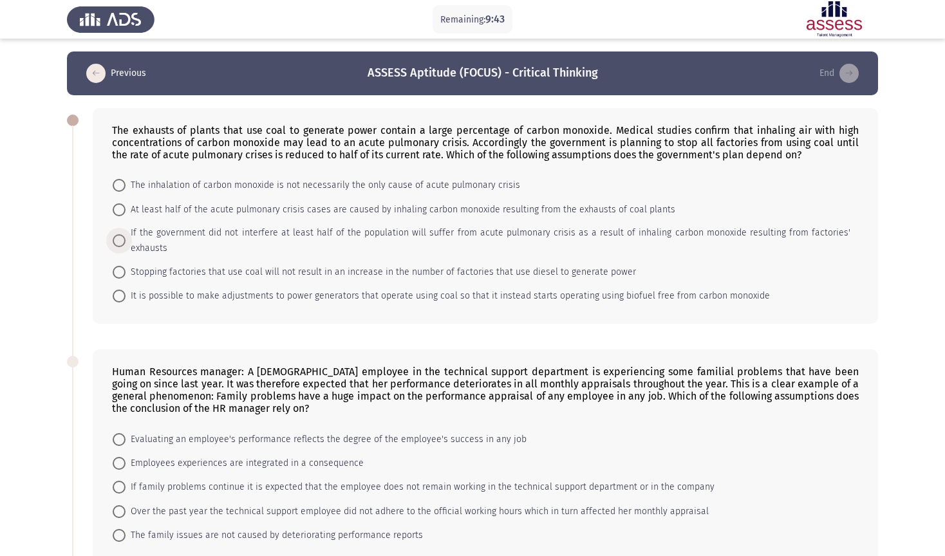
drag, startPoint x: 203, startPoint y: 225, endPoint x: 210, endPoint y: 225, distance: 7.1
click at [205, 225] on span "If the government did not interfere at least half of the population will suffer…" at bounding box center [488, 240] width 725 height 31
click at [127, 225] on span "If the government did not interfere at least half of the population will suffer…" at bounding box center [488, 240] width 725 height 31
click at [126, 234] on input "If the government did not interfere at least half of the population will suffer…" at bounding box center [119, 240] width 13 height 13
radio input "true"
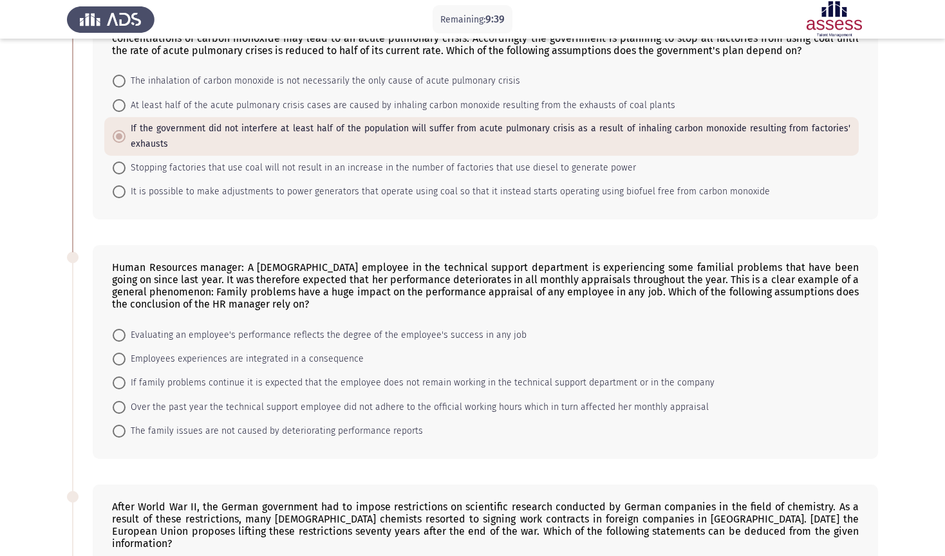
scroll to position [136, 0]
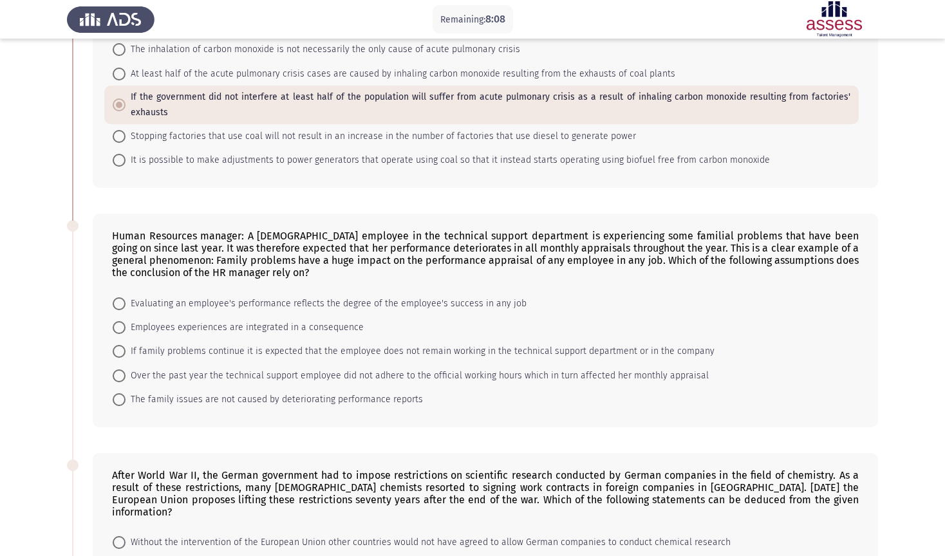
click at [175, 344] on span "If family problems continue it is expected that the employee does not remain wo…" at bounding box center [420, 351] width 589 height 15
click at [126, 345] on input "If family problems continue it is expected that the employee does not remain wo…" at bounding box center [119, 351] width 13 height 13
radio input "true"
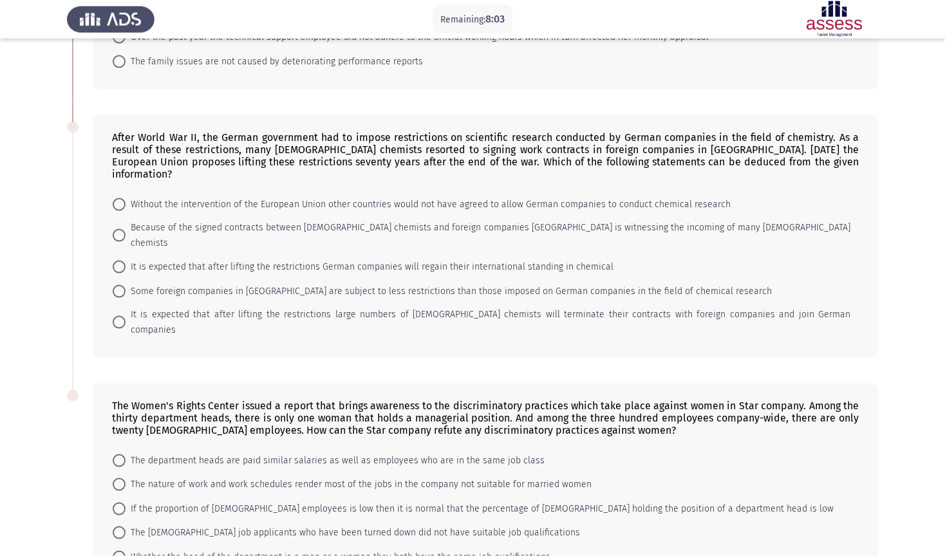
scroll to position [476, 0]
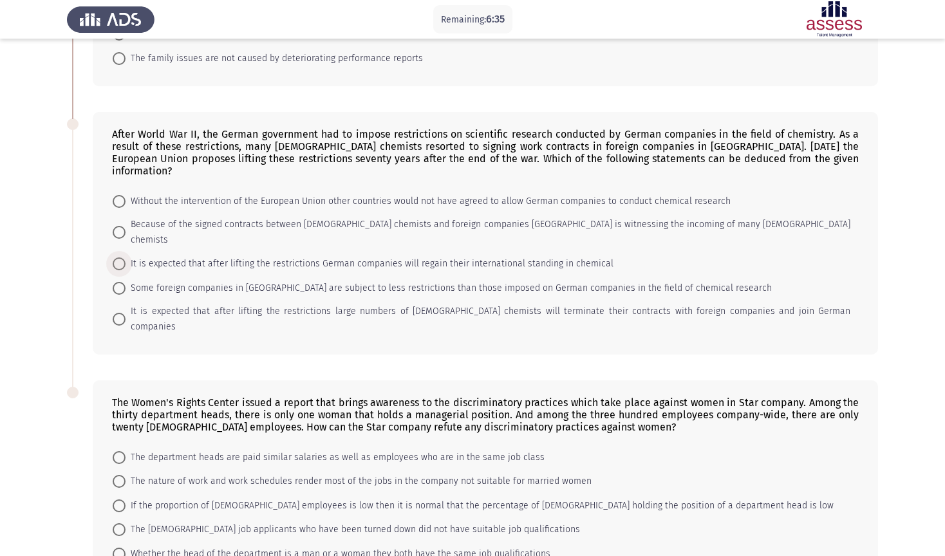
click at [182, 256] on span "It is expected that after lifting the restrictions German companies will regain…" at bounding box center [370, 263] width 488 height 15
click at [126, 257] on input "It is expected that after lifting the restrictions German companies will regain…" at bounding box center [119, 263] width 13 height 13
radio input "true"
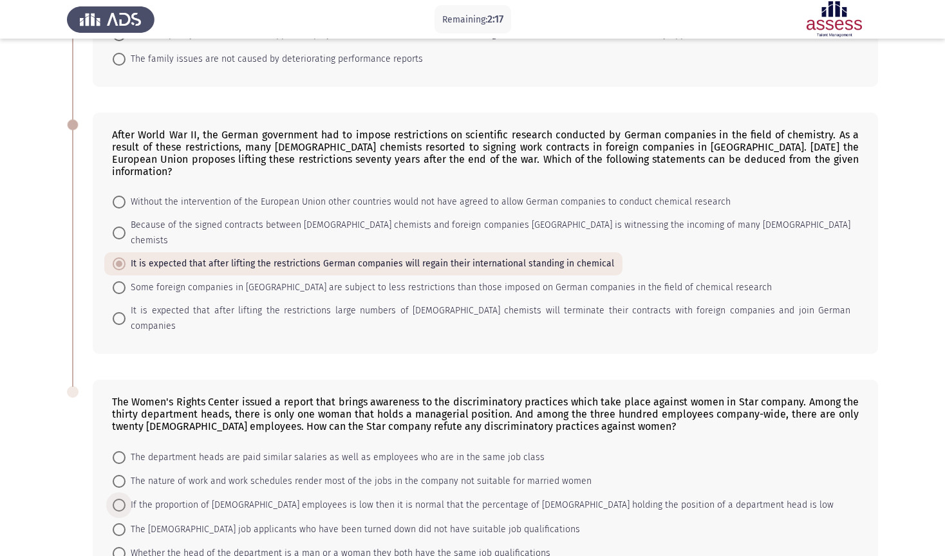
click at [490, 475] on span "If the proportion of [DEMOGRAPHIC_DATA] employees is low then it is normal that…" at bounding box center [480, 505] width 708 height 15
click at [126, 475] on input "If the proportion of [DEMOGRAPHIC_DATA] employees is low then it is normal that…" at bounding box center [119, 505] width 13 height 13
radio input "true"
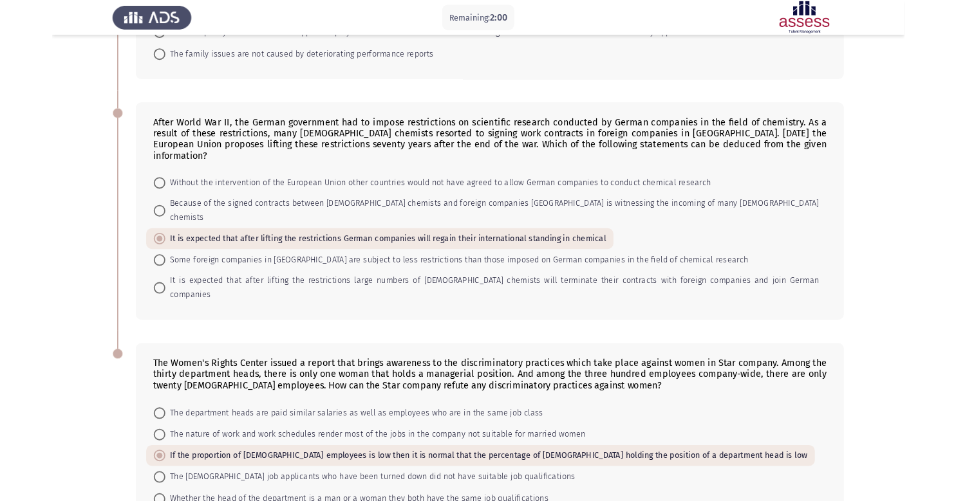
scroll to position [0, 0]
